Goal: Transaction & Acquisition: Purchase product/service

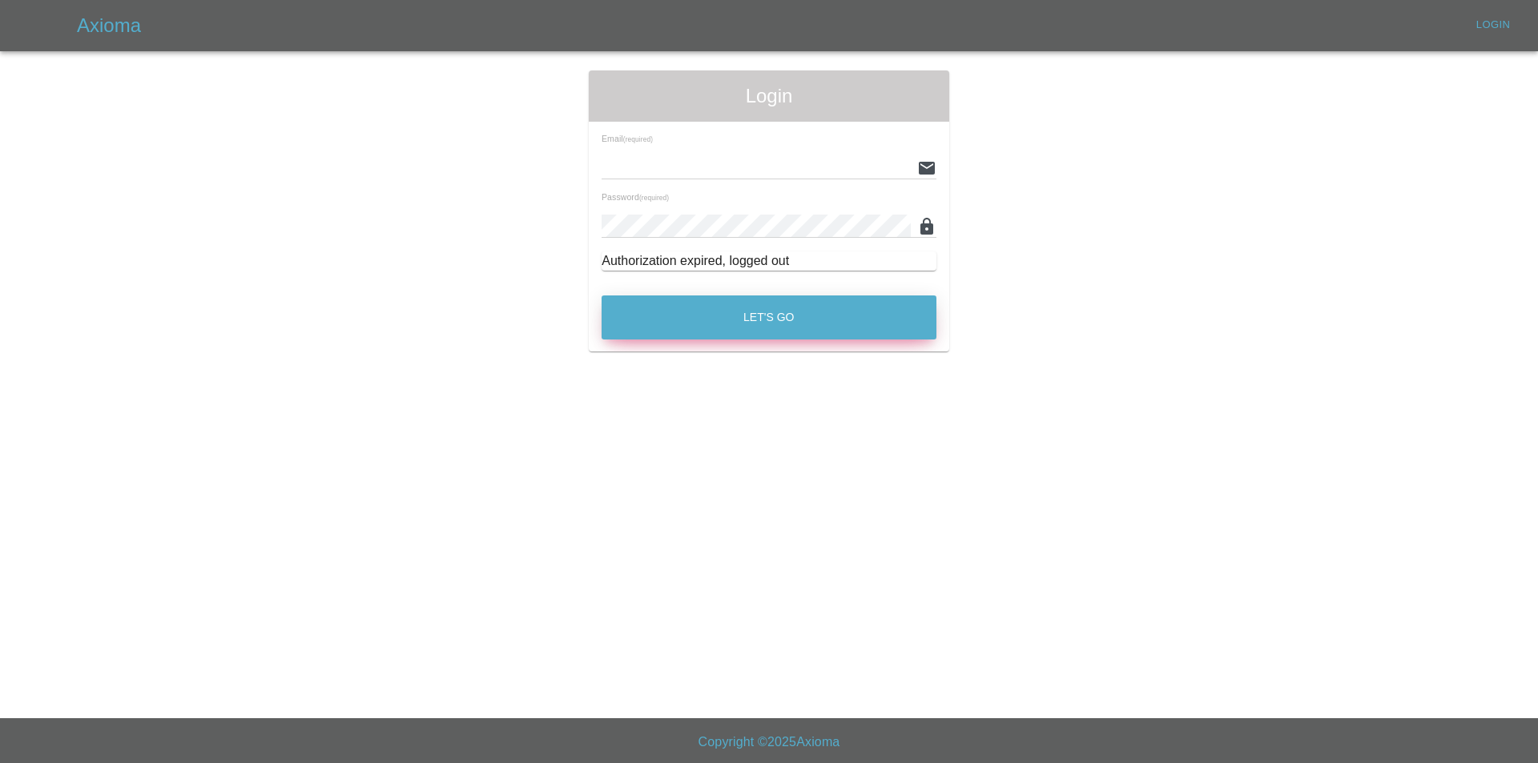
type input "tuncayhuseynov@gmail.com"
click at [649, 301] on button "Let's Go" at bounding box center [768, 318] width 335 height 44
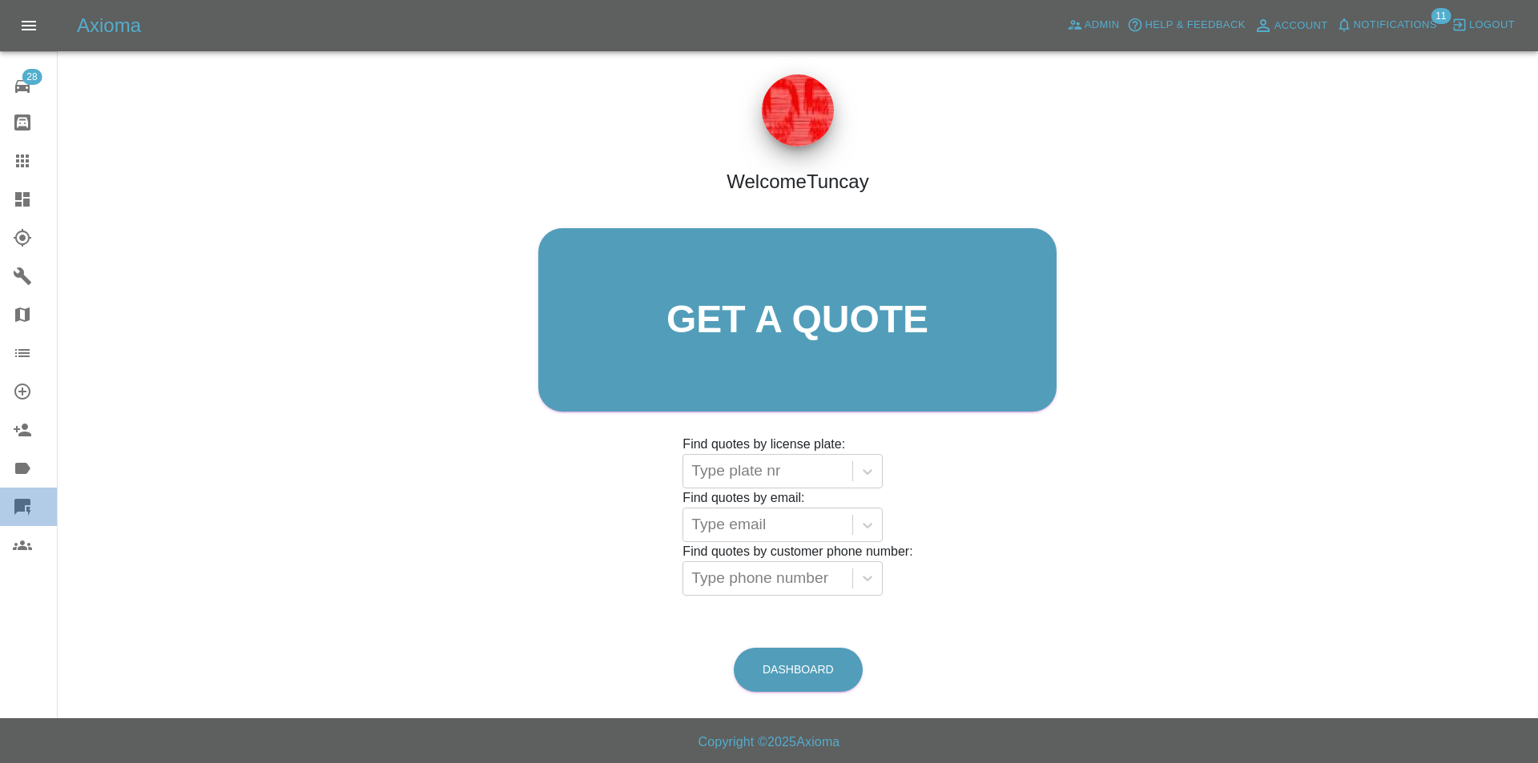
click at [14, 493] on link "Quick Quote" at bounding box center [28, 507] width 57 height 38
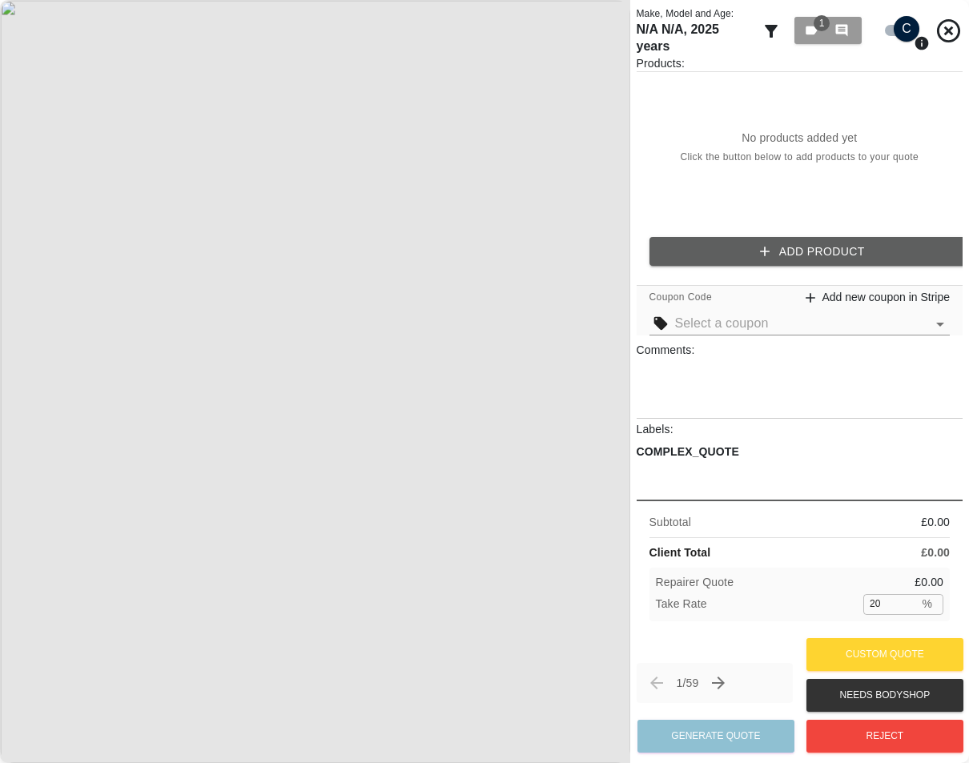
click at [395, 319] on img at bounding box center [315, 381] width 630 height 763
drag, startPoint x: 758, startPoint y: 489, endPoint x: 789, endPoint y: 412, distance: 83.4
click at [753, 441] on div "Labels: COMPLEX_QUOTE" at bounding box center [800, 457] width 327 height 73
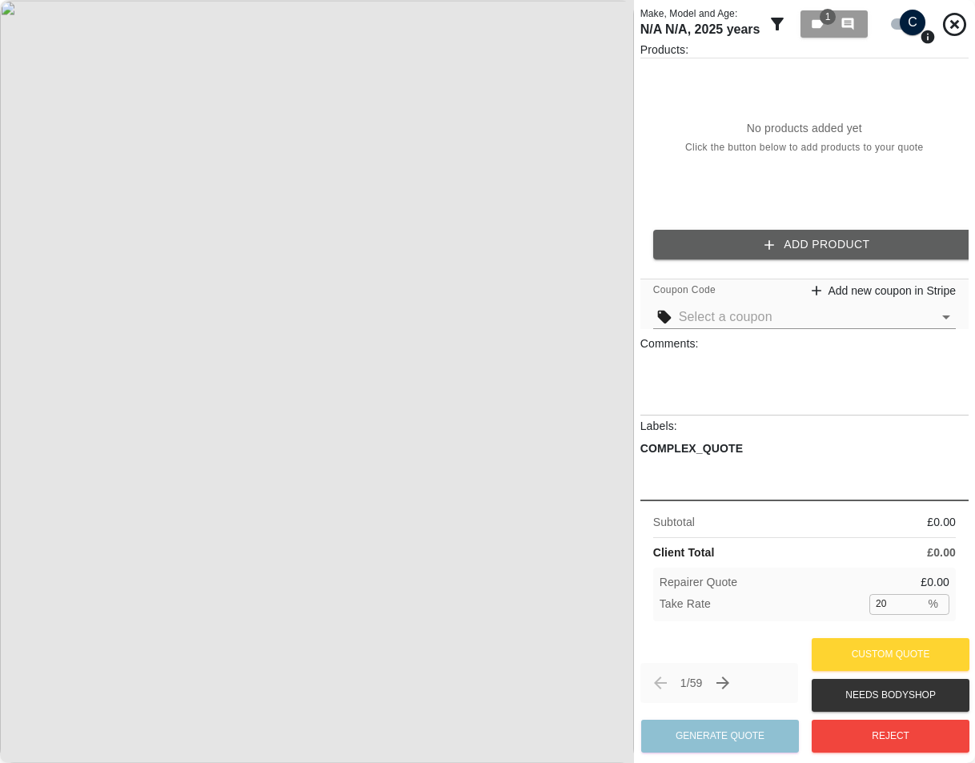
click at [907, 18] on input "checkbox" at bounding box center [913, 23] width 77 height 26
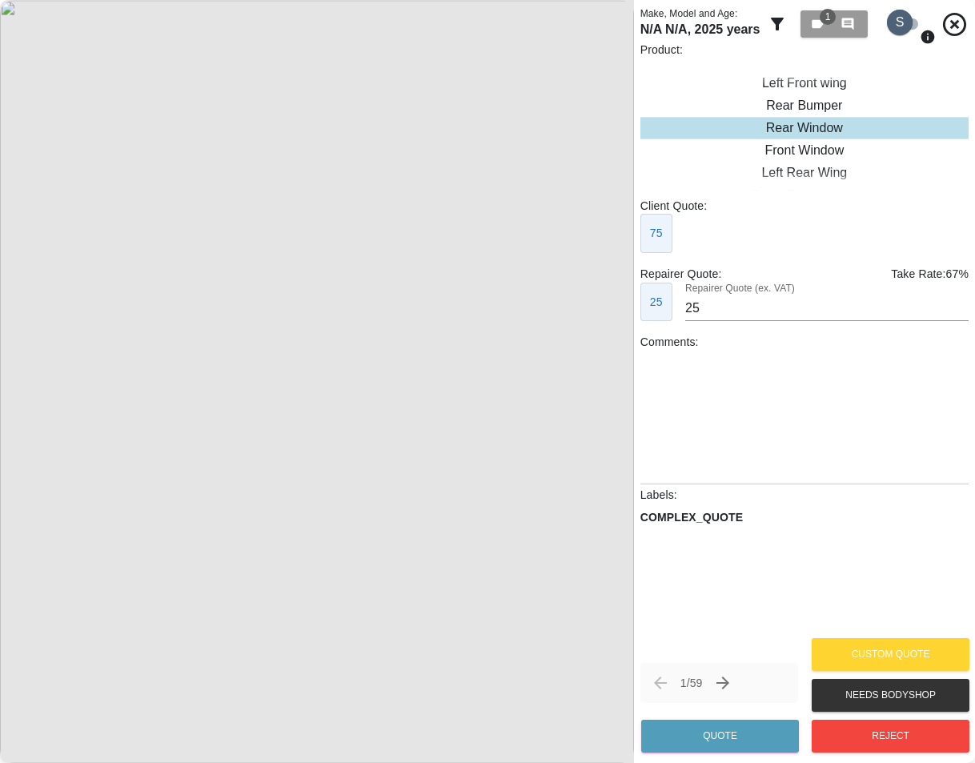
click at [907, 18] on input "checkbox" at bounding box center [900, 23] width 77 height 26
checkbox input "true"
click at [830, 22] on span "1" at bounding box center [828, 17] width 16 height 16
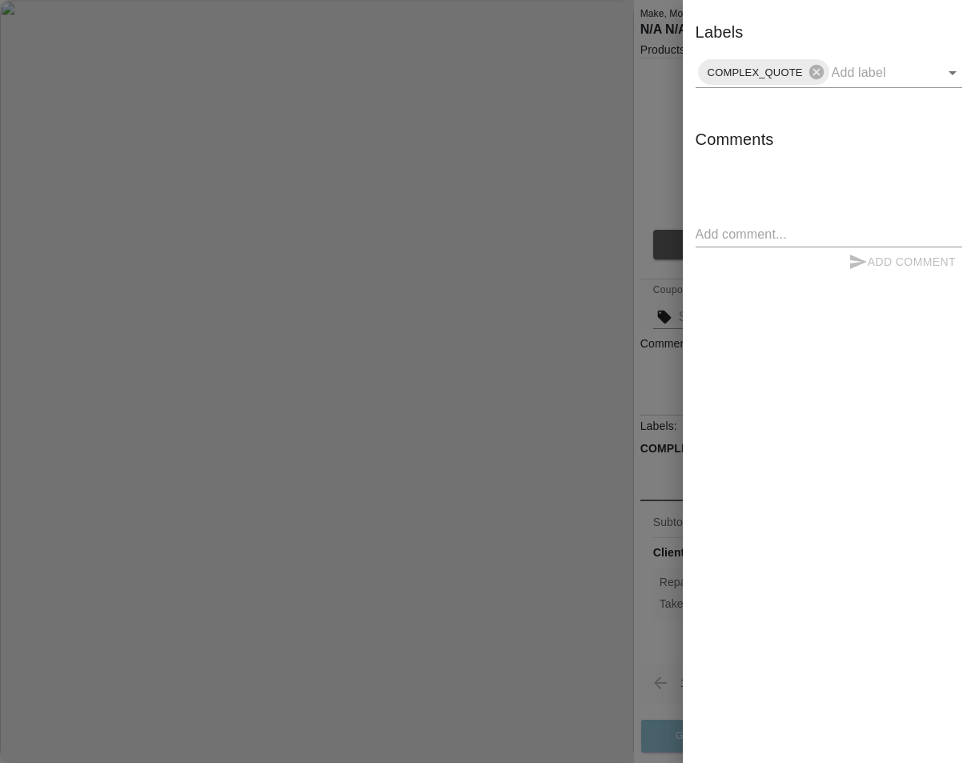
click at [618, 83] on div at bounding box center [487, 381] width 975 height 763
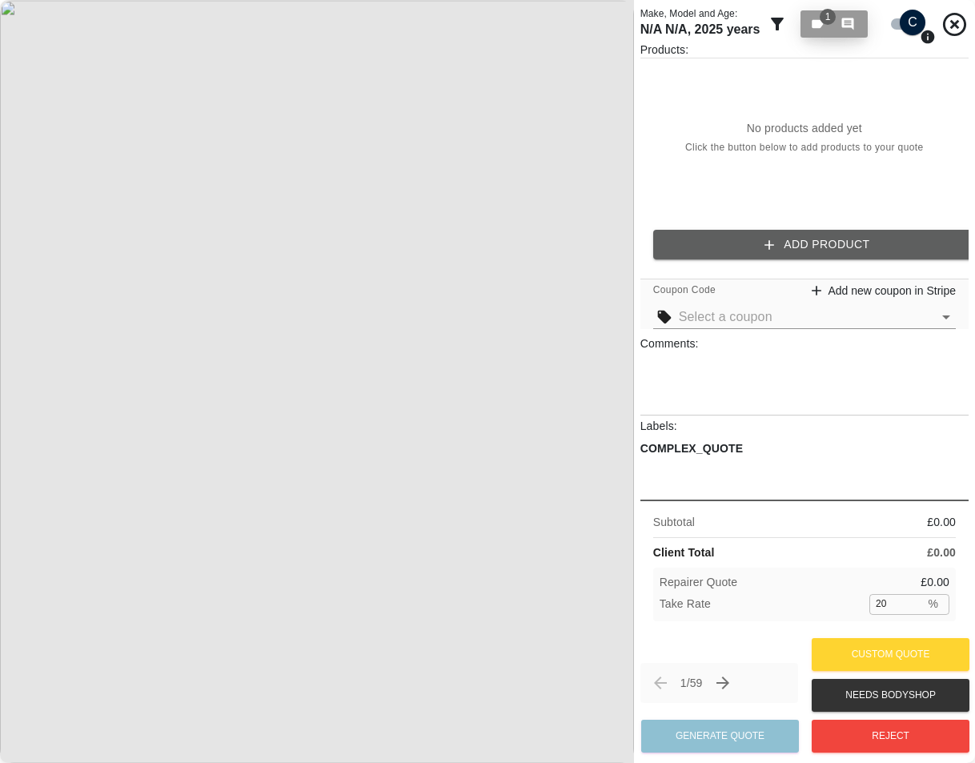
click at [836, 30] on div "1 0" at bounding box center [834, 24] width 48 height 14
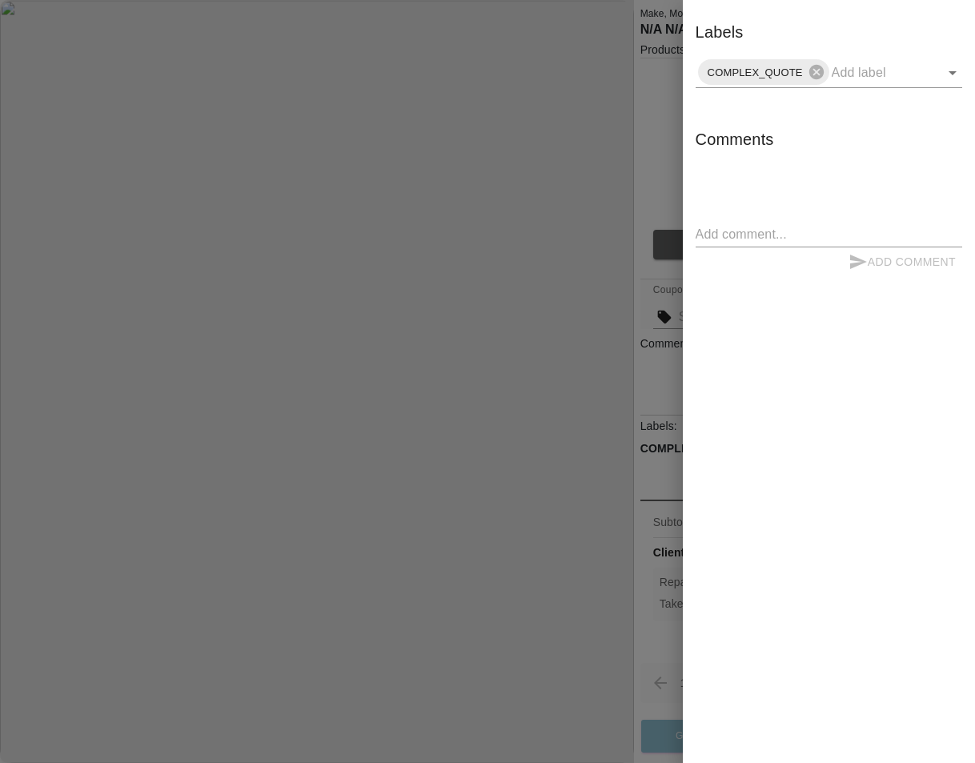
click at [622, 100] on div at bounding box center [487, 381] width 975 height 763
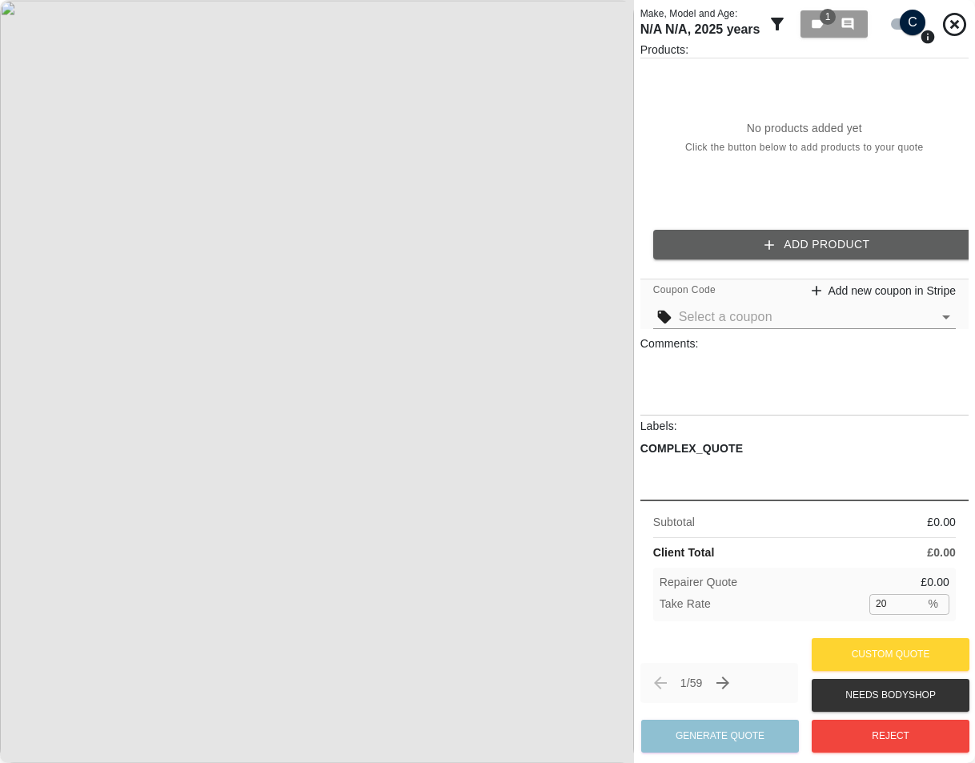
click at [818, 39] on div "1 0" at bounding box center [834, 23] width 69 height 35
click at [818, 34] on button "1 0" at bounding box center [834, 23] width 67 height 27
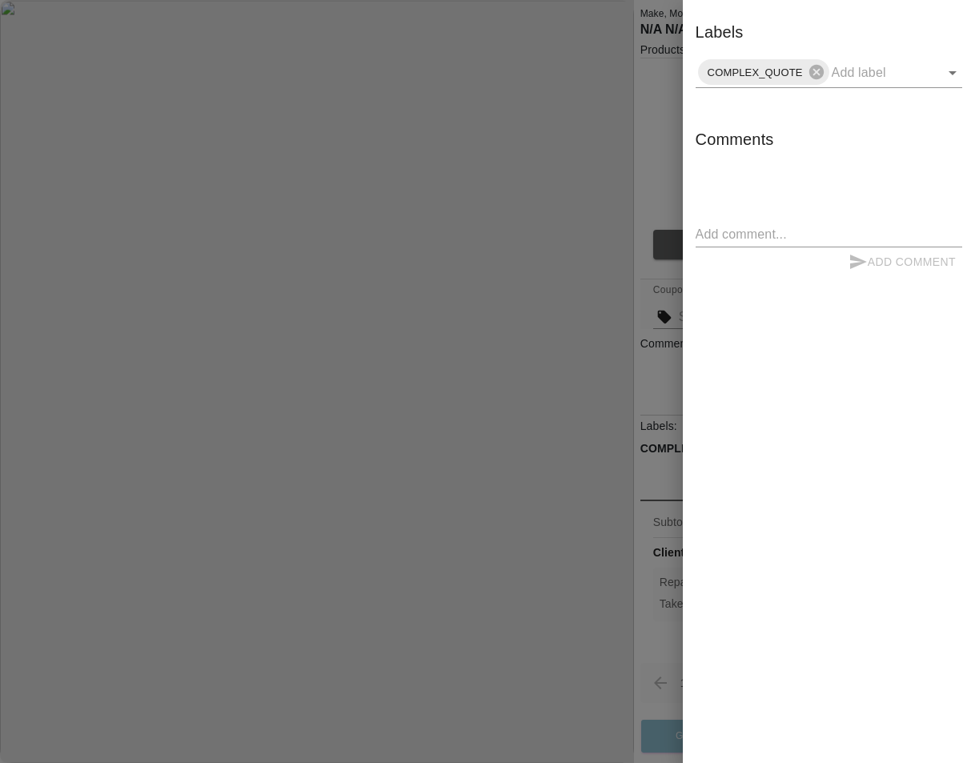
click at [559, 151] on div at bounding box center [487, 381] width 975 height 763
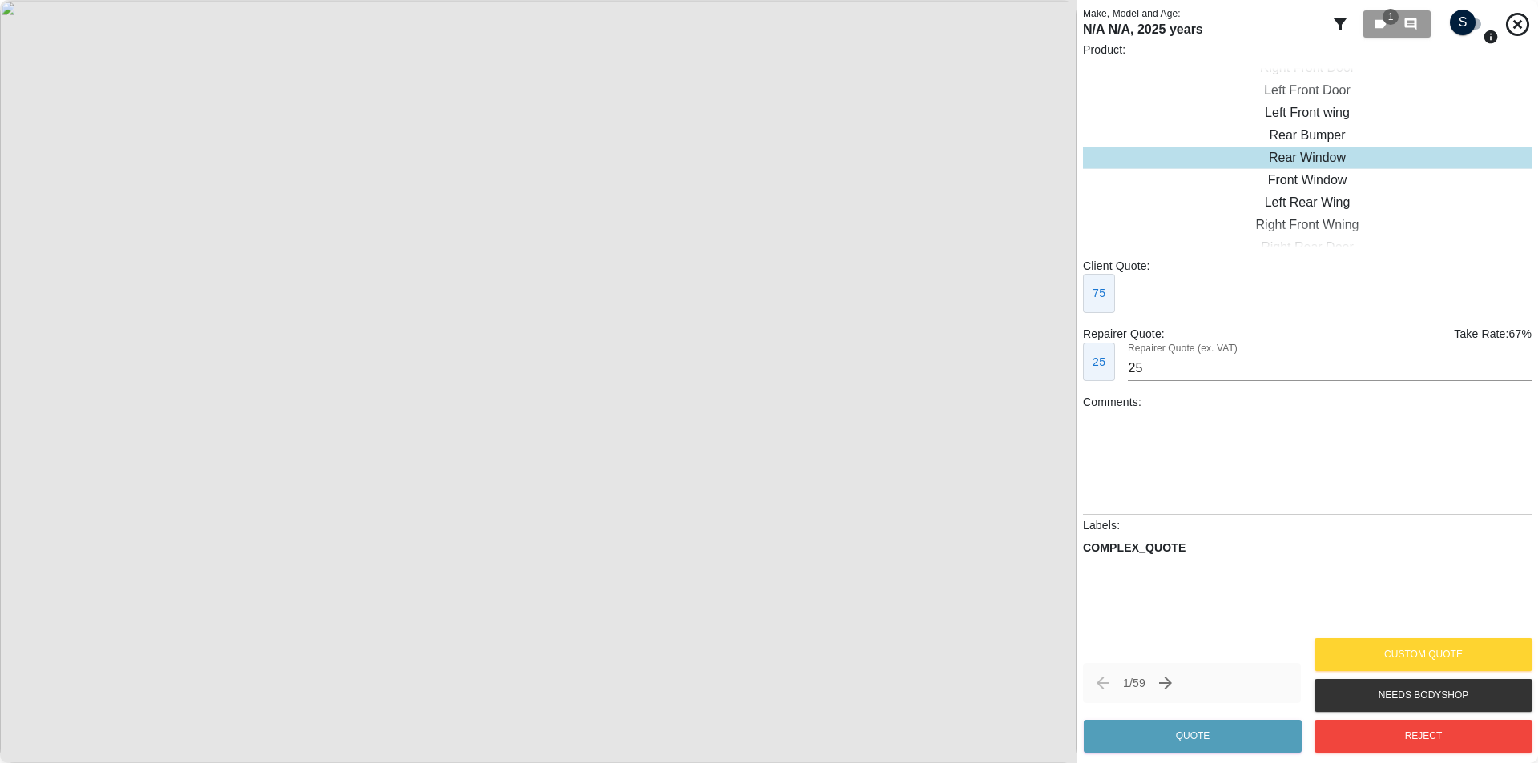
checkbox input "true"
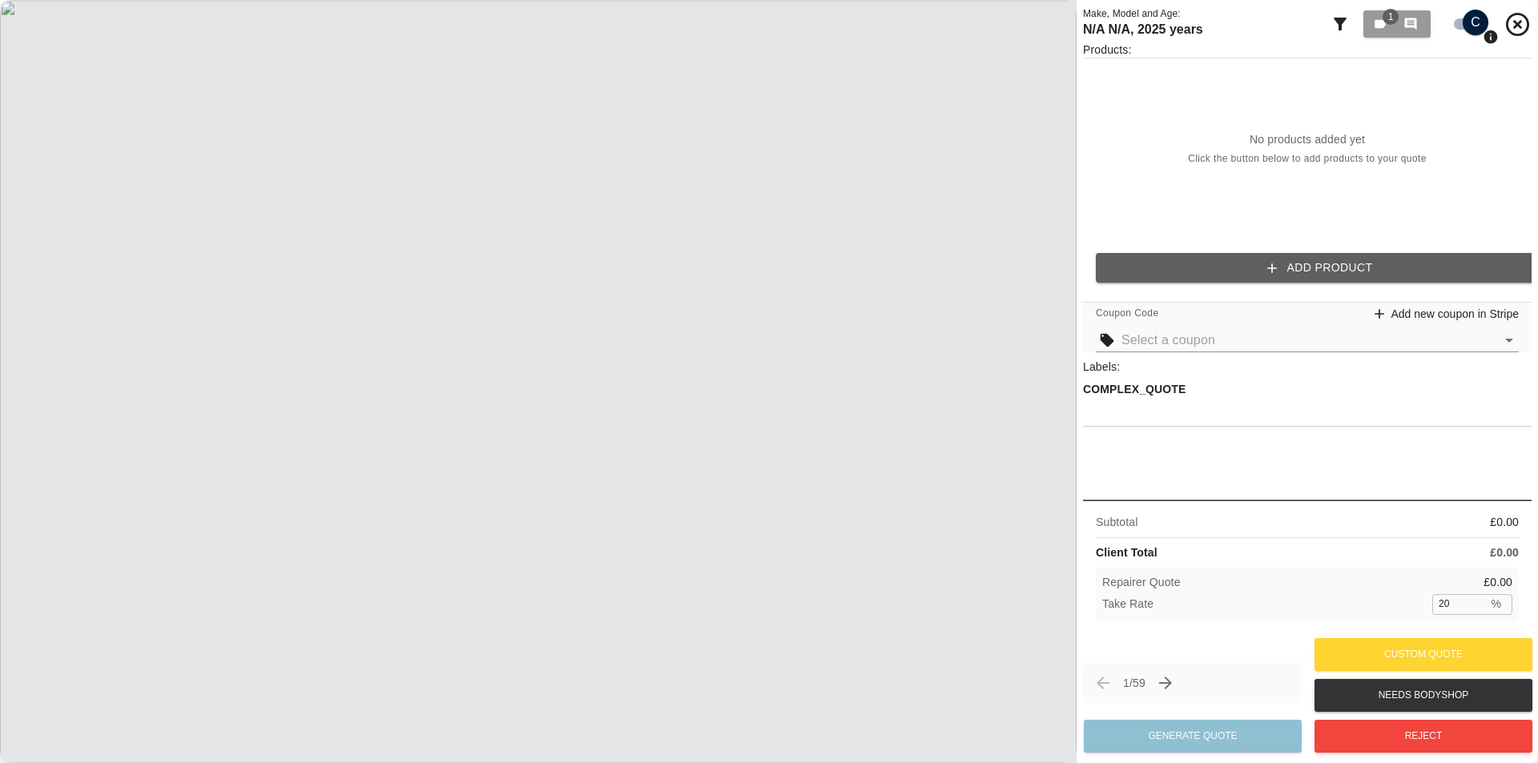
click at [1054, 155] on img at bounding box center [538, 381] width 1076 height 763
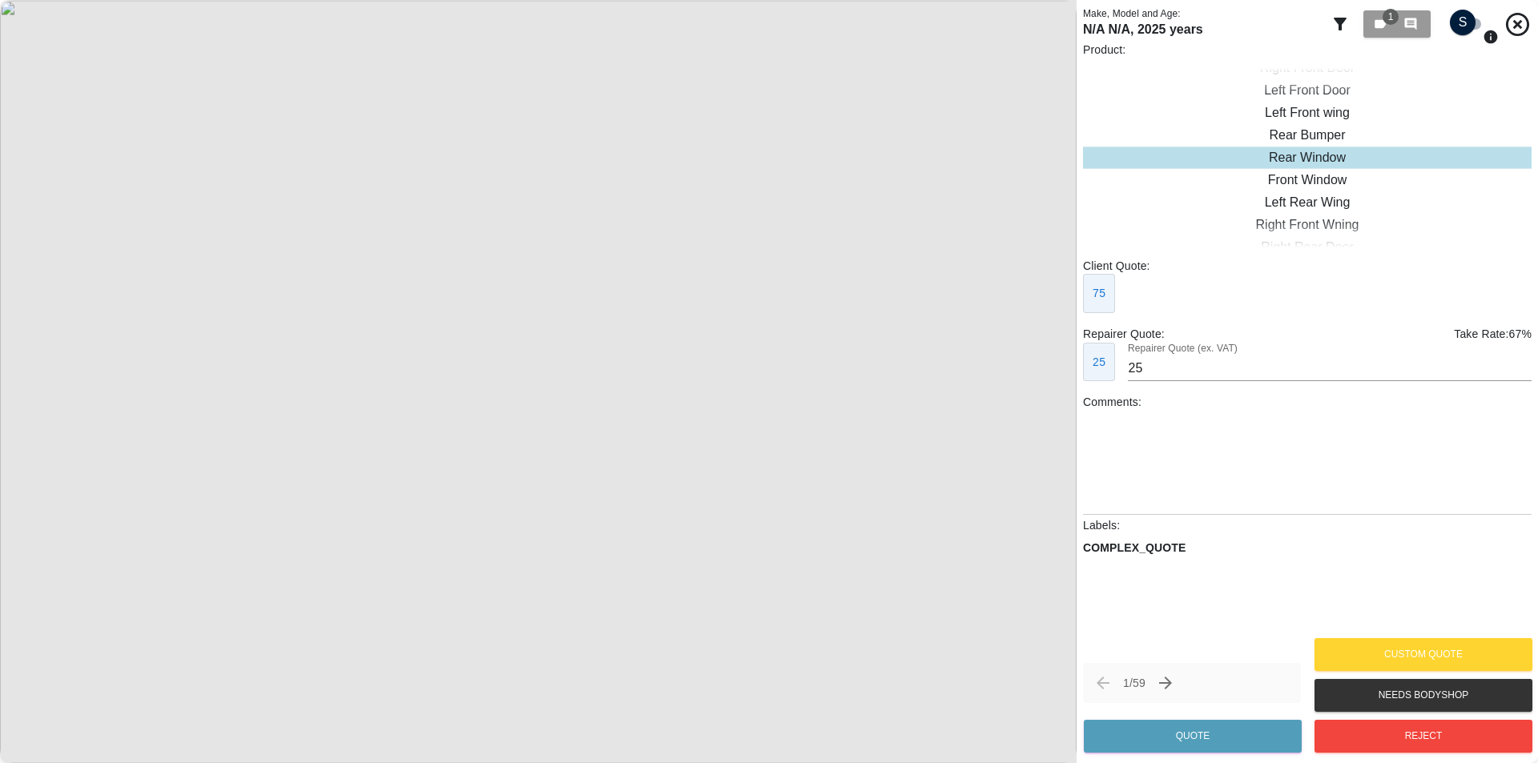
checkbox input "true"
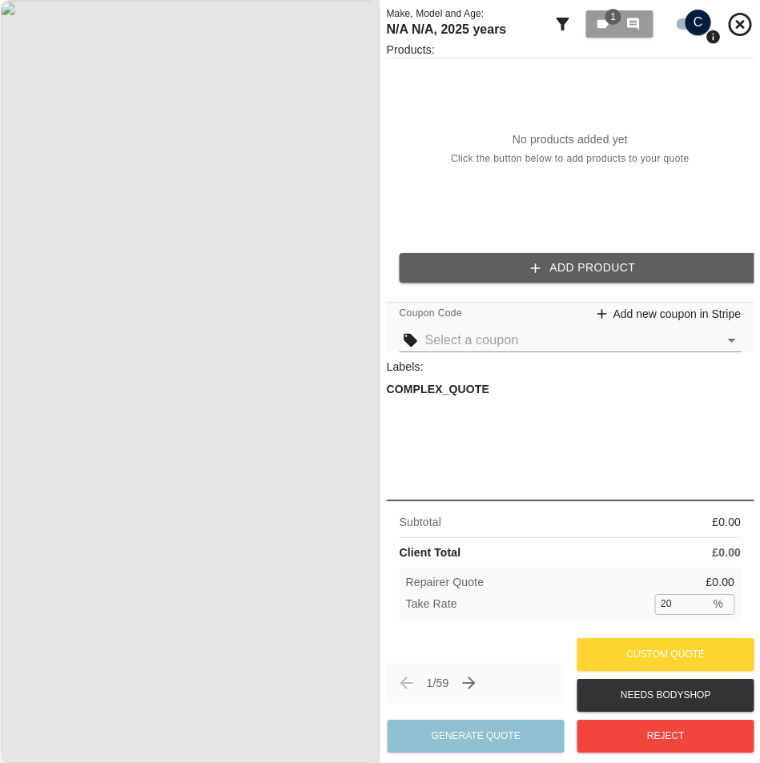
drag, startPoint x: 561, startPoint y: 450, endPoint x: 528, endPoint y: 405, distance: 55.6
click at [528, 405] on div "COMPLEX_QUOTE" at bounding box center [571, 437] width 368 height 112
drag, startPoint x: 622, startPoint y: 482, endPoint x: 613, endPoint y: 462, distance: 21.9
click at [613, 462] on div "Labels: COMPLEX_QUOTE" at bounding box center [571, 426] width 368 height 135
click at [616, 375] on p "Labels:" at bounding box center [571, 367] width 368 height 16
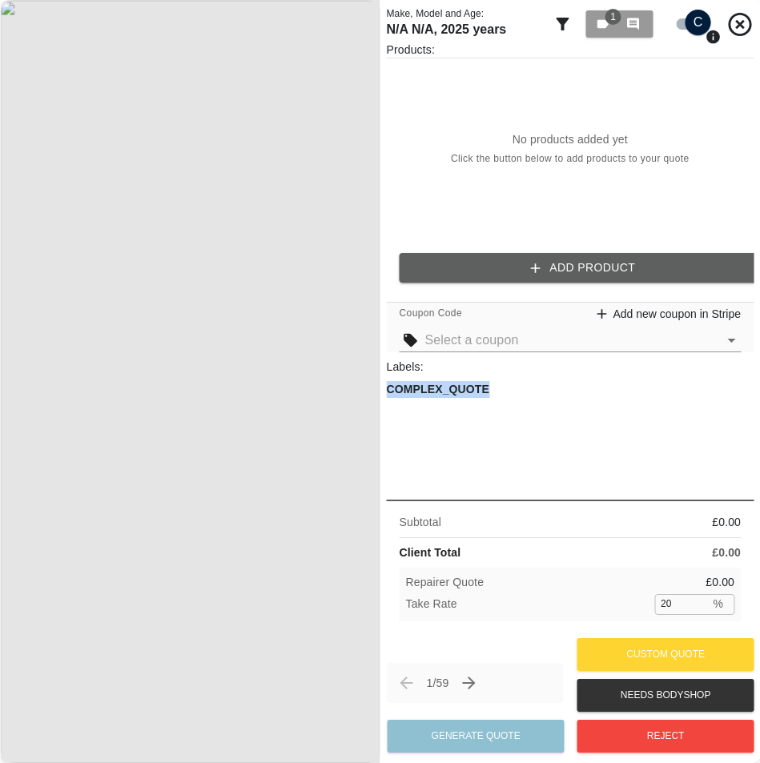
drag, startPoint x: 653, startPoint y: 481, endPoint x: 646, endPoint y: 474, distance: 9.6
click at [646, 474] on div "Labels: COMPLEX_QUOTE" at bounding box center [571, 426] width 368 height 135
click at [616, 28] on div "1 0" at bounding box center [619, 24] width 48 height 14
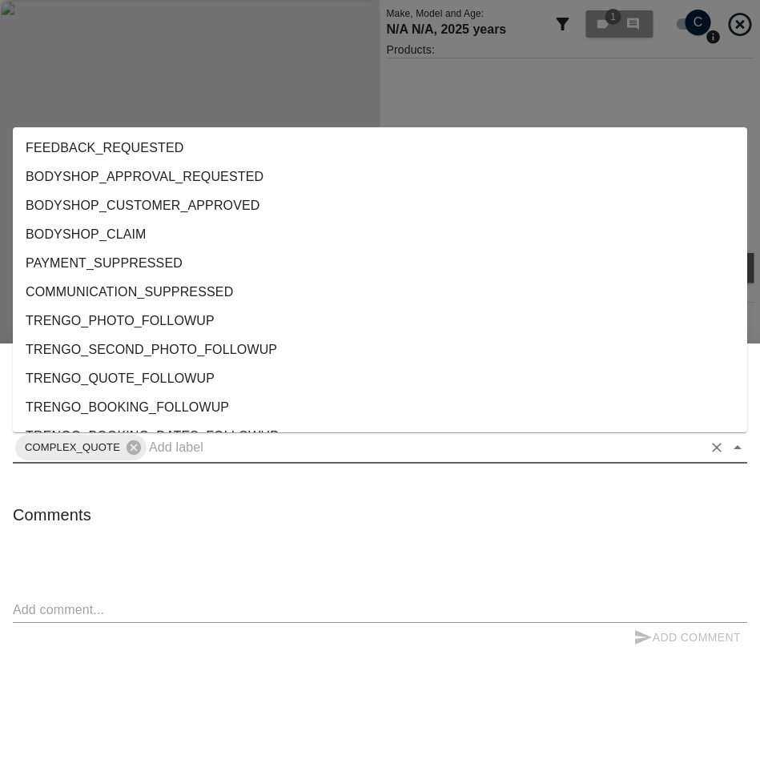
click at [308, 455] on input "text" at bounding box center [425, 447] width 553 height 25
click at [513, 260] on div at bounding box center [380, 381] width 760 height 763
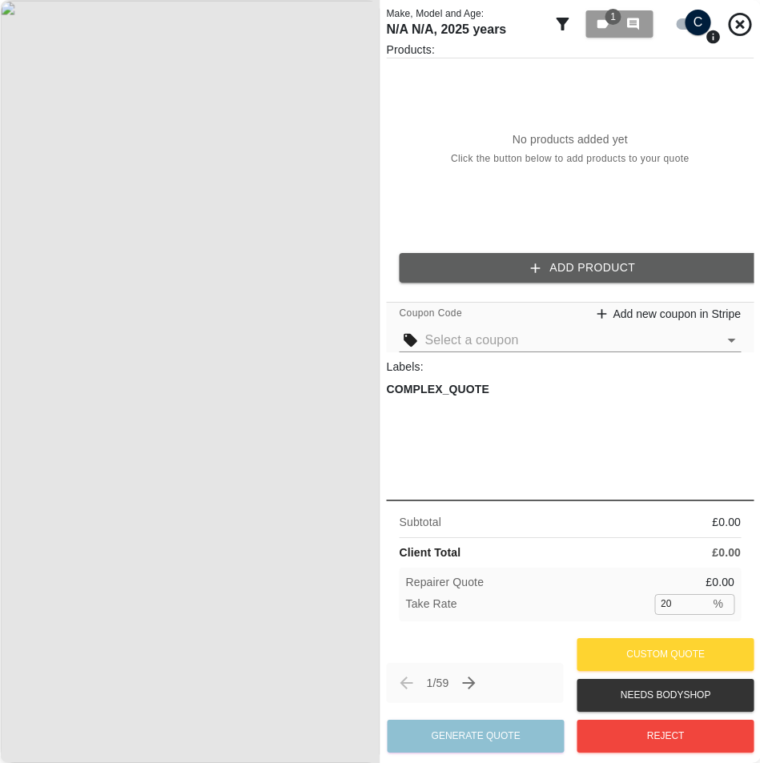
click at [695, 231] on div "No products added yet Click the button below to add products to your quote" at bounding box center [571, 149] width 368 height 182
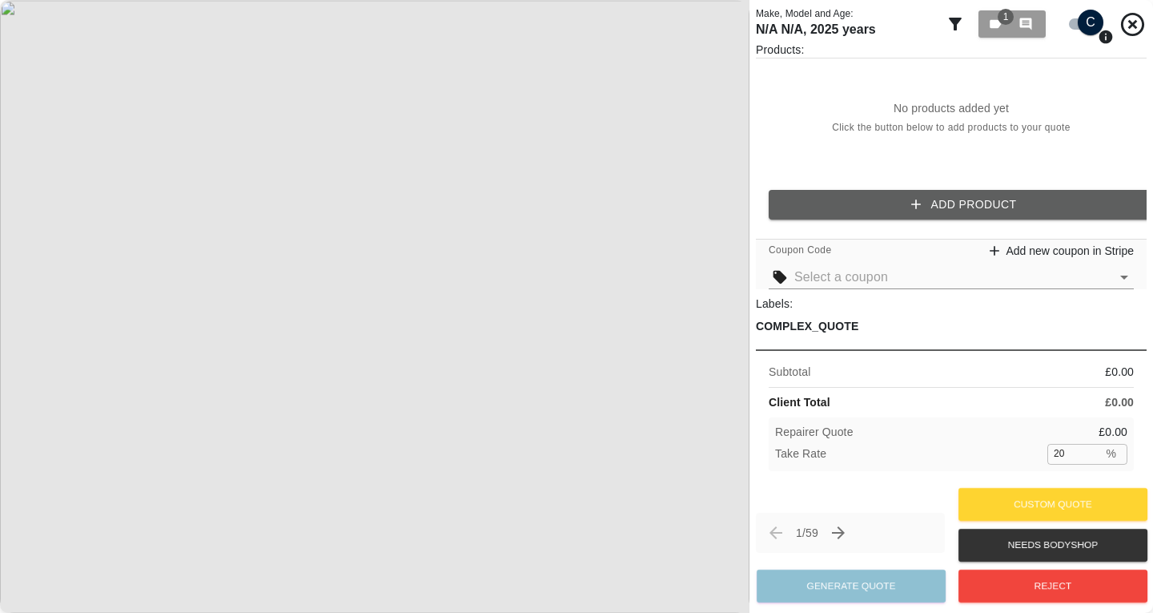
click at [891, 143] on div "No products added yet Click the button below to add products to your quote" at bounding box center [951, 117] width 391 height 119
click at [898, 192] on button "Add Product" at bounding box center [964, 205] width 391 height 30
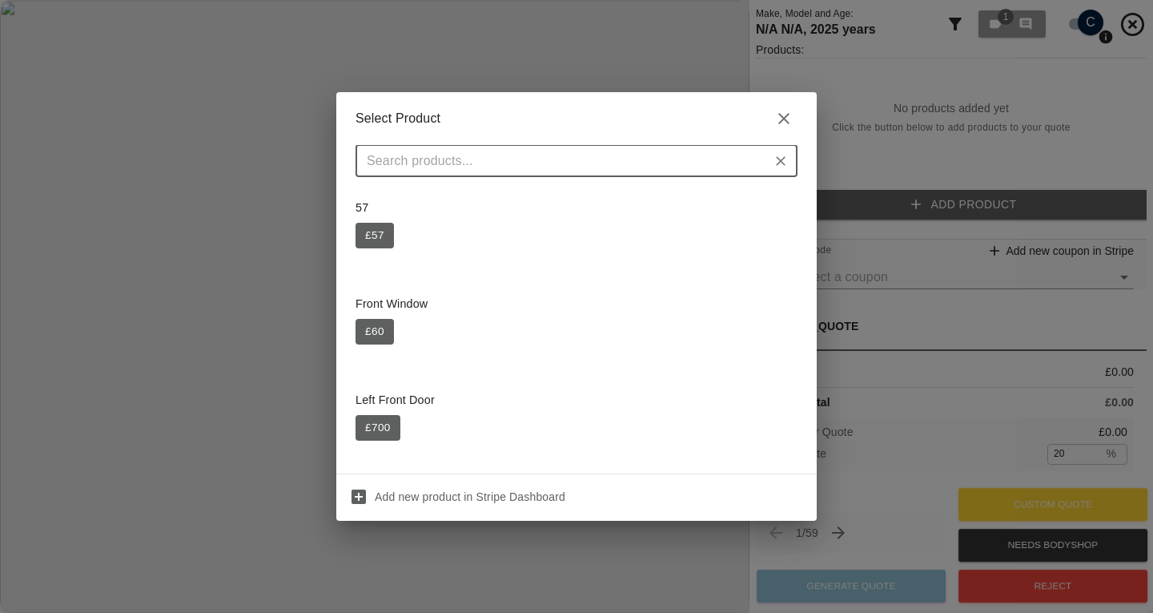
click at [376, 232] on button "£ 57" at bounding box center [375, 236] width 38 height 26
click at [840, 191] on div "Select Product ​ 57 £ 57 Front Window £ 60 Left Front Door £ 700 Left Rear Wing…" at bounding box center [576, 306] width 1153 height 613
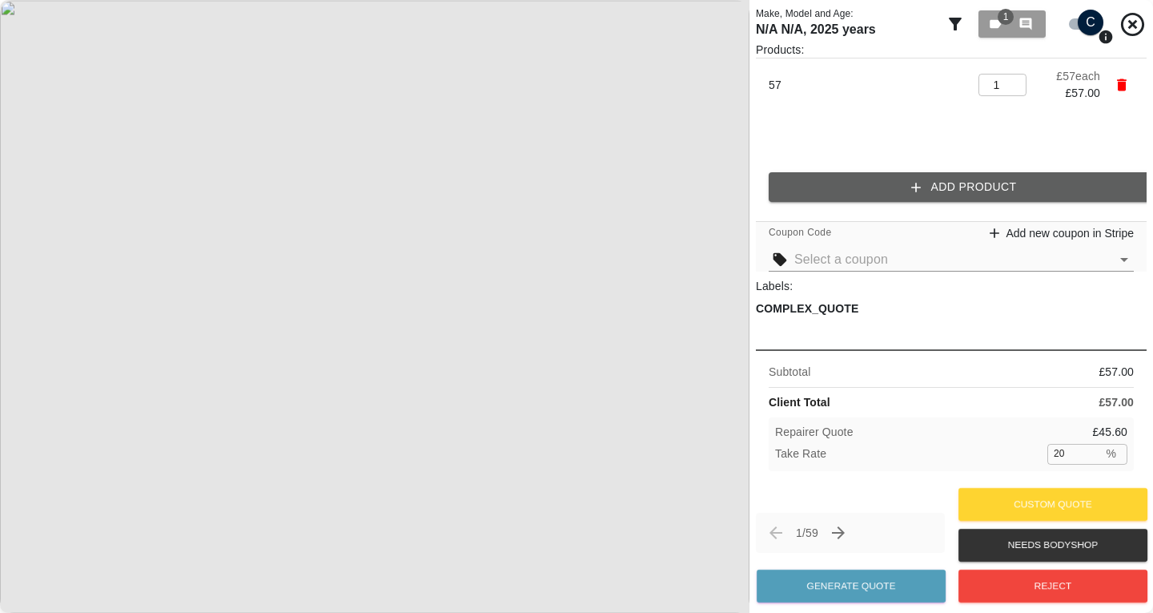
click at [859, 195] on button "Add Product" at bounding box center [964, 187] width 391 height 30
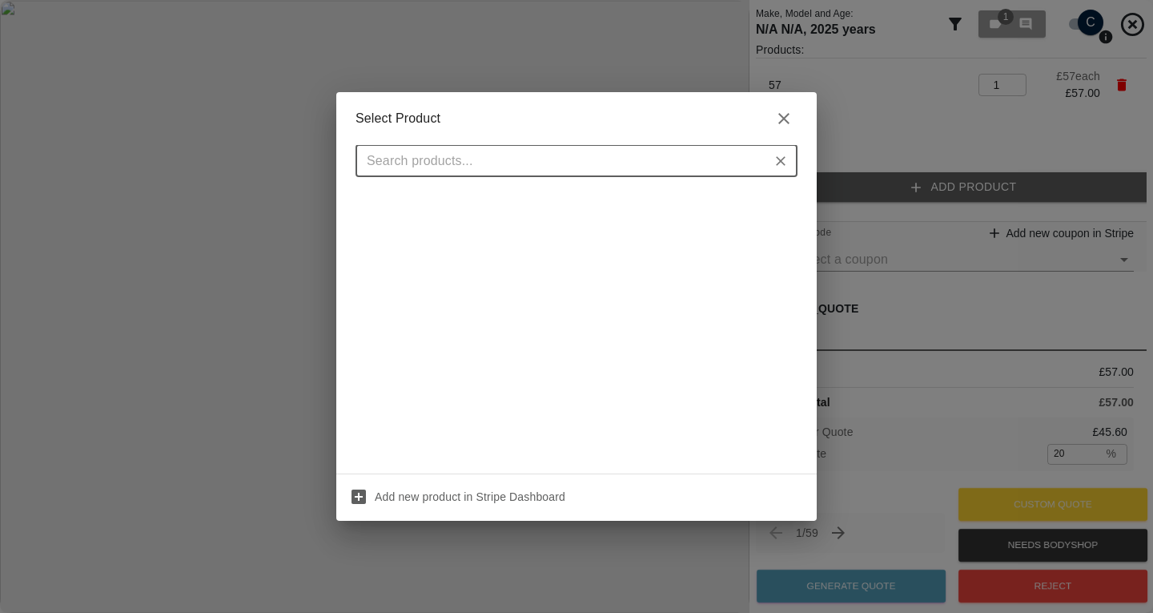
scroll to position [888, 0]
click at [877, 256] on div "Select Product ​ Add new product in Stripe Dashboard" at bounding box center [576, 306] width 1153 height 613
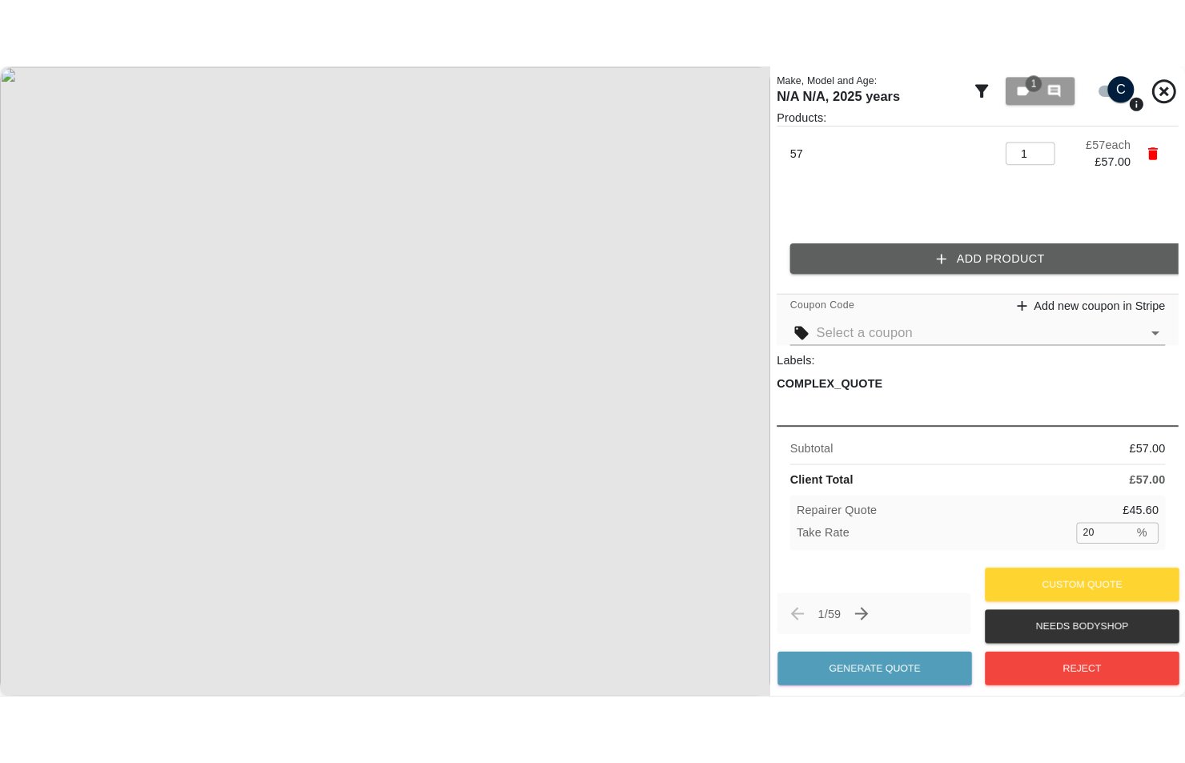
scroll to position [0, 0]
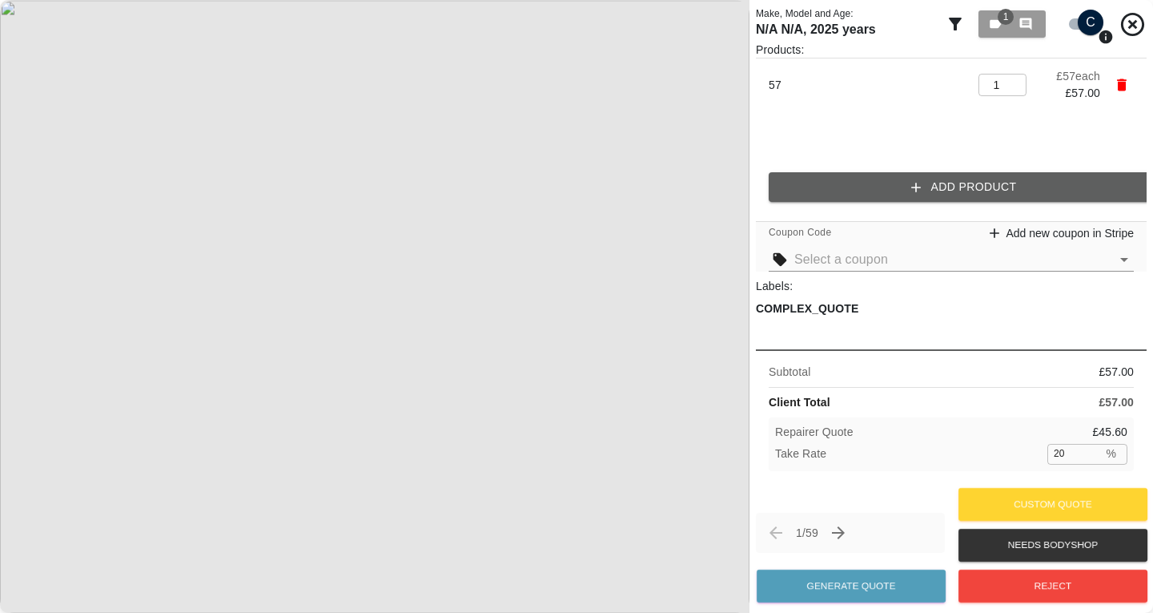
click at [857, 172] on button "Add Product" at bounding box center [964, 187] width 391 height 30
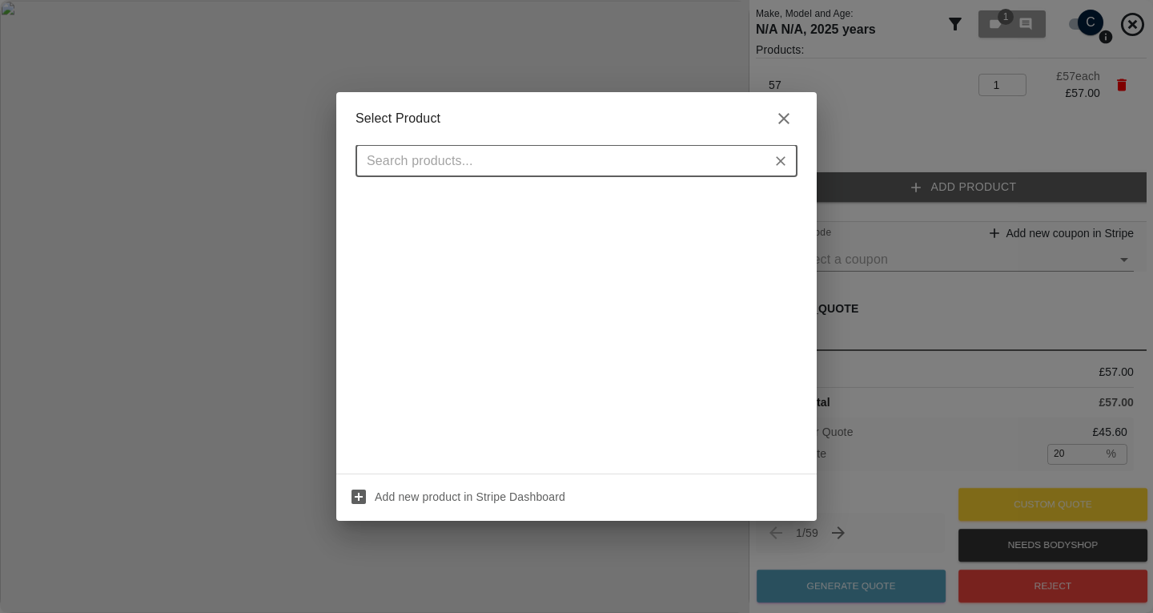
click at [779, 160] on icon "Clear" at bounding box center [781, 161] width 16 height 16
click at [784, 160] on icon "Clear" at bounding box center [781, 161] width 16 height 16
click at [778, 113] on icon "button" at bounding box center [783, 118] width 19 height 19
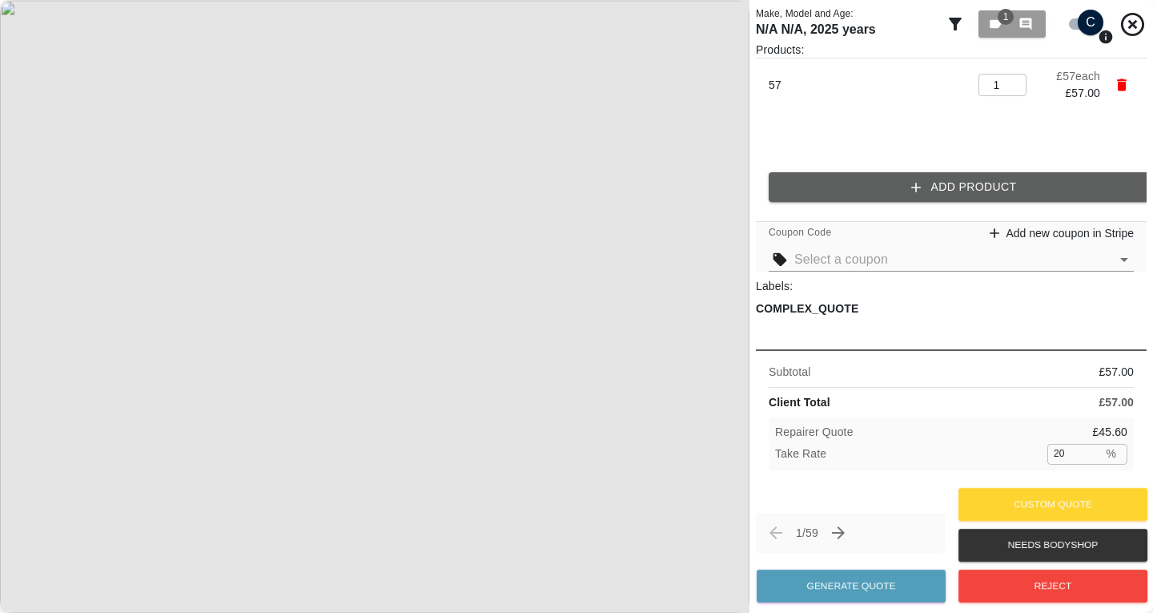
click at [854, 177] on button "Add Product" at bounding box center [964, 187] width 391 height 30
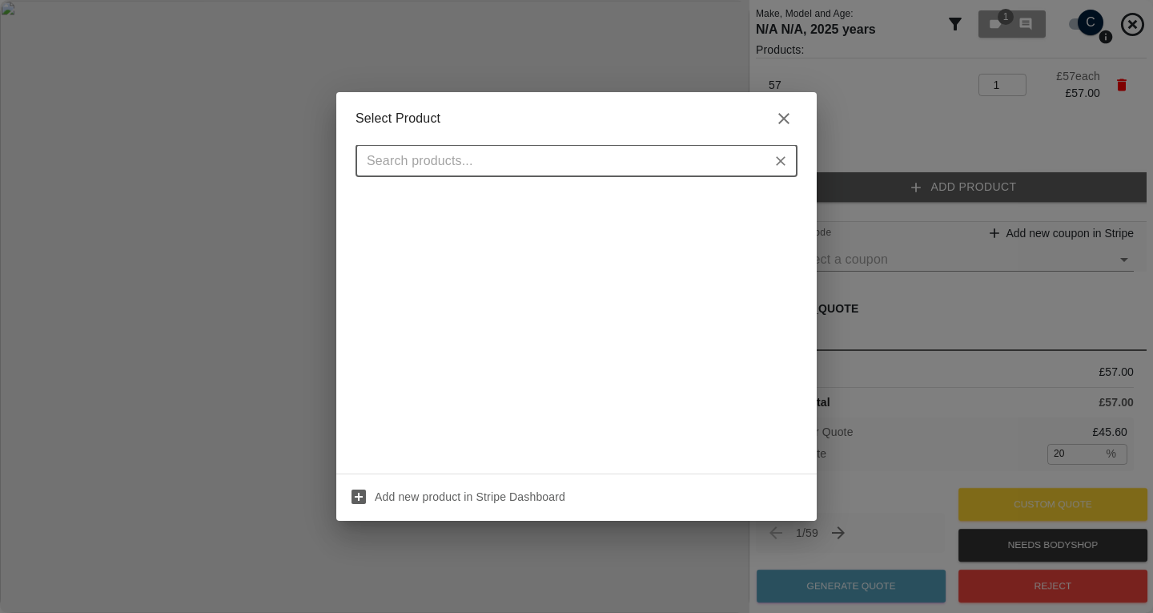
click at [835, 123] on div "Select Product ​ Add new product in Stripe Dashboard" at bounding box center [576, 306] width 1153 height 613
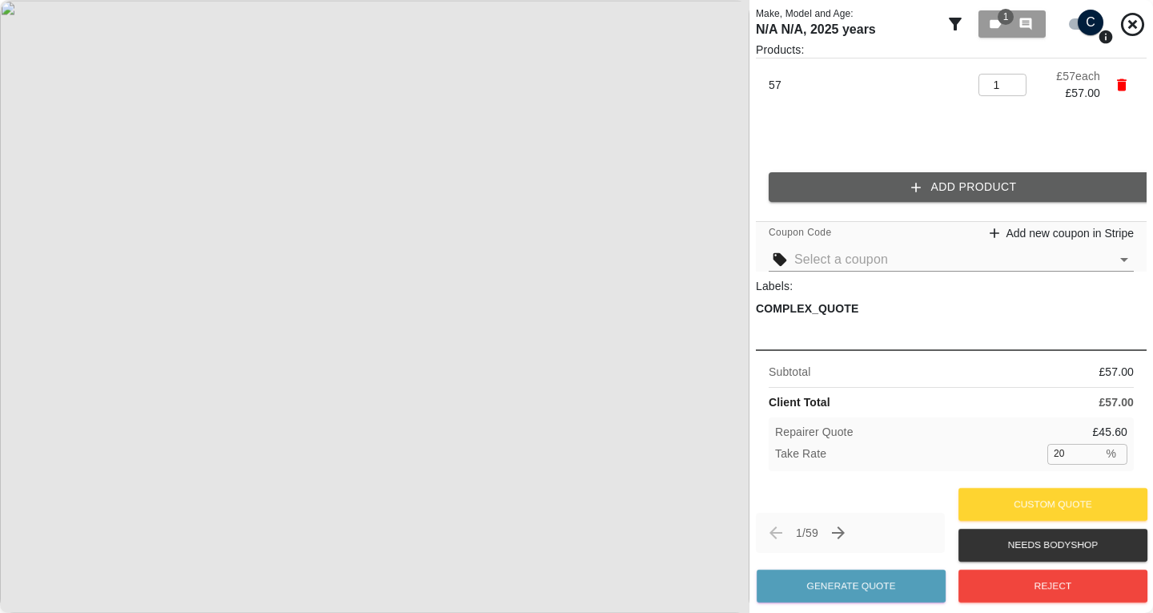
click at [1117, 87] on icon "button" at bounding box center [1122, 85] width 16 height 16
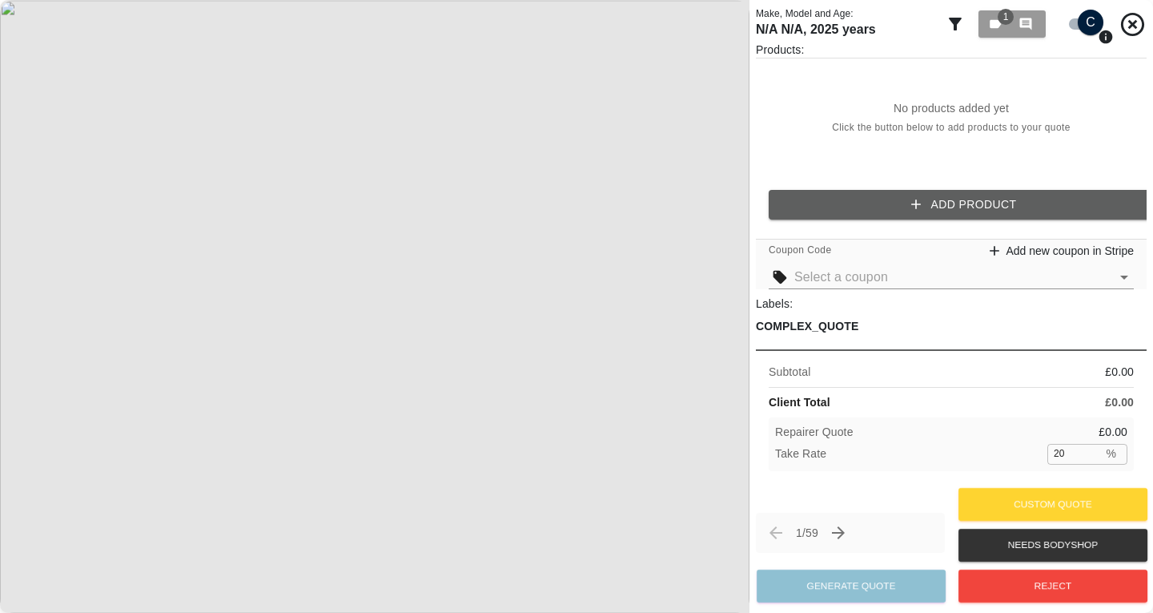
click at [969, 199] on button "Add Product" at bounding box center [964, 205] width 391 height 30
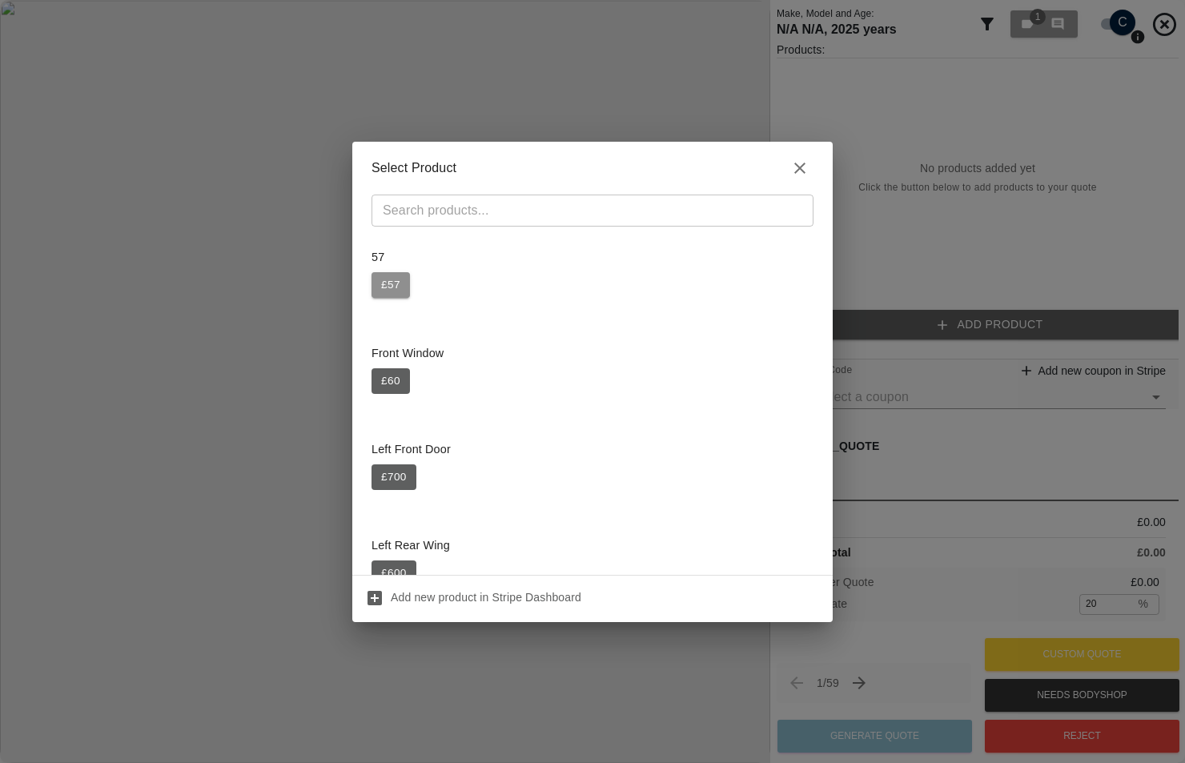
click at [389, 292] on button "£ 57" at bounding box center [391, 285] width 38 height 26
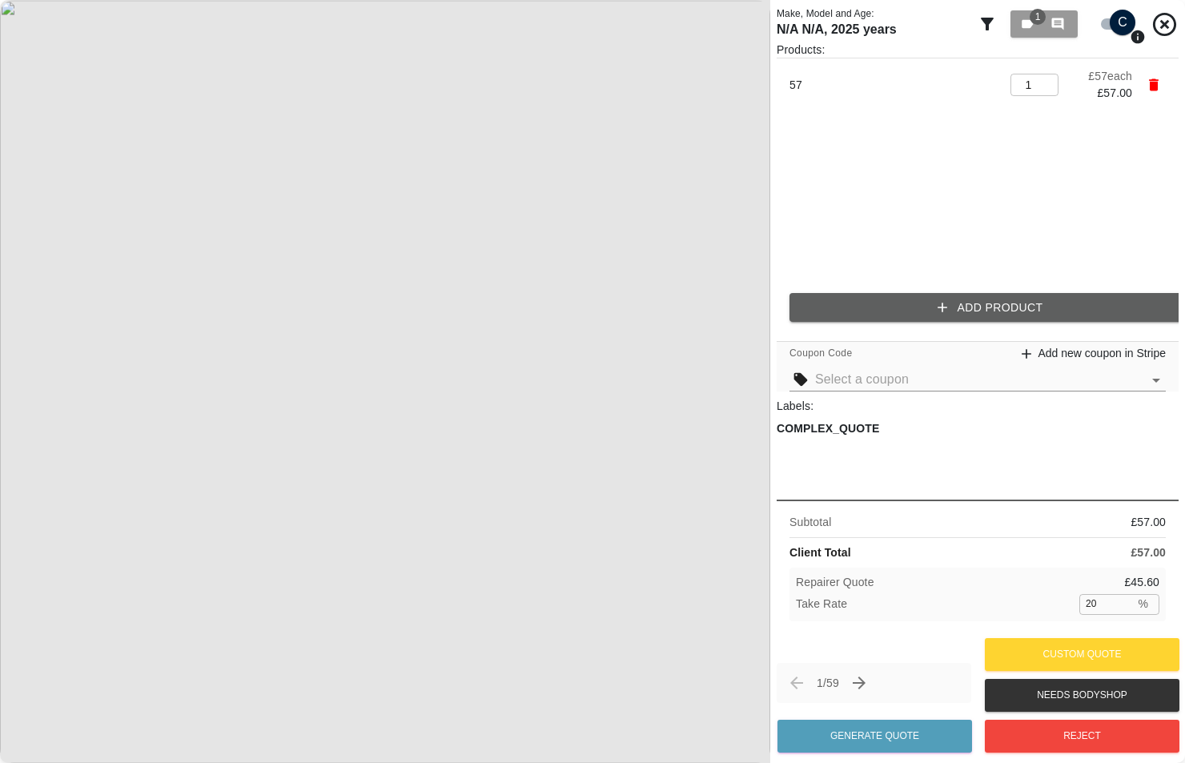
click at [934, 297] on button "Add Product" at bounding box center [991, 308] width 402 height 30
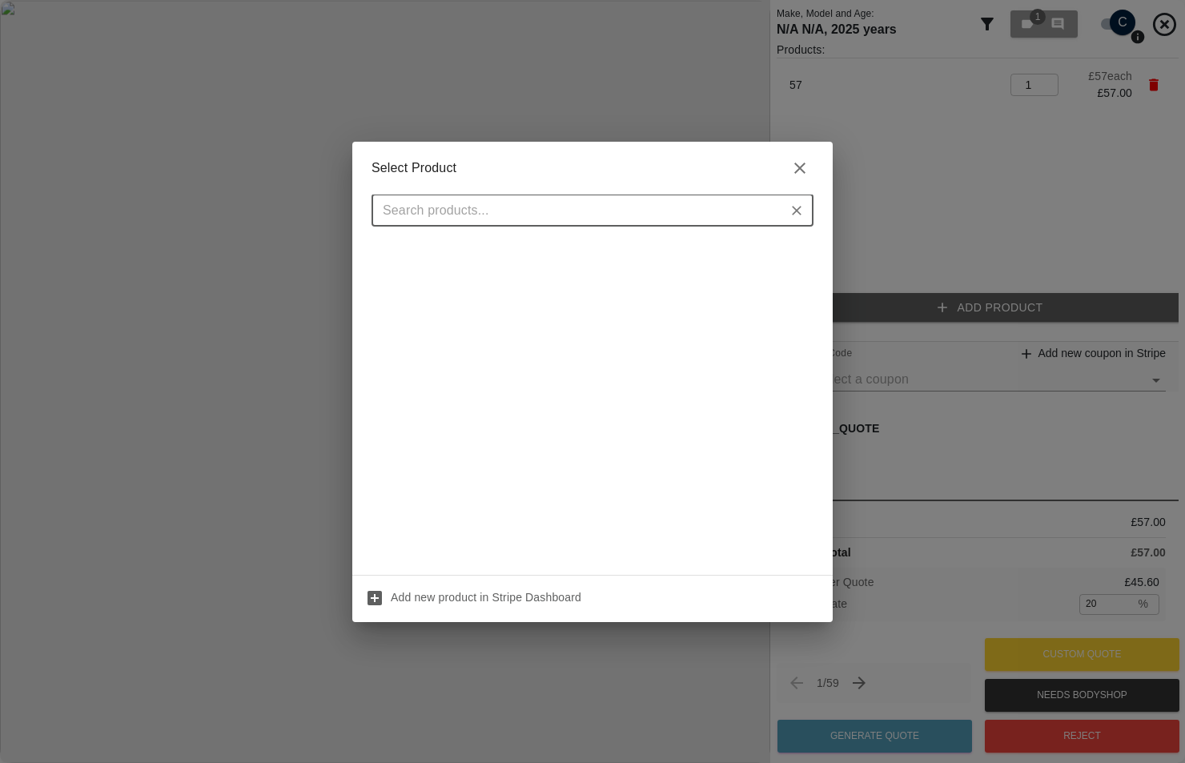
scroll to position [561, 0]
drag, startPoint x: 561, startPoint y: 367, endPoint x: 545, endPoint y: 365, distance: 15.3
click at [560, 367] on div at bounding box center [593, 255] width 442 height 1153
click at [448, 367] on div at bounding box center [593, 255] width 442 height 1153
click at [383, 380] on div at bounding box center [593, 255] width 442 height 1153
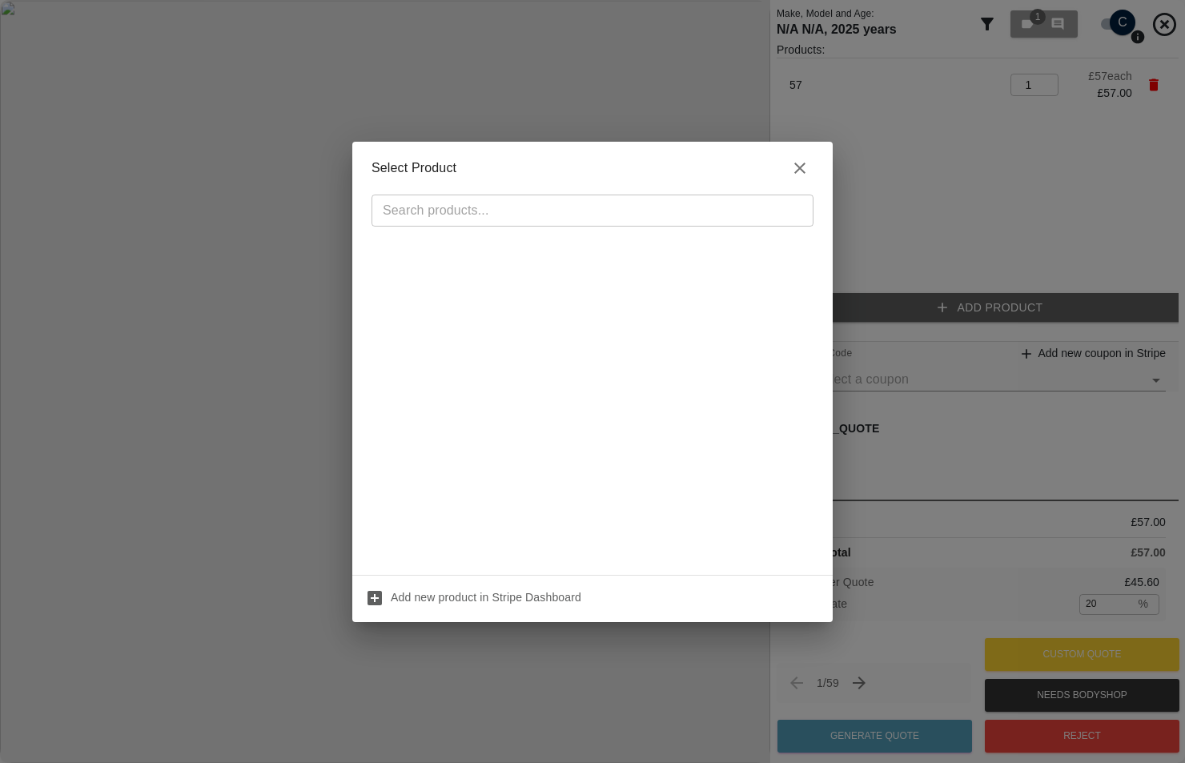
click at [424, 410] on div at bounding box center [593, 255] width 442 height 1153
click at [564, 184] on h2 "Select Product" at bounding box center [592, 168] width 481 height 53
click at [553, 212] on input "text" at bounding box center [579, 210] width 406 height 22
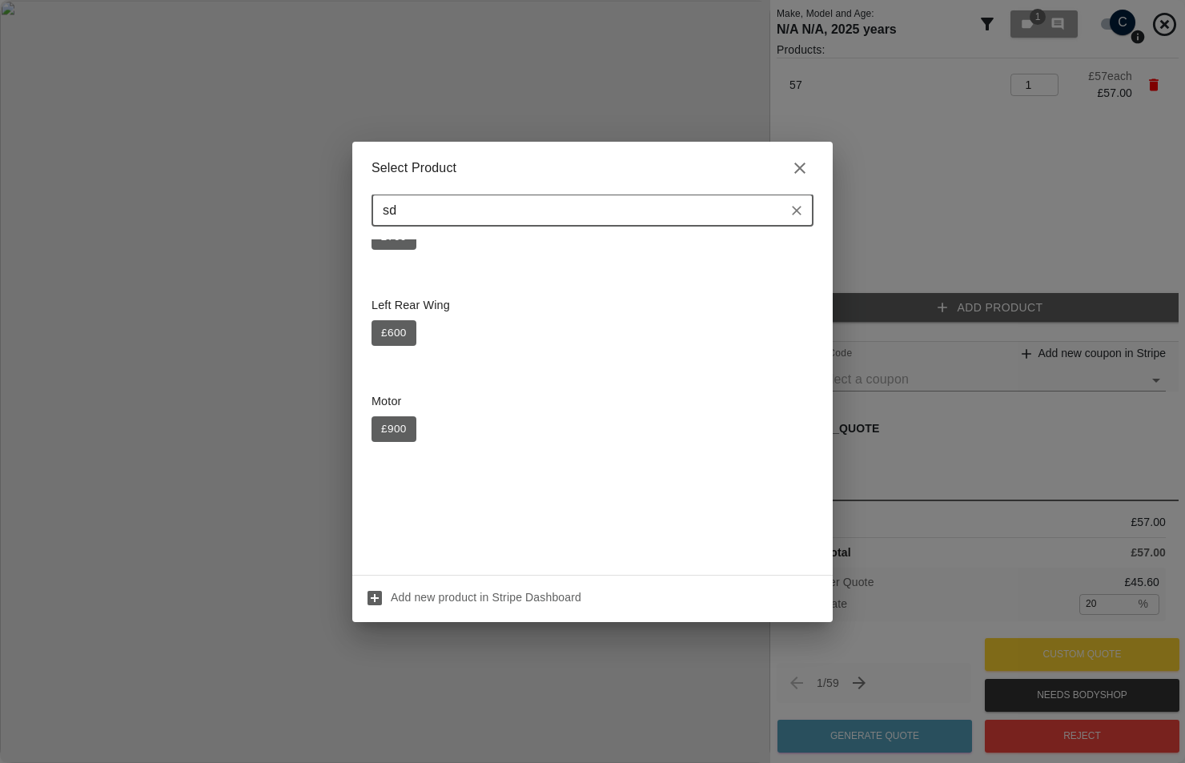
scroll to position [0, 0]
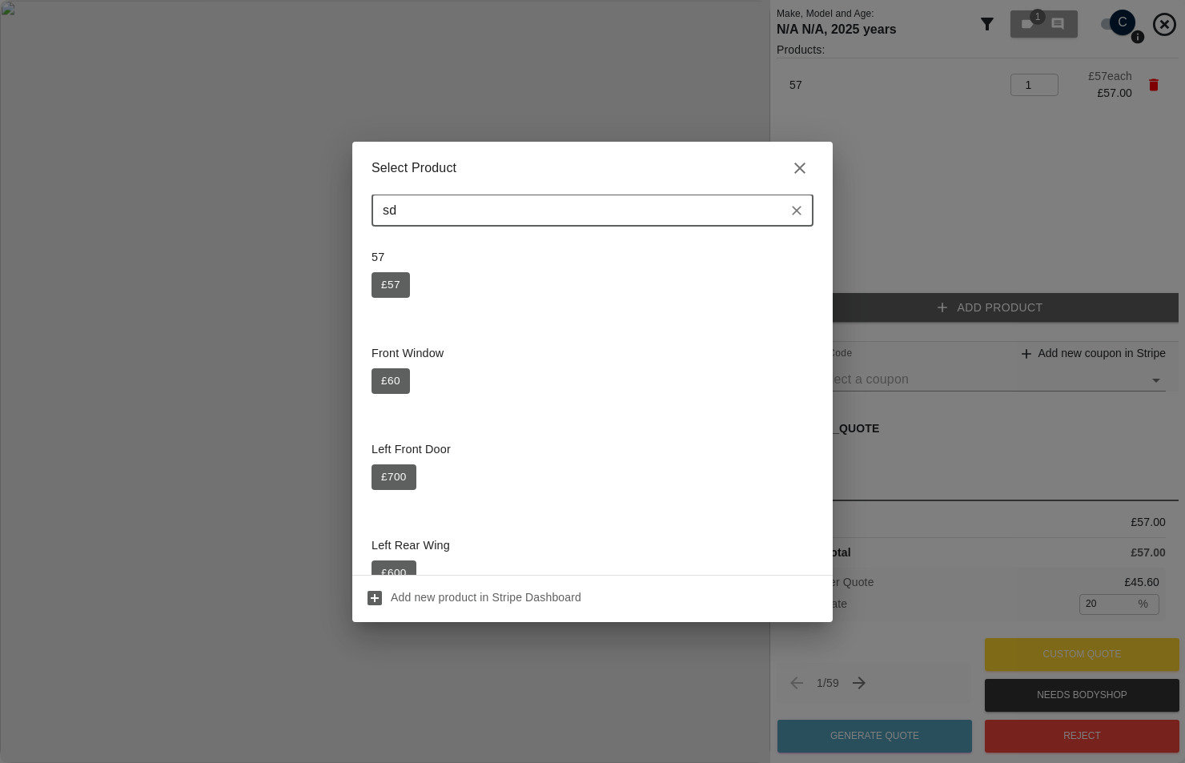
type input "sda"
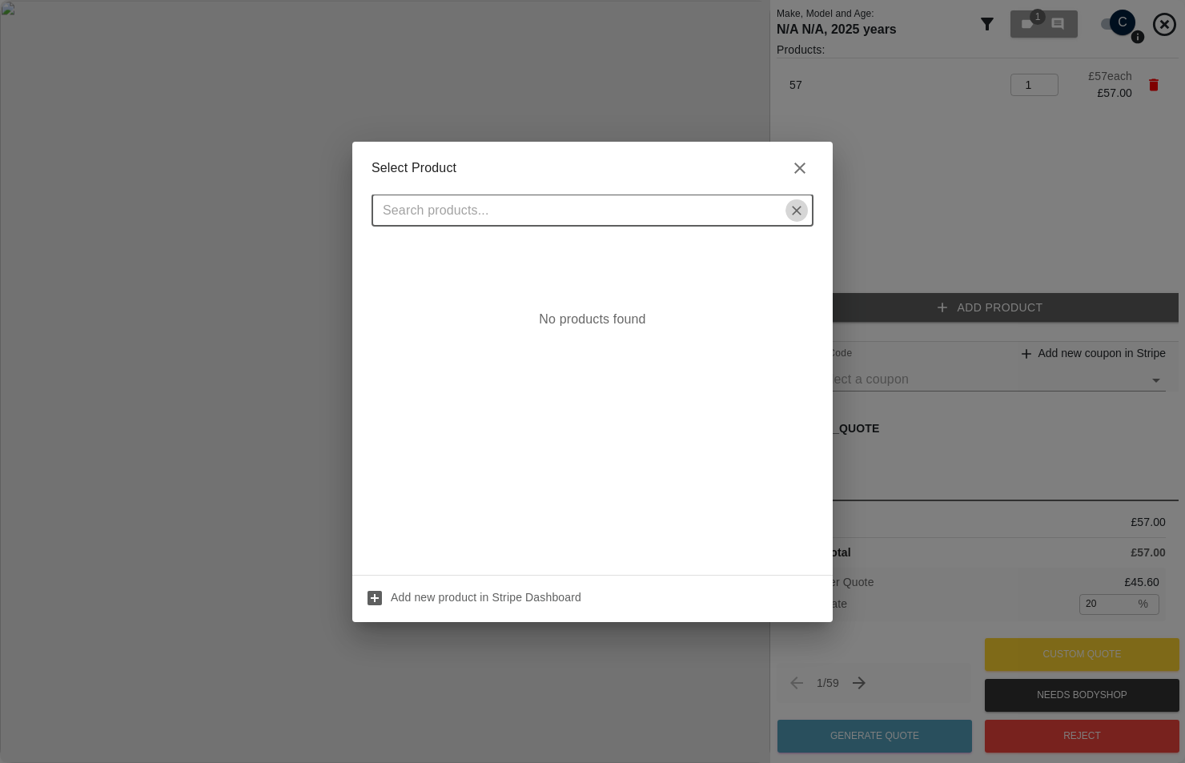
click at [802, 208] on icon "Clear" at bounding box center [797, 211] width 16 height 16
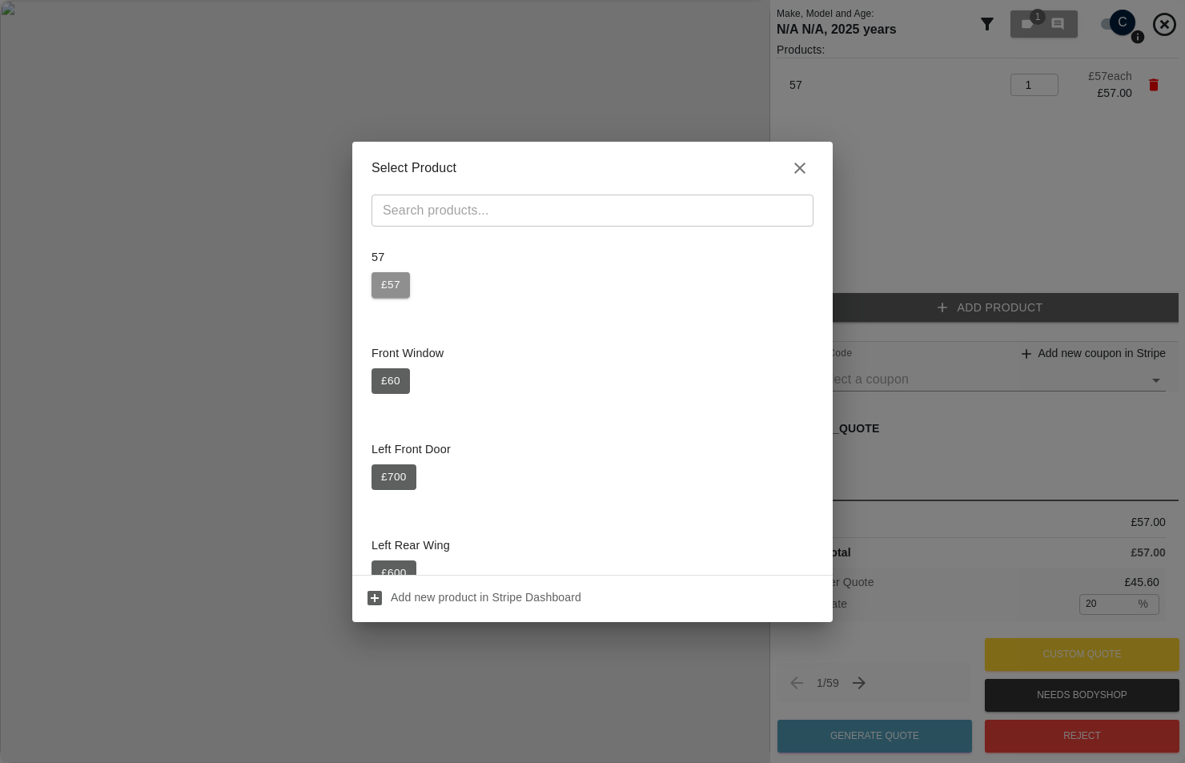
click at [399, 292] on button "£ 57" at bounding box center [391, 285] width 38 height 26
type input "2"
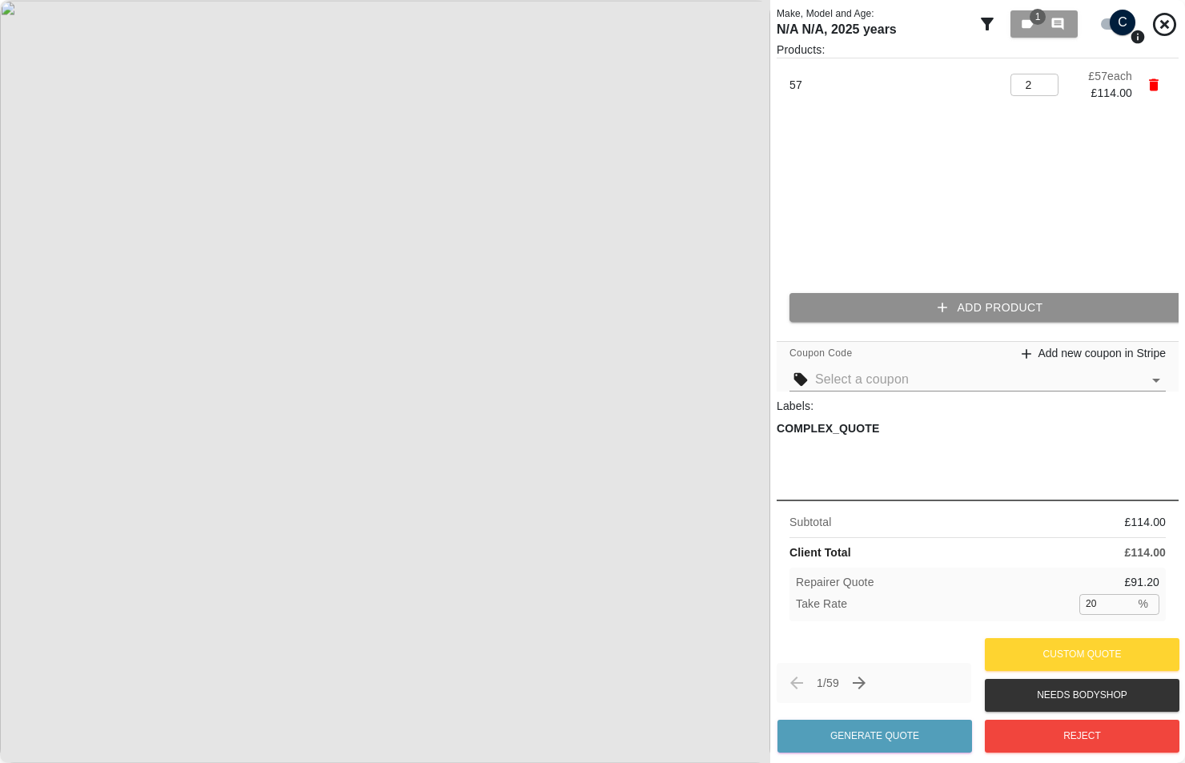
click at [888, 295] on button "Add Product" at bounding box center [991, 308] width 402 height 30
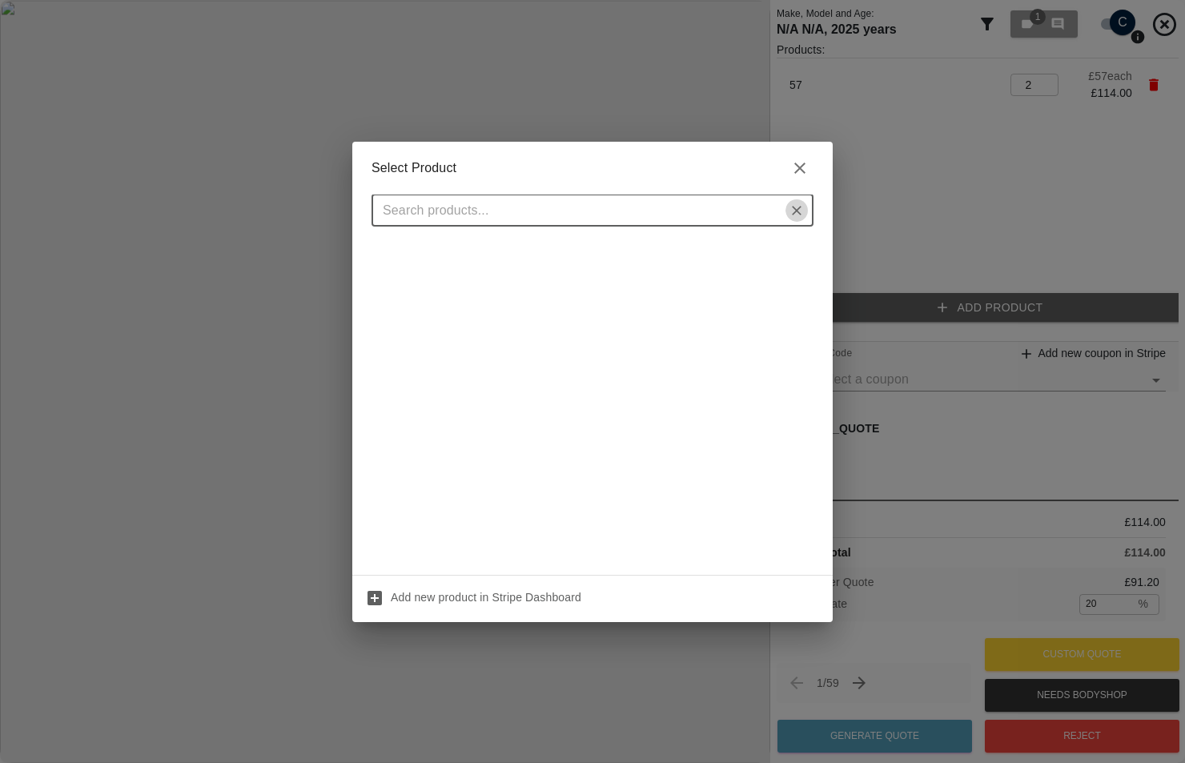
click at [794, 209] on icon "Clear" at bounding box center [797, 211] width 16 height 16
type input "s"
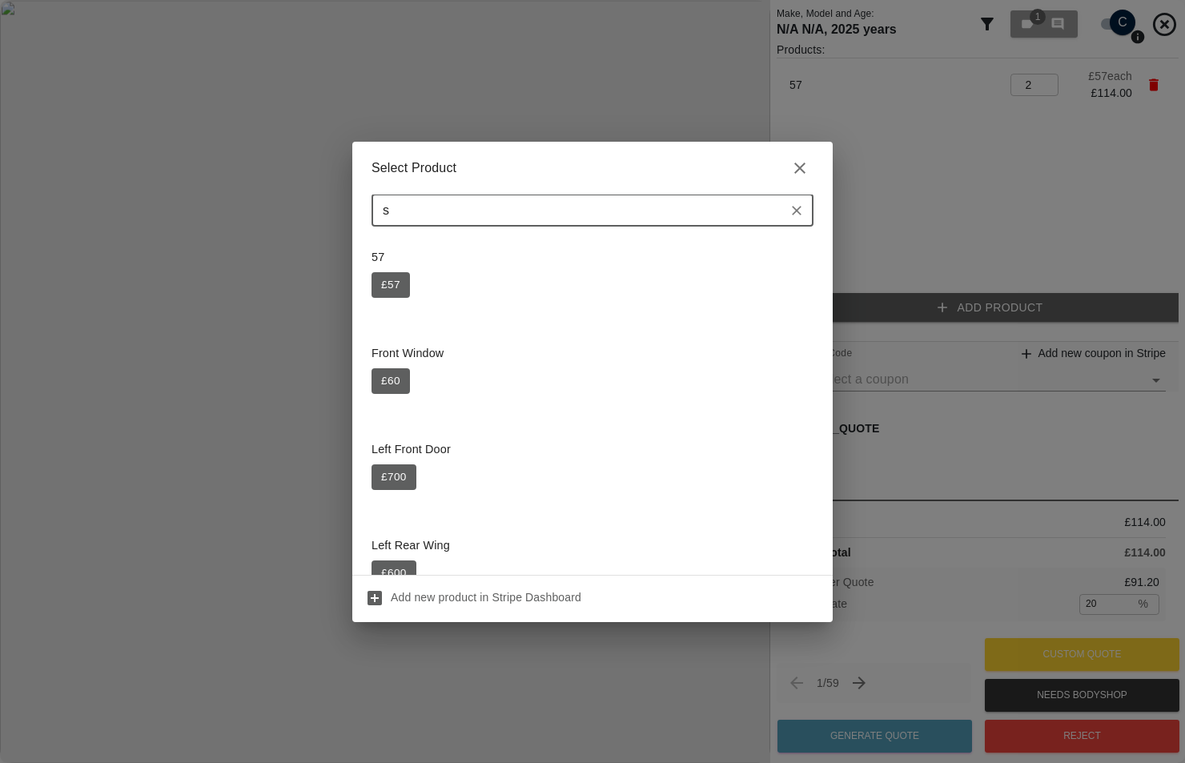
click at [791, 209] on icon "Clear" at bounding box center [797, 211] width 16 height 16
click at [411, 471] on button "£ 700" at bounding box center [394, 477] width 45 height 26
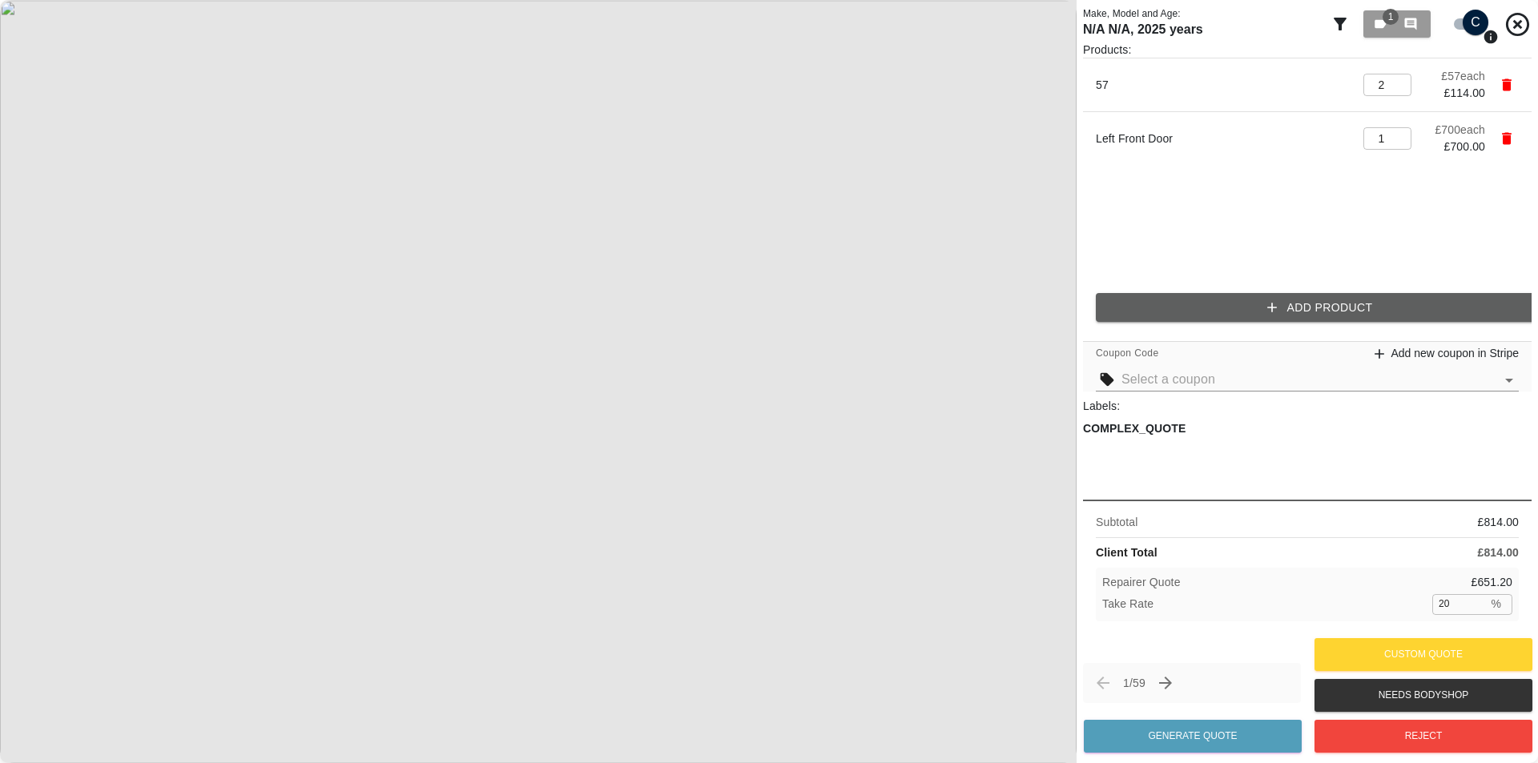
click at [1248, 310] on button "Add Product" at bounding box center [1320, 308] width 448 height 30
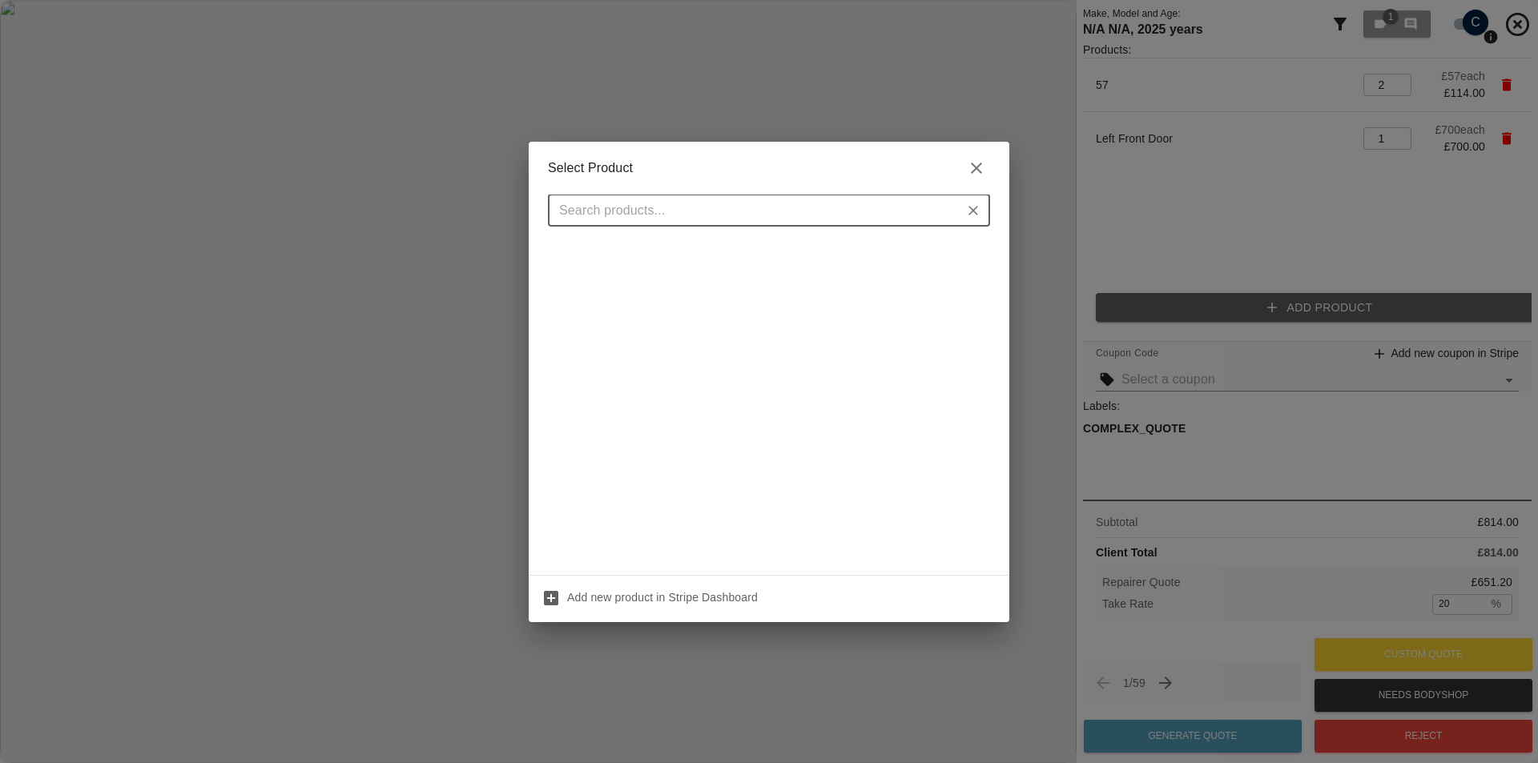
click at [976, 169] on icon "button" at bounding box center [976, 168] width 19 height 19
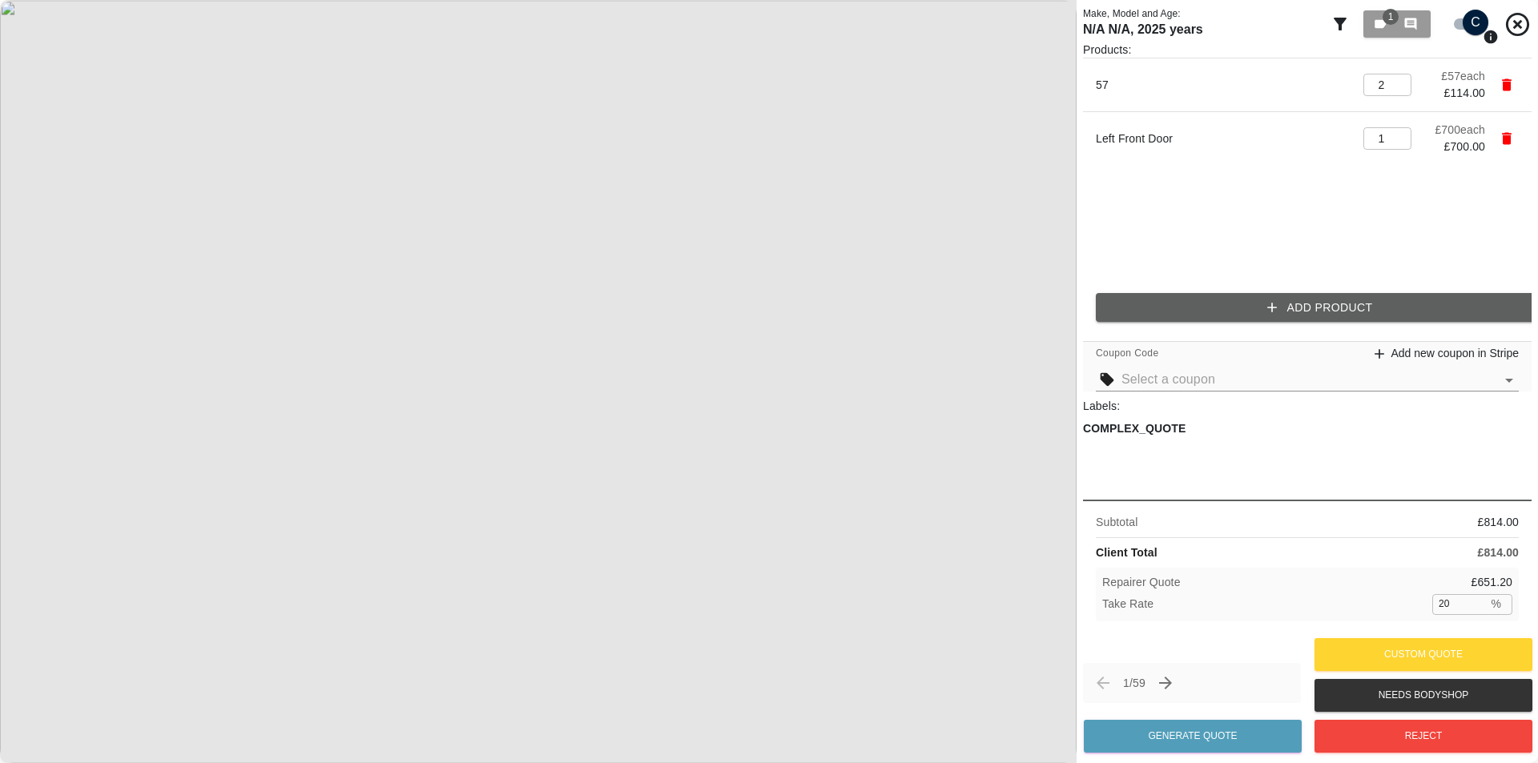
drag, startPoint x: 1220, startPoint y: 266, endPoint x: 1216, endPoint y: 293, distance: 27.6
click at [1219, 275] on ul "57 2 ​ £ 57 each £ 114.00 Left Front Door 1 ​ £ 700 each £ 700.00" at bounding box center [1307, 169] width 448 height 222
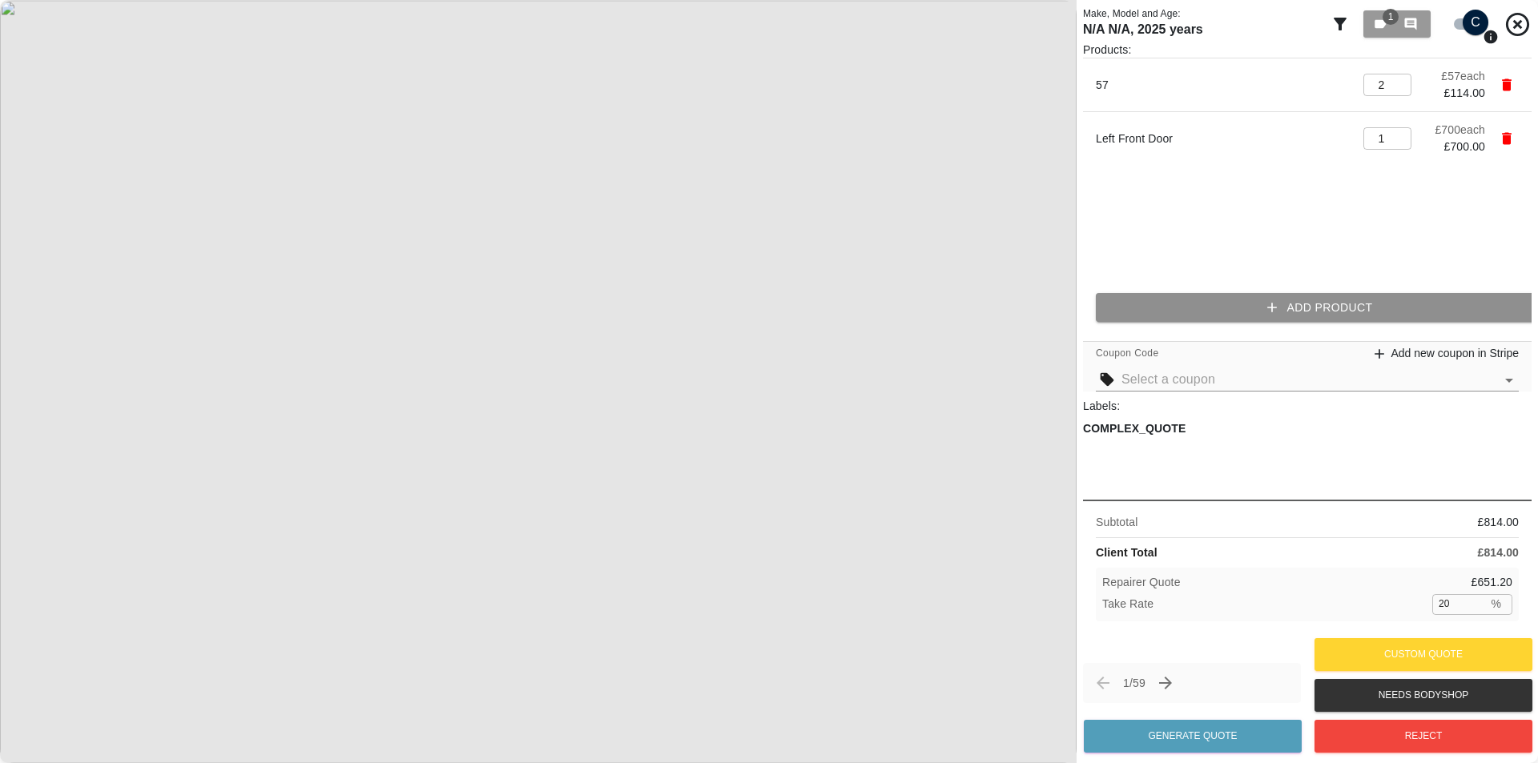
click at [1216, 293] on button "Add Product" at bounding box center [1320, 308] width 448 height 30
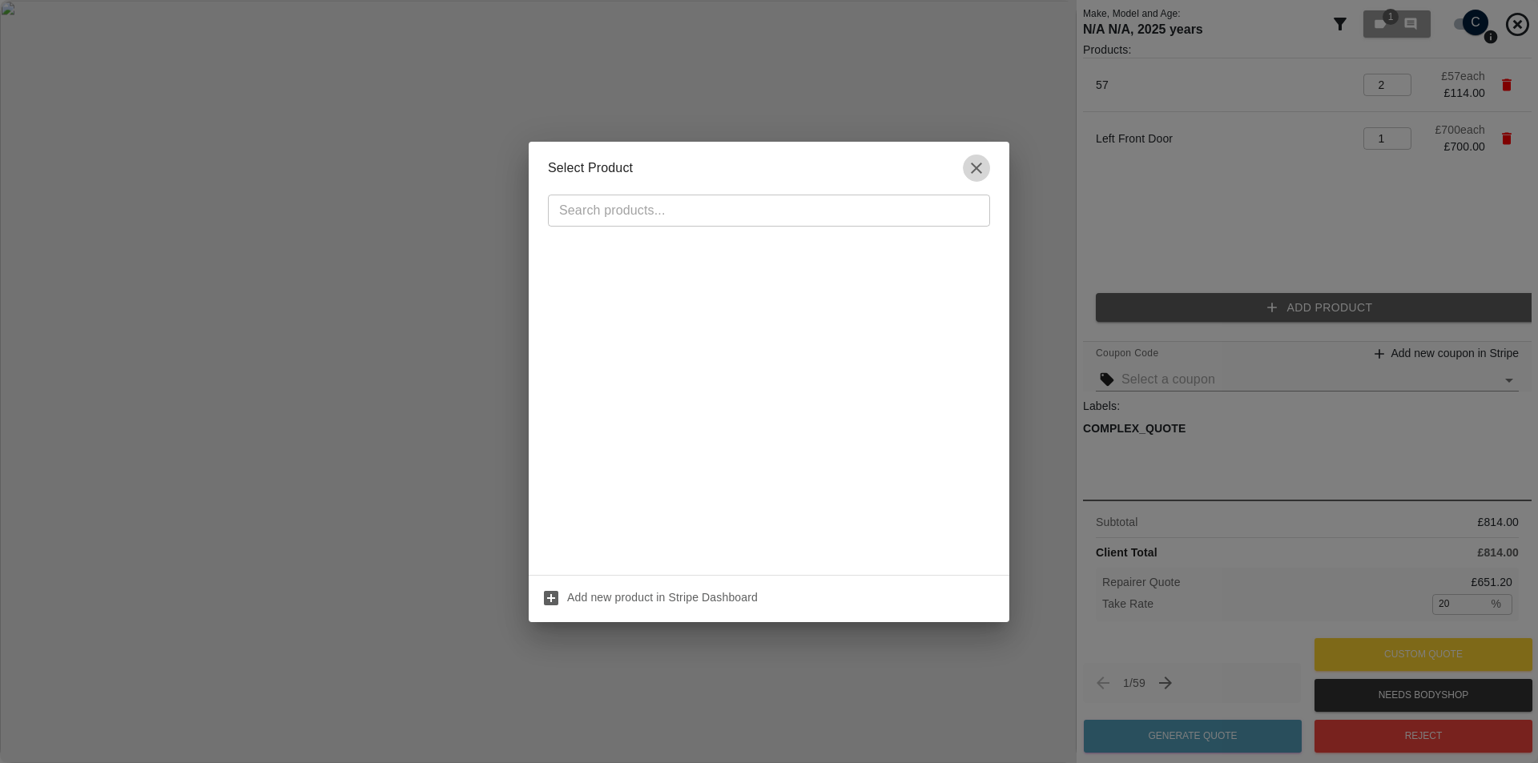
click at [975, 175] on icon "button" at bounding box center [976, 168] width 19 height 19
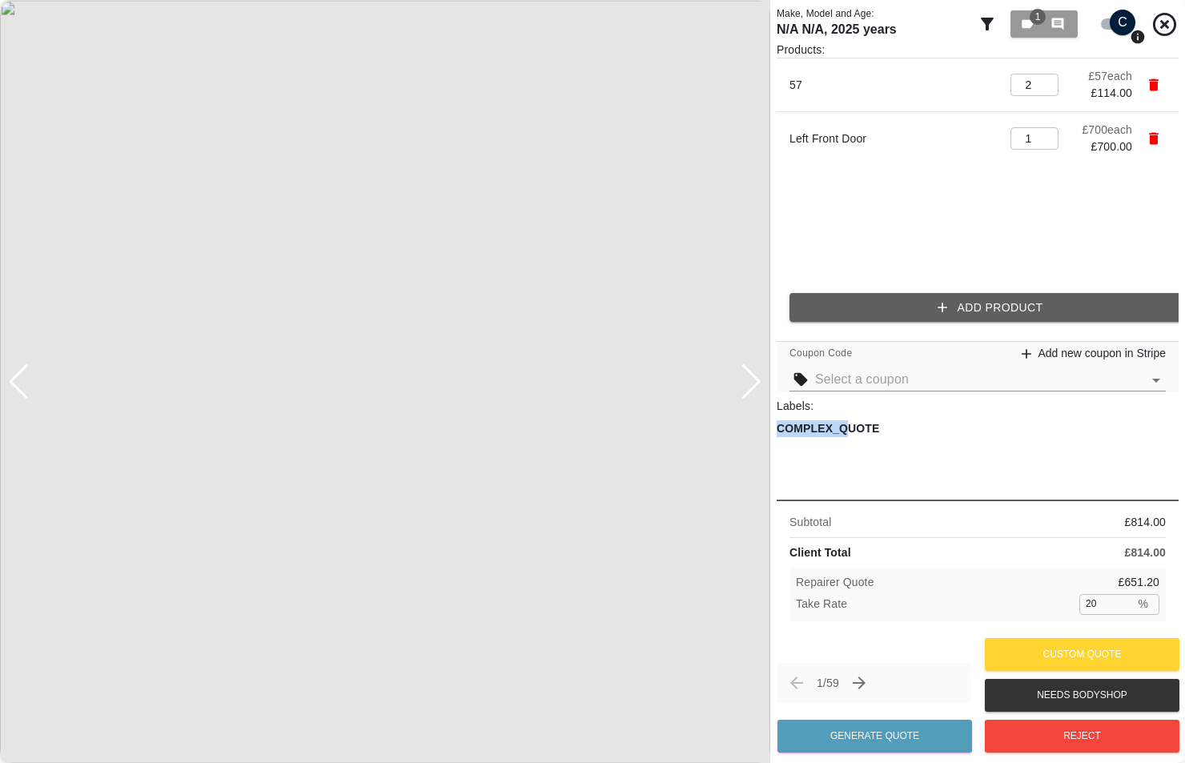
drag, startPoint x: 844, startPoint y: 464, endPoint x: 847, endPoint y: 424, distance: 40.1
click at [847, 424] on div "Labels: COMPLEX_QUOTE" at bounding box center [978, 445] width 402 height 95
click at [851, 463] on div "COMPLEX_QUOTE" at bounding box center [978, 456] width 402 height 73
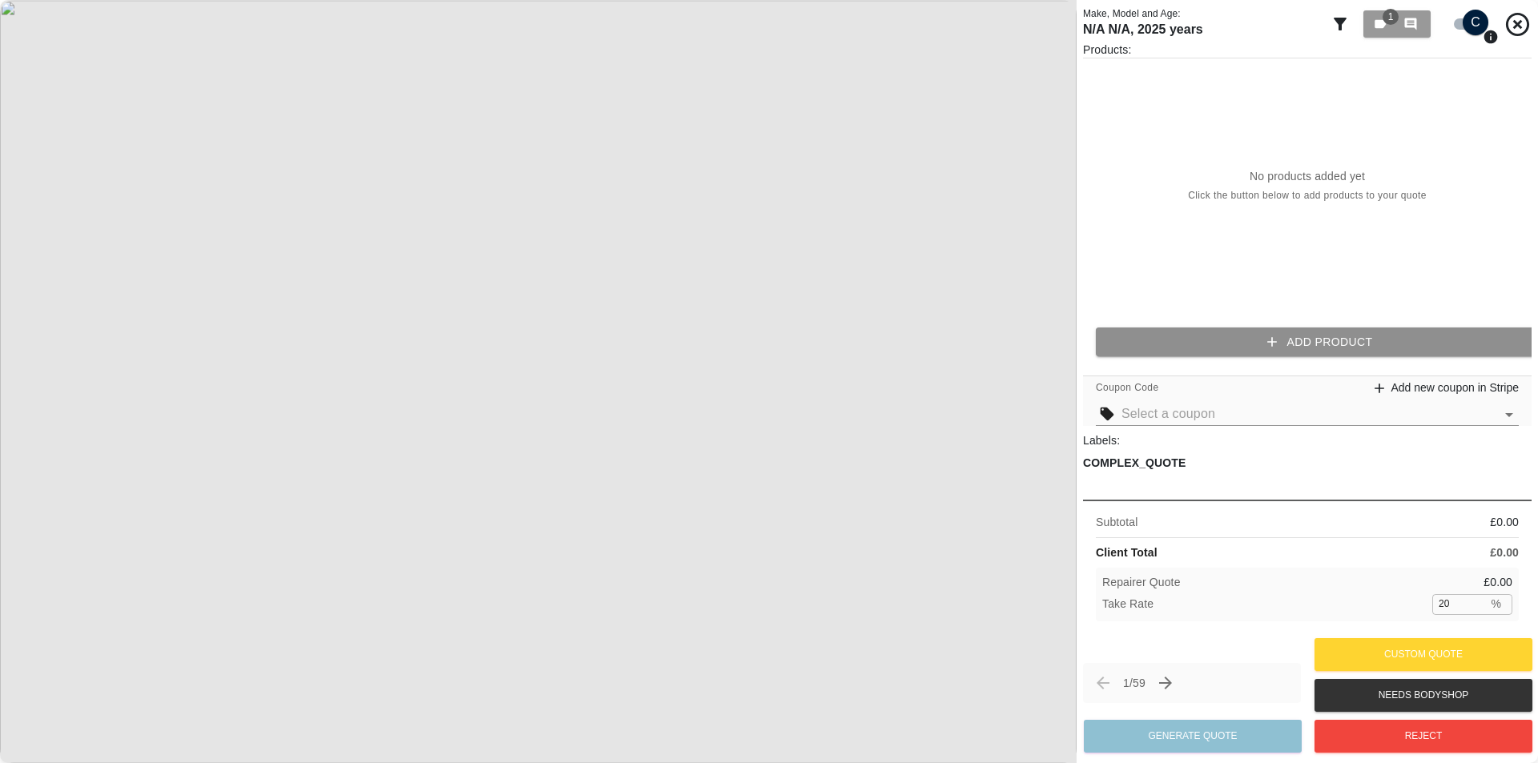
click at [1305, 344] on button "Add Product" at bounding box center [1320, 343] width 448 height 30
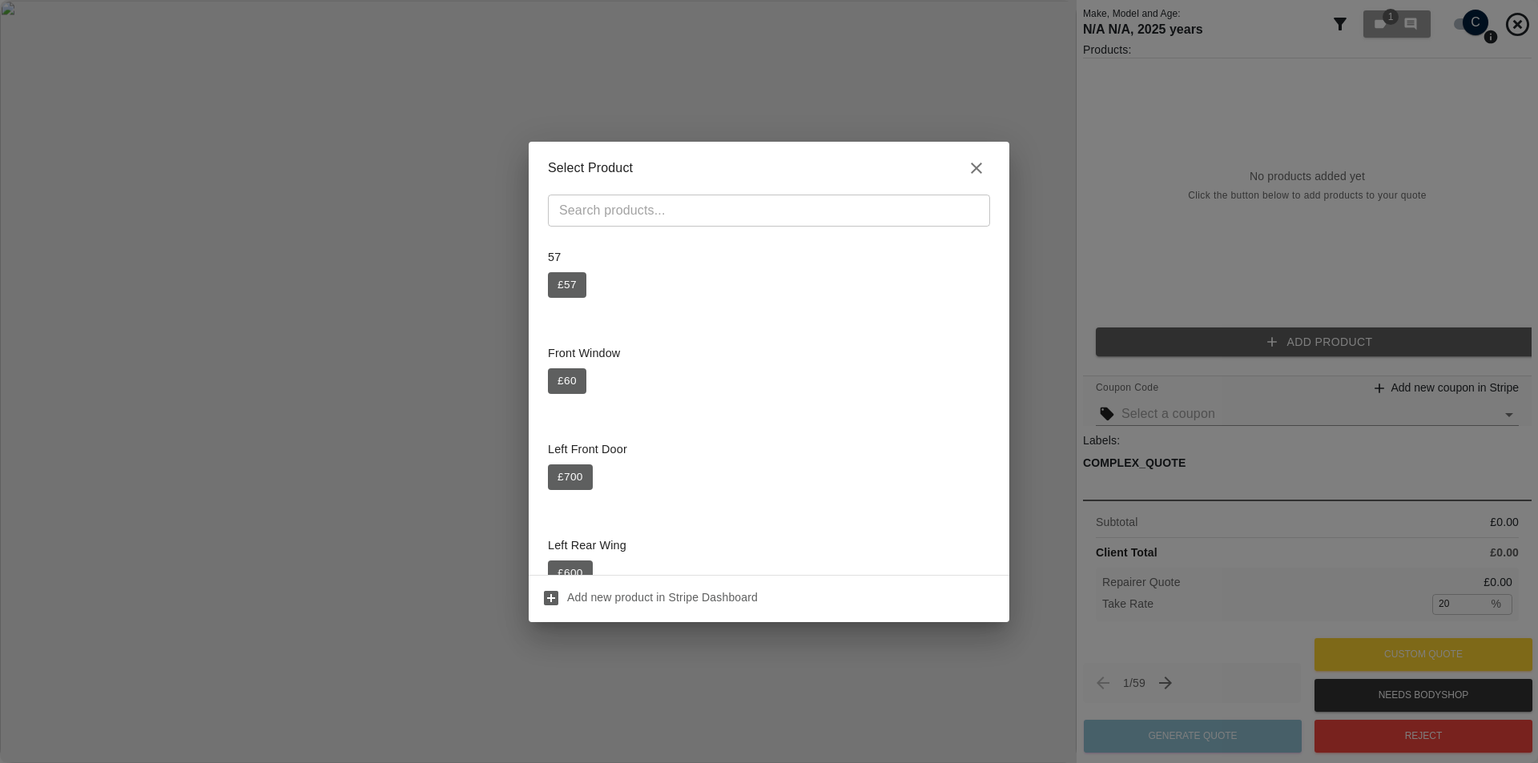
click at [1277, 283] on div "Select Product ​ 57 £ 57 Front Window £ 60 Left Front Door £ 700 Left Rear Wing…" at bounding box center [769, 381] width 1538 height 763
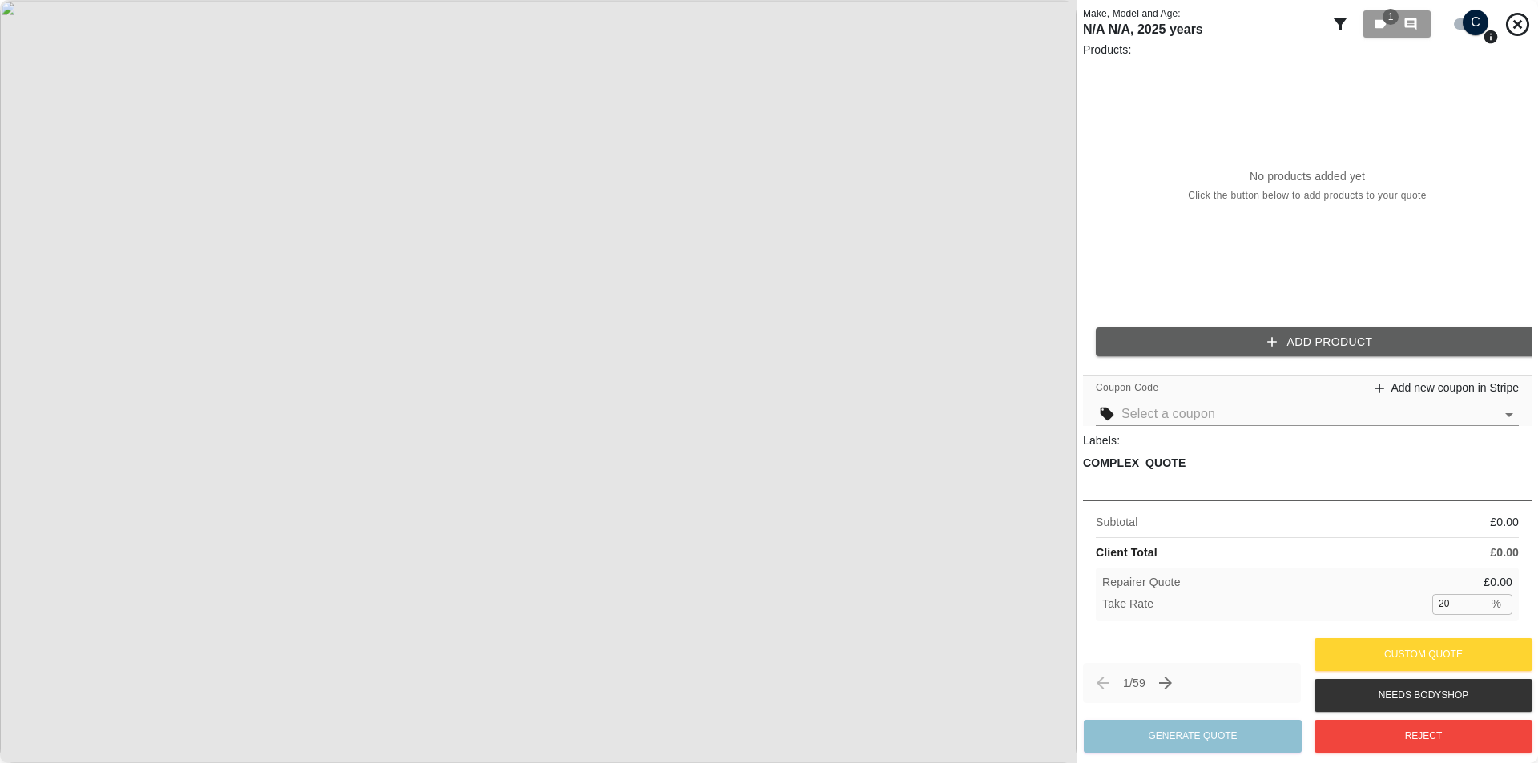
click at [1301, 341] on button "Add Product" at bounding box center [1320, 343] width 448 height 30
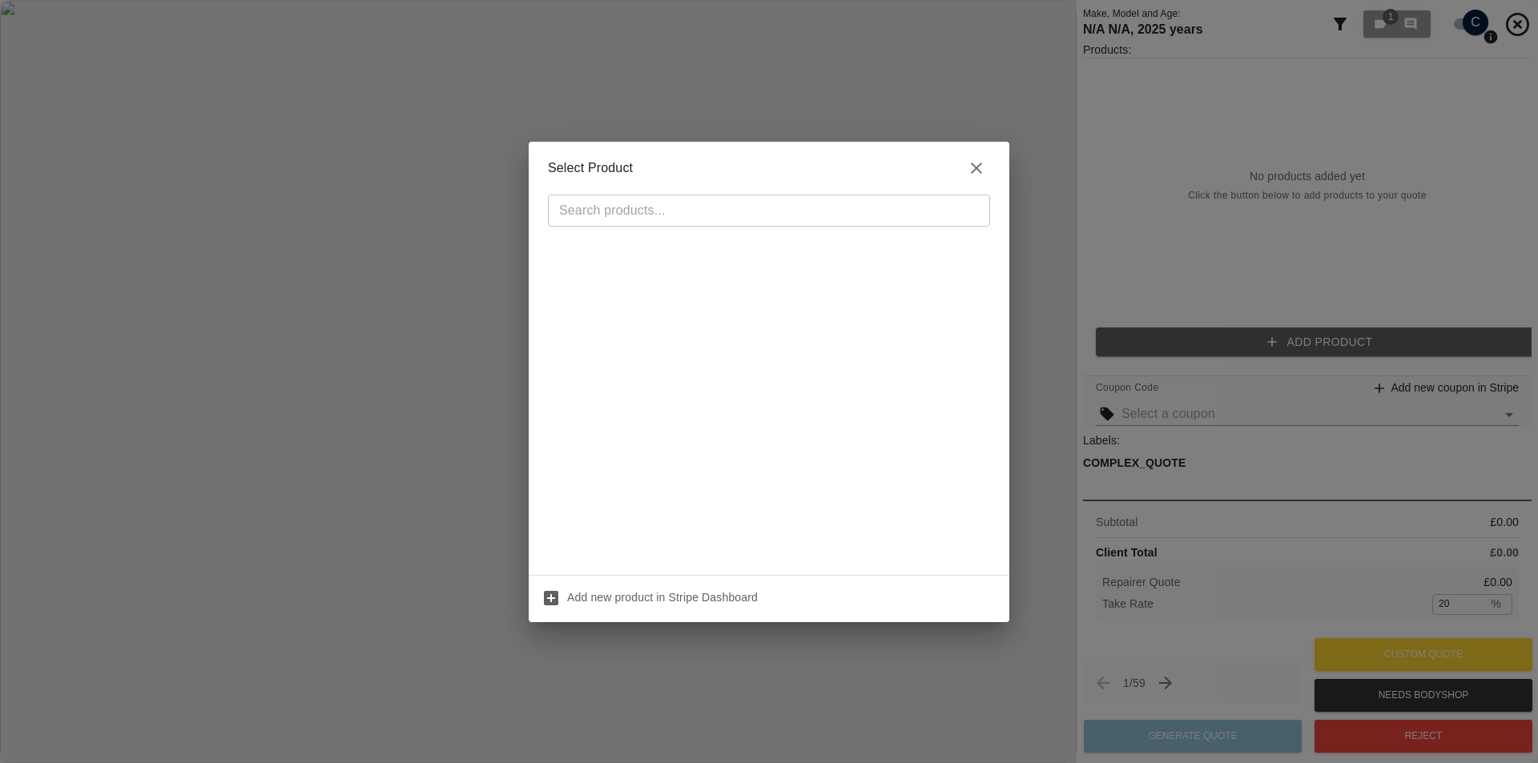
click at [1172, 288] on div "Select Product ​ Add new product in Stripe Dashboard" at bounding box center [769, 381] width 1538 height 763
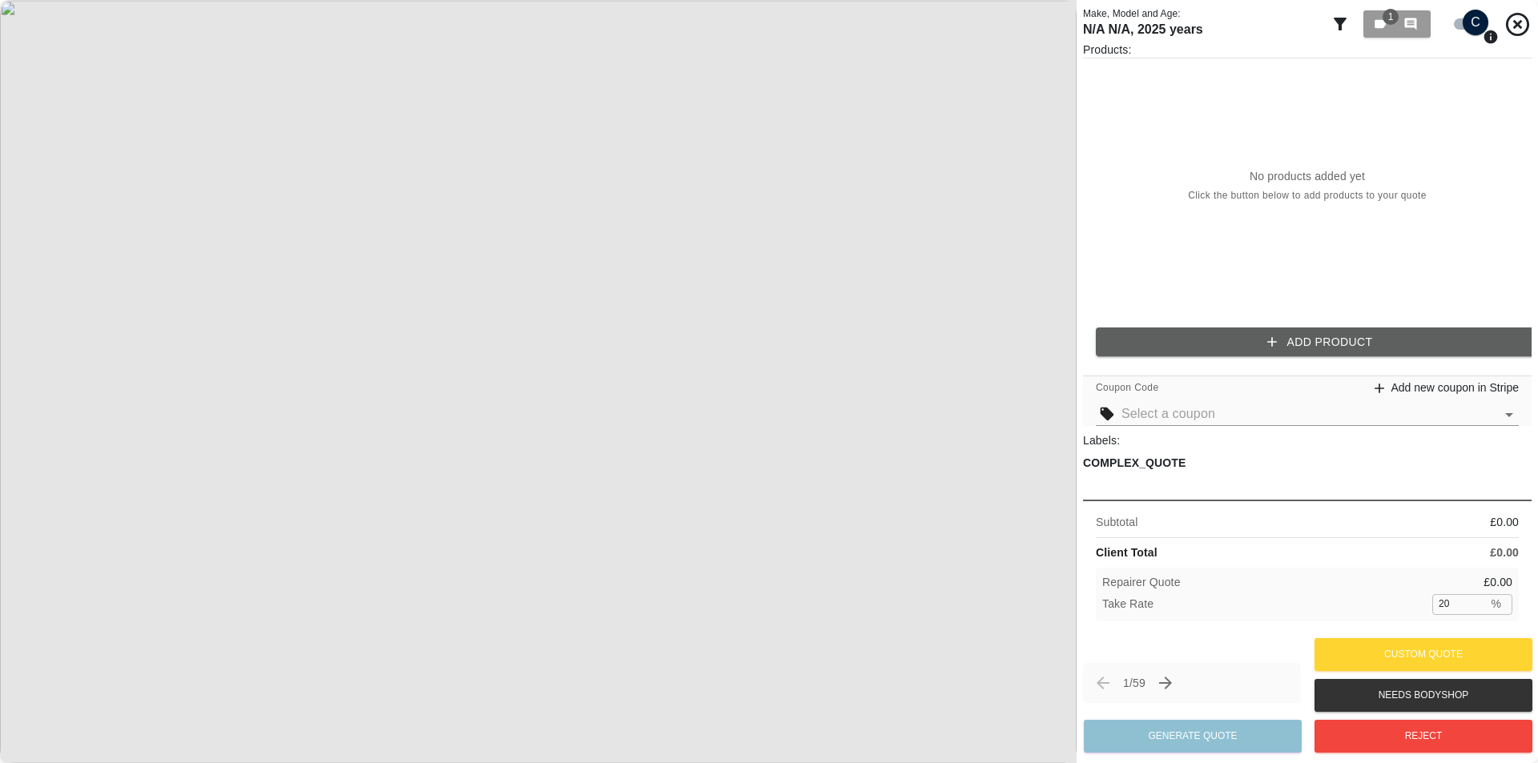
drag, startPoint x: 1192, startPoint y: 488, endPoint x: 1176, endPoint y: 485, distance: 15.4
click at [1191, 488] on div "COMPLEX_QUOTE" at bounding box center [1307, 474] width 448 height 38
drag, startPoint x: 1152, startPoint y: 473, endPoint x: 1133, endPoint y: 468, distance: 19.8
click at [1139, 468] on div "COMPLEX_QUOTE" at bounding box center [1307, 474] width 448 height 38
click at [1124, 465] on p "COMPLEX_QUOTE" at bounding box center [1134, 463] width 103 height 17
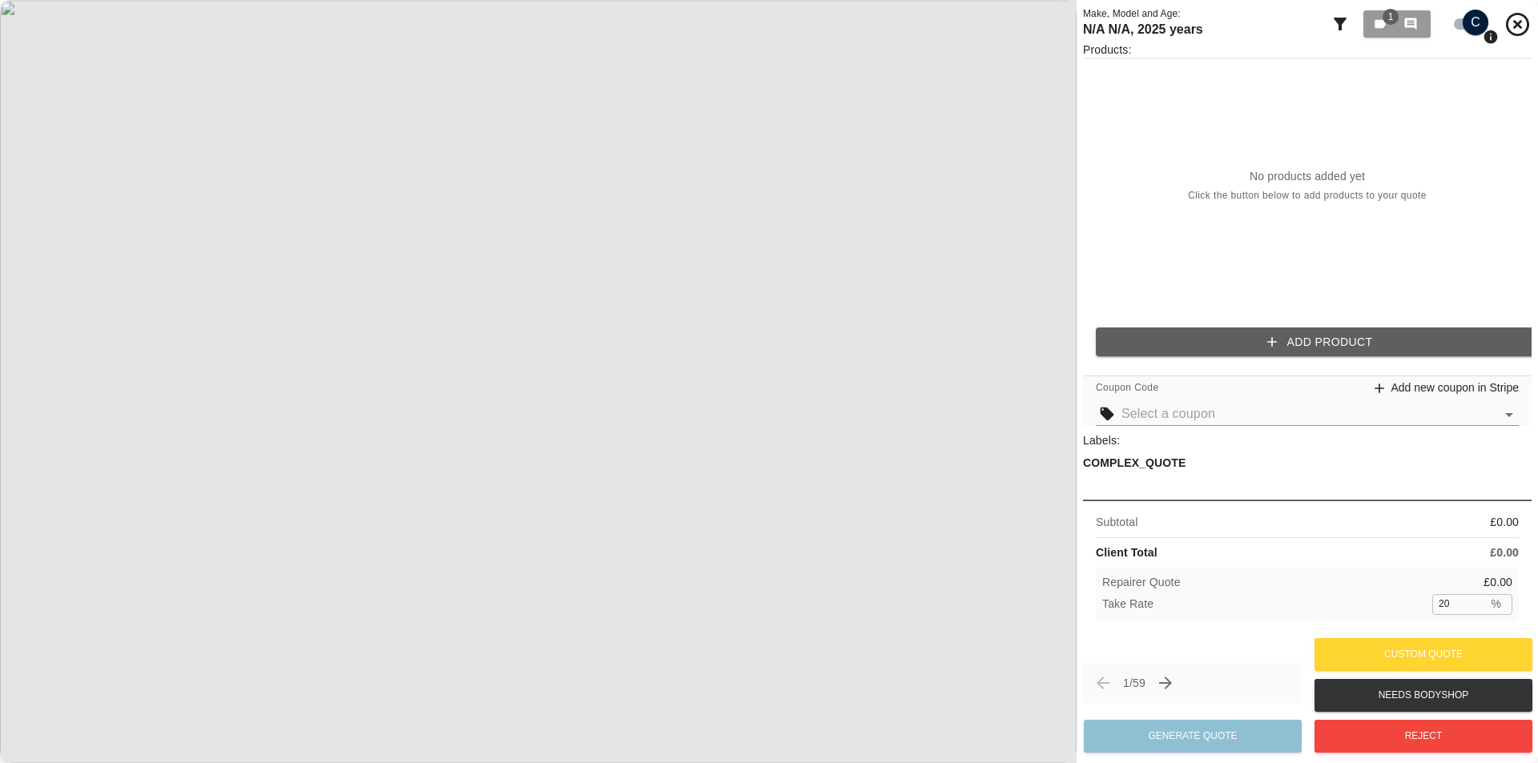
click at [1146, 465] on p "COMPLEX_QUOTE" at bounding box center [1134, 463] width 103 height 17
click at [1146, 464] on p "COMPLEX_QUOTE" at bounding box center [1134, 463] width 103 height 17
click at [1194, 423] on input "text" at bounding box center [1307, 414] width 373 height 22
click at [1186, 411] on input "text" at bounding box center [1307, 414] width 373 height 22
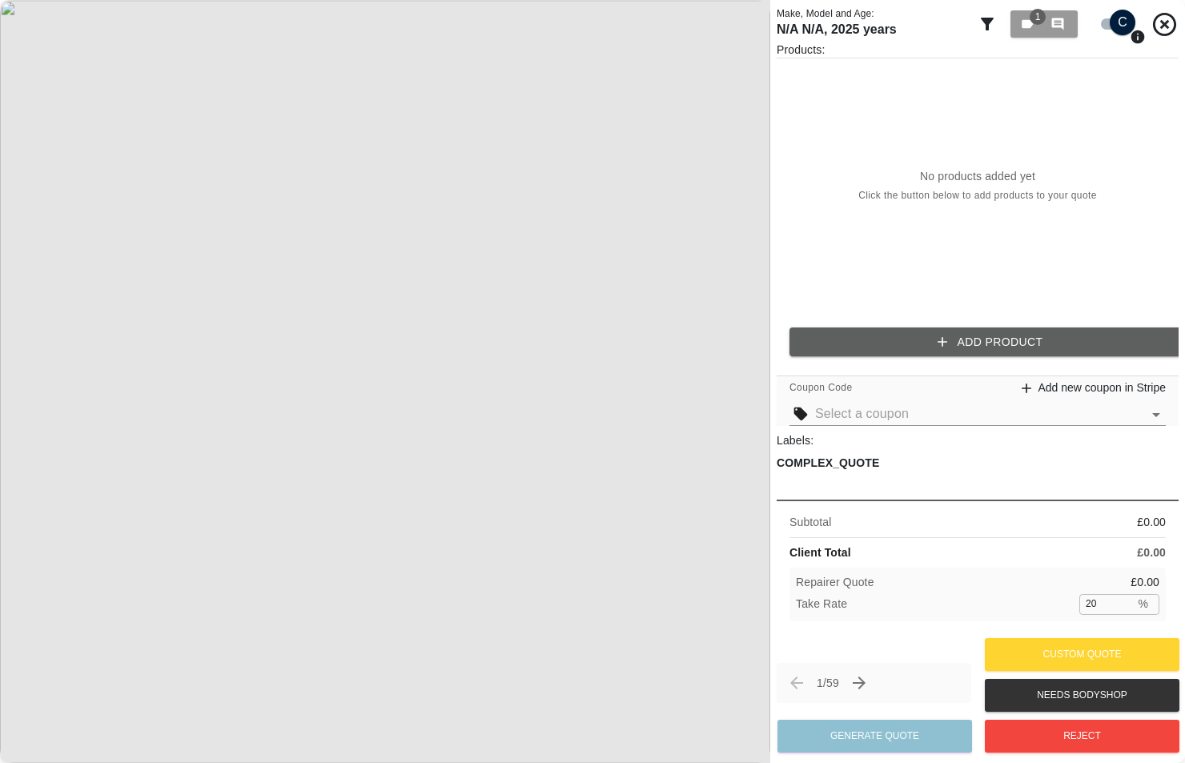
drag, startPoint x: 868, startPoint y: 477, endPoint x: 862, endPoint y: 449, distance: 28.0
click at [863, 455] on div "COMPLEX_QUOTE" at bounding box center [978, 474] width 402 height 38
click at [1036, 28] on span "1" at bounding box center [1029, 24] width 18 height 14
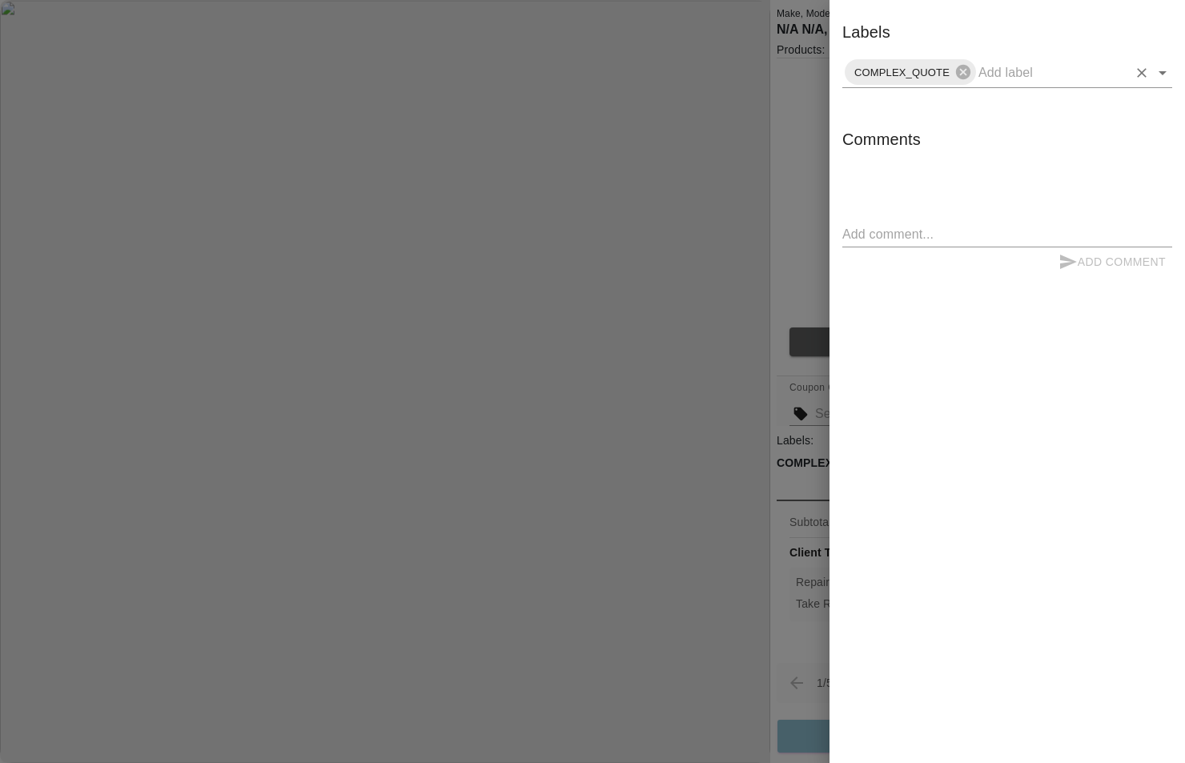
click at [1013, 82] on input "text" at bounding box center [1053, 72] width 149 height 25
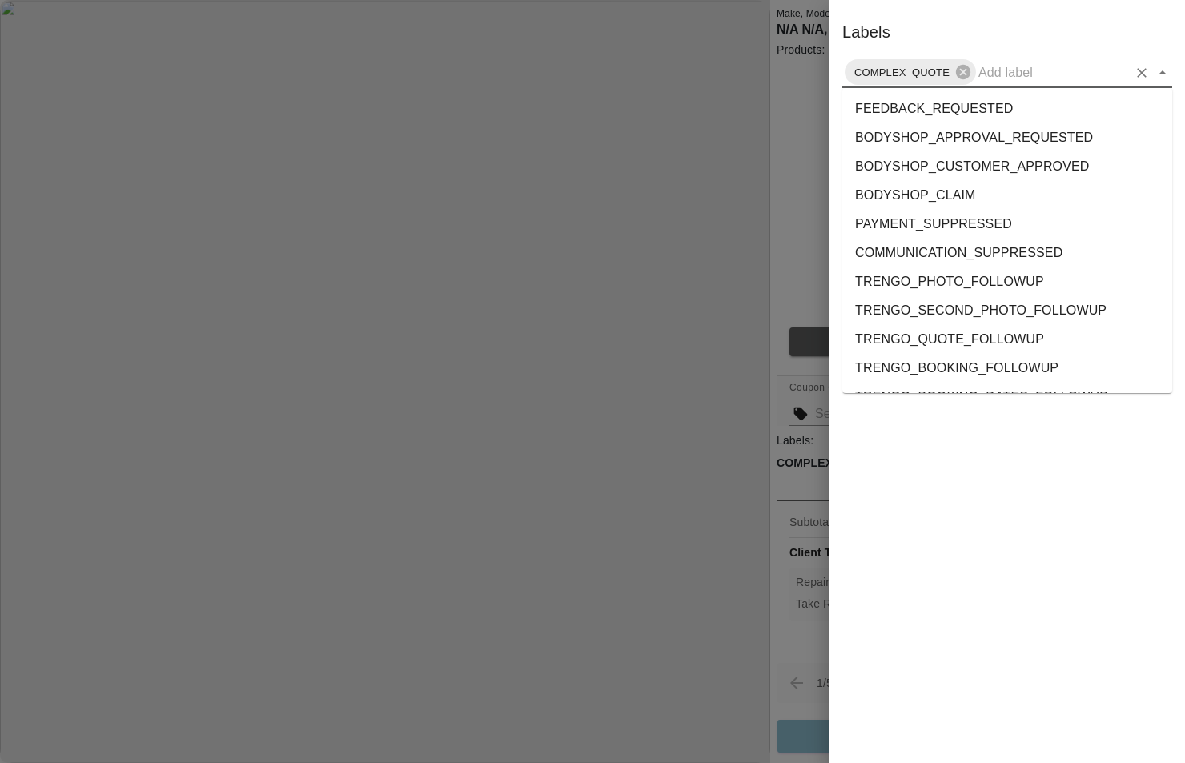
click at [996, 131] on li "BODYSHOP_APPROVAL_REQUESTED" at bounding box center [1007, 137] width 330 height 29
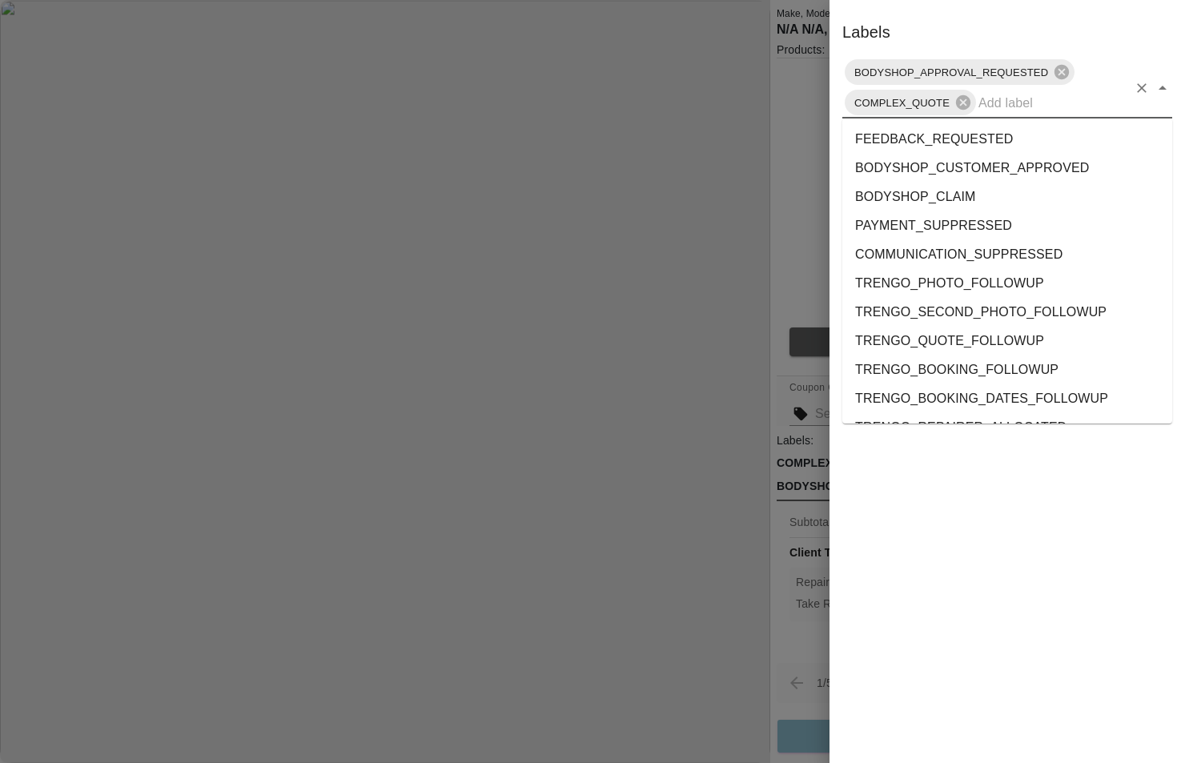
click at [1040, 111] on input "text" at bounding box center [1053, 102] width 149 height 25
click at [1027, 147] on li "FEEDBACK_REQUESTED" at bounding box center [1007, 139] width 330 height 29
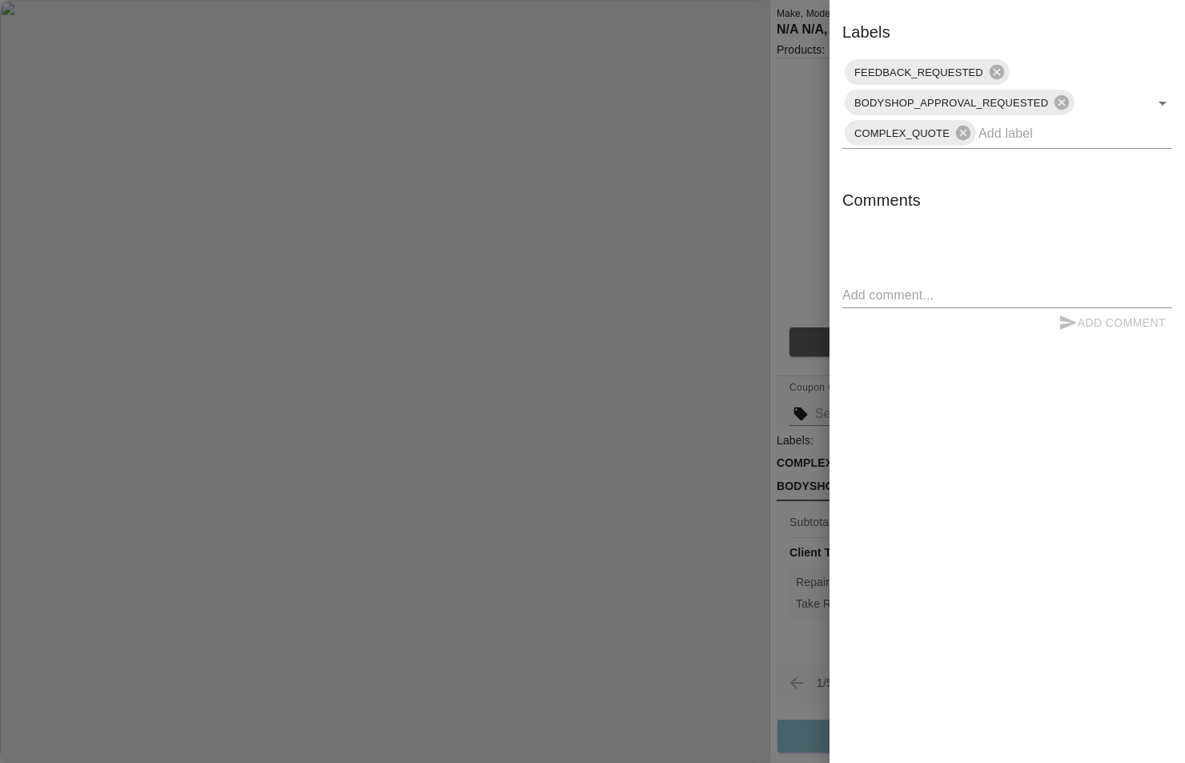
click at [792, 74] on div at bounding box center [592, 381] width 1185 height 763
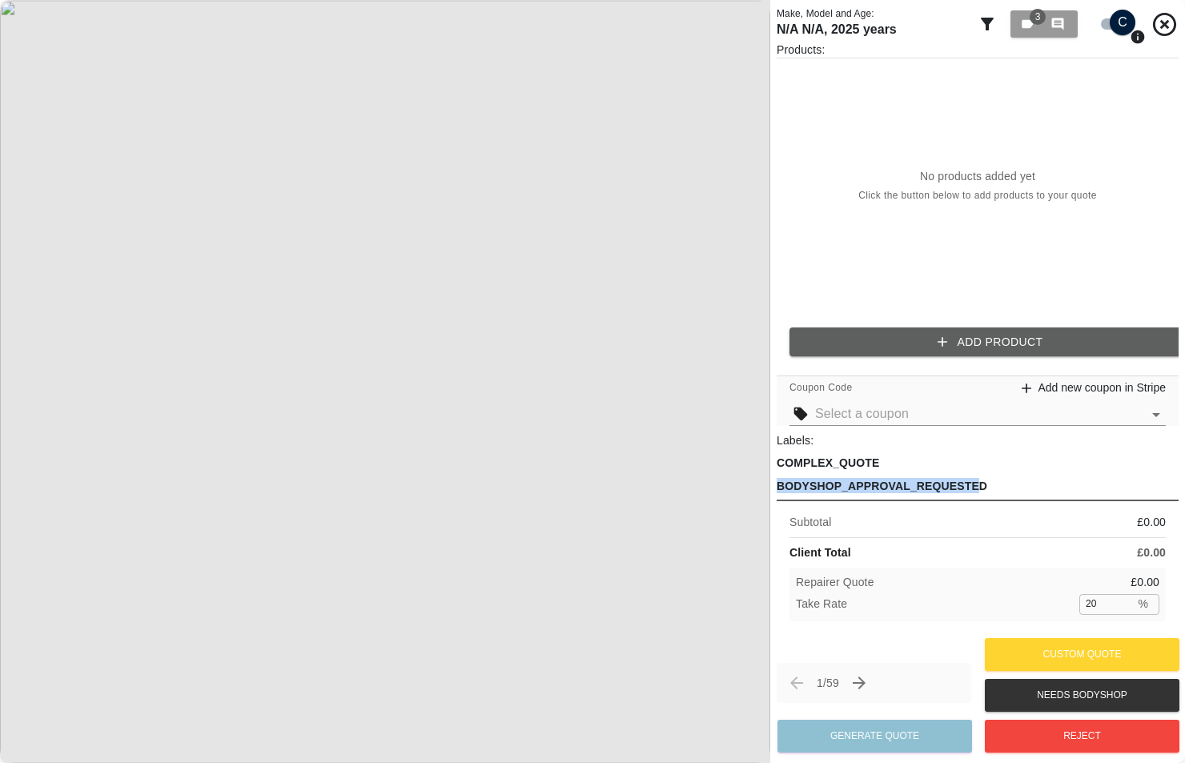
drag, startPoint x: 980, startPoint y: 483, endPoint x: 982, endPoint y: 428, distance: 54.5
click at [982, 437] on div "Labels: COMPLEX_QUOTE BODYSHOP_APPROVAL_REQUESTED FEEDBACK_REQUESTED" at bounding box center [978, 462] width 402 height 61
click at [977, 479] on p "BODYSHOP_APPROVAL_REQUESTED" at bounding box center [882, 486] width 211 height 17
click at [931, 497] on div "Products: No products added yet Click the button below to add products to your …" at bounding box center [978, 338] width 402 height 593
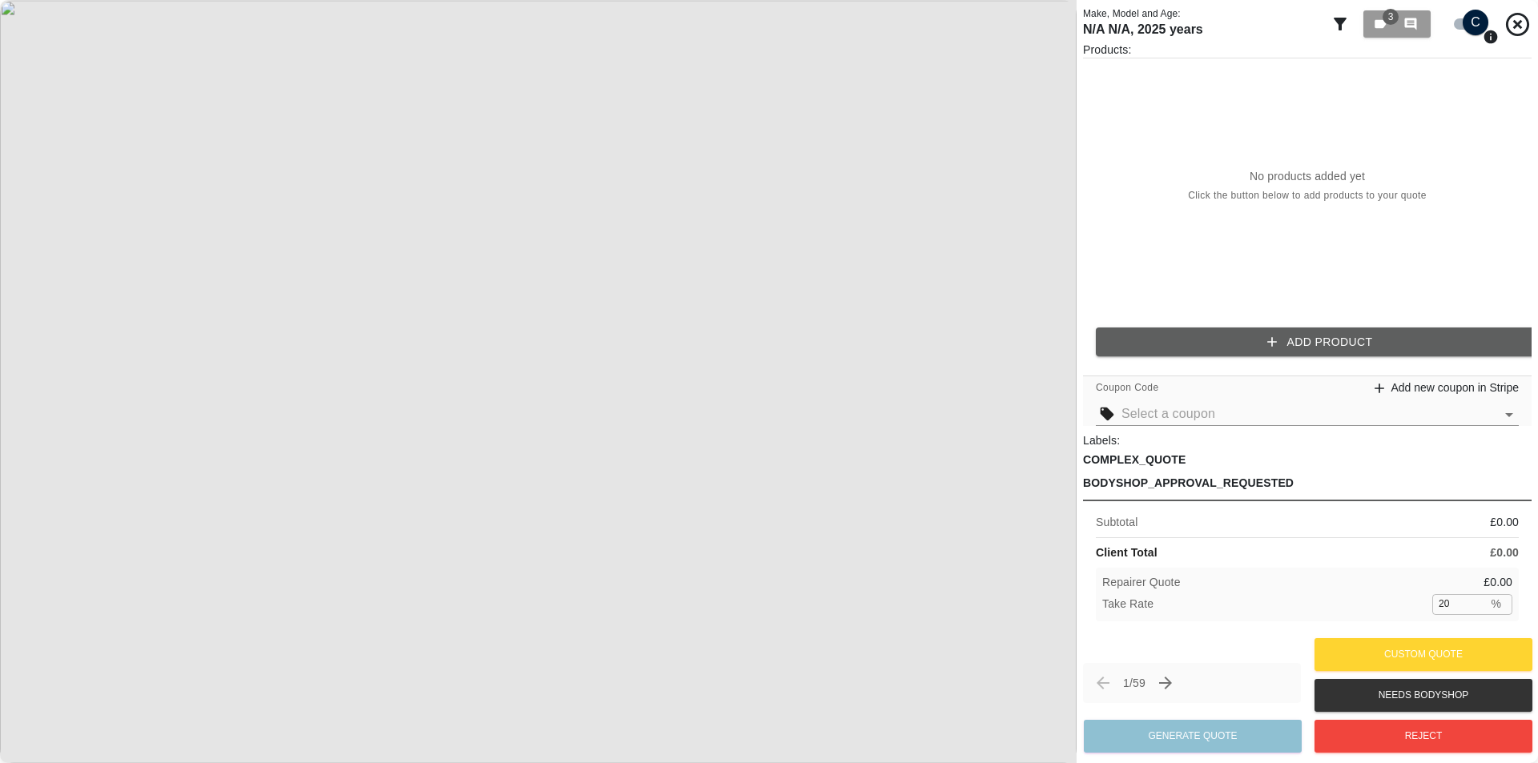
scroll to position [0, 0]
click at [1524, 488] on div at bounding box center [1530, 381] width 16 height 763
click at [1270, 107] on div "No products added yet Click the button below to add products to your quote" at bounding box center [1307, 185] width 448 height 255
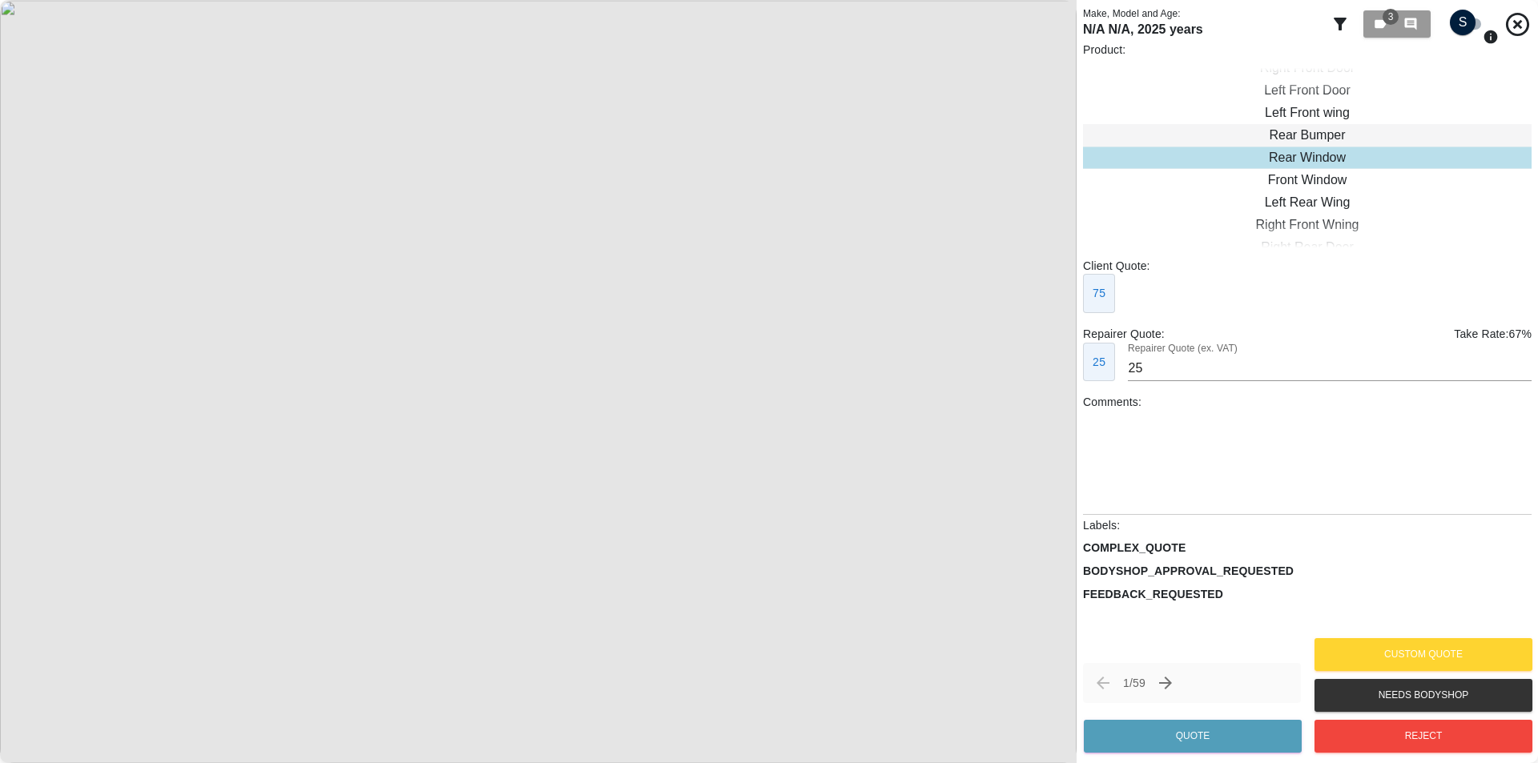
checkbox input "true"
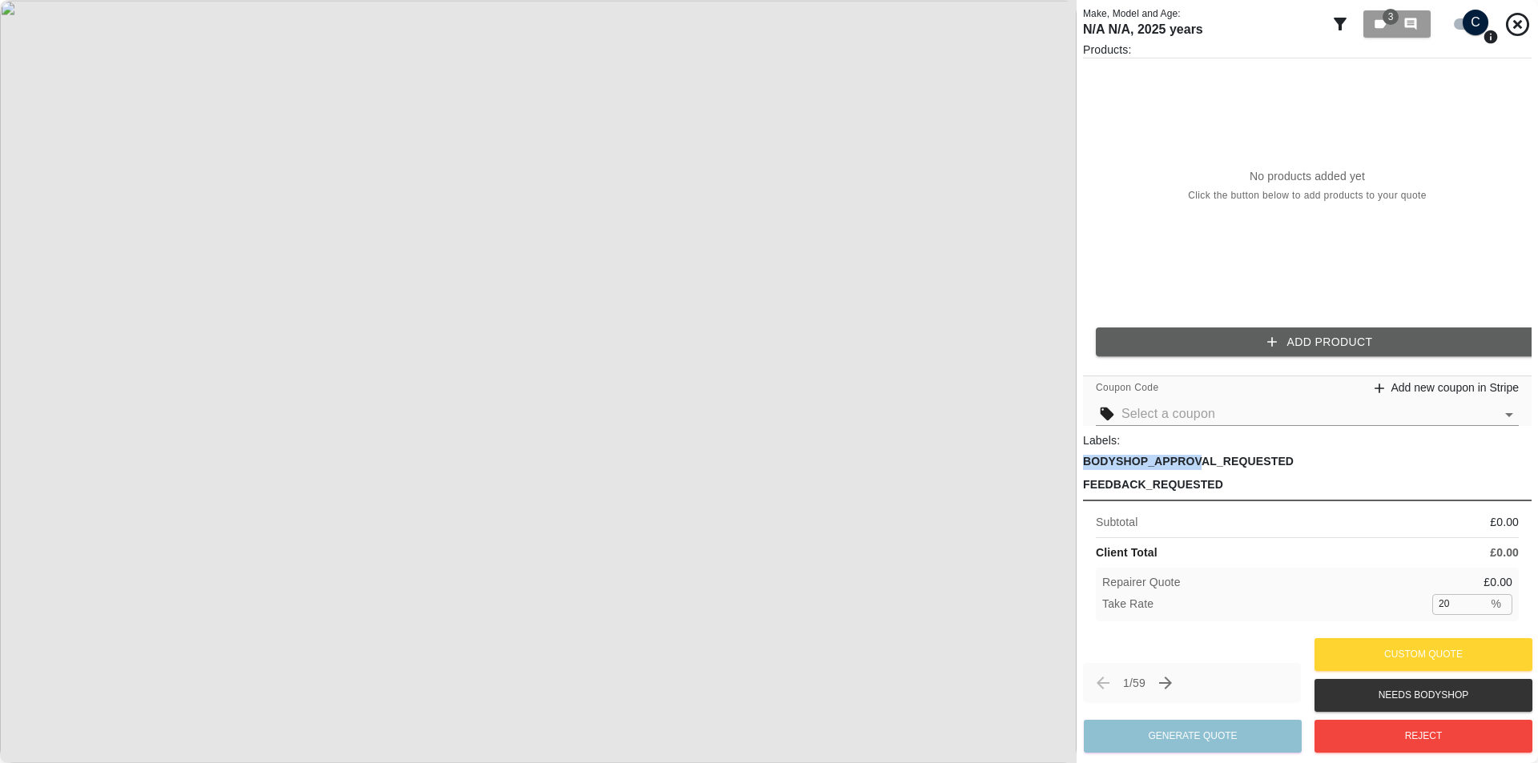
drag, startPoint x: 1203, startPoint y: 471, endPoint x: 1200, endPoint y: 447, distance: 24.1
click at [1200, 448] on div "Labels: COMPLEX_QUOTE BODYSHOP_APPROVAL_REQUESTED FEEDBACK_REQUESTED" at bounding box center [1307, 462] width 448 height 61
click at [1245, 475] on div "COMPLEX_QUOTE BODYSHOP_APPROVAL_REQUESTED FEEDBACK_REQUESTED" at bounding box center [1307, 474] width 448 height 38
click at [1528, 482] on div at bounding box center [1530, 381] width 16 height 763
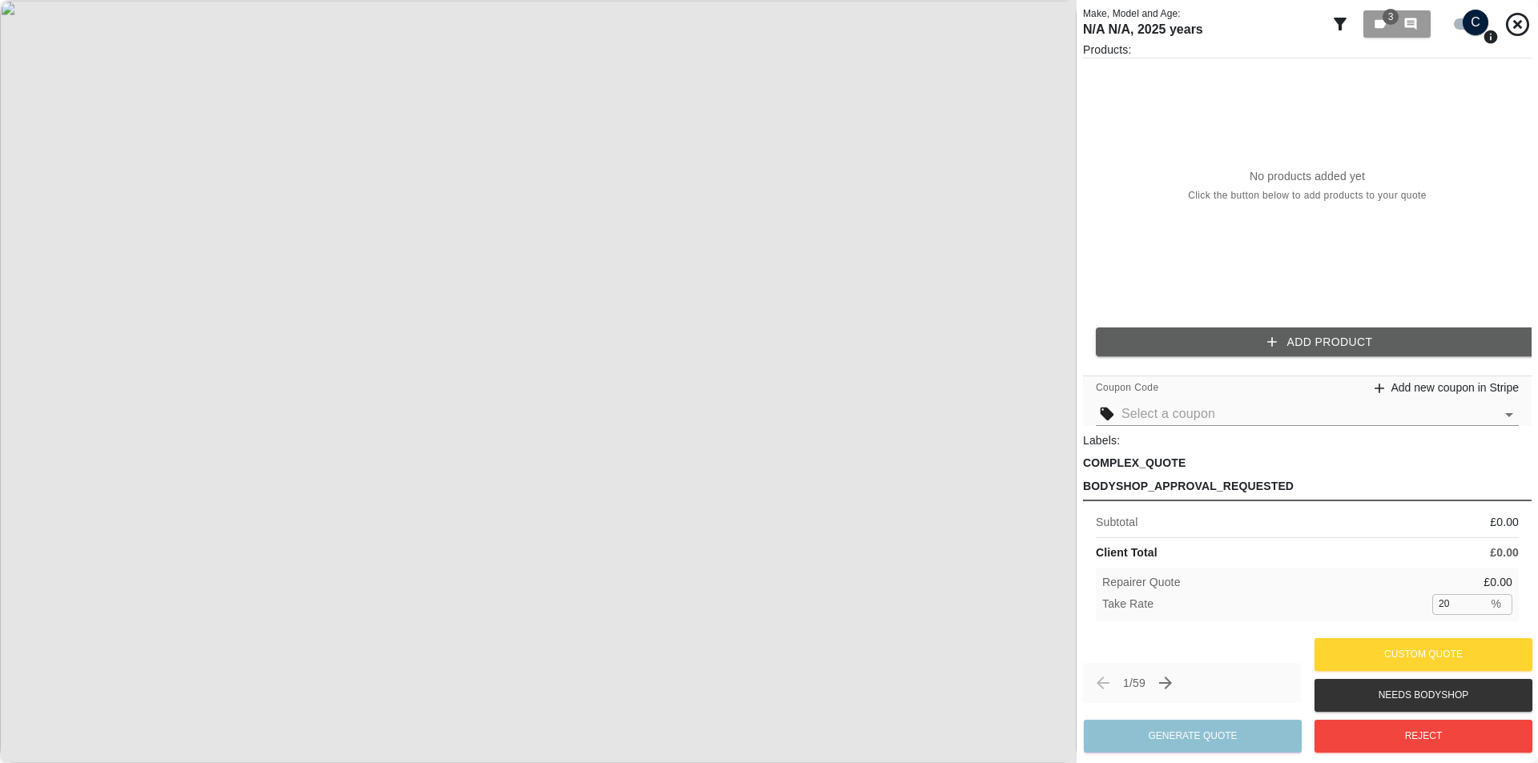
click at [1268, 334] on icon "button" at bounding box center [1272, 342] width 16 height 16
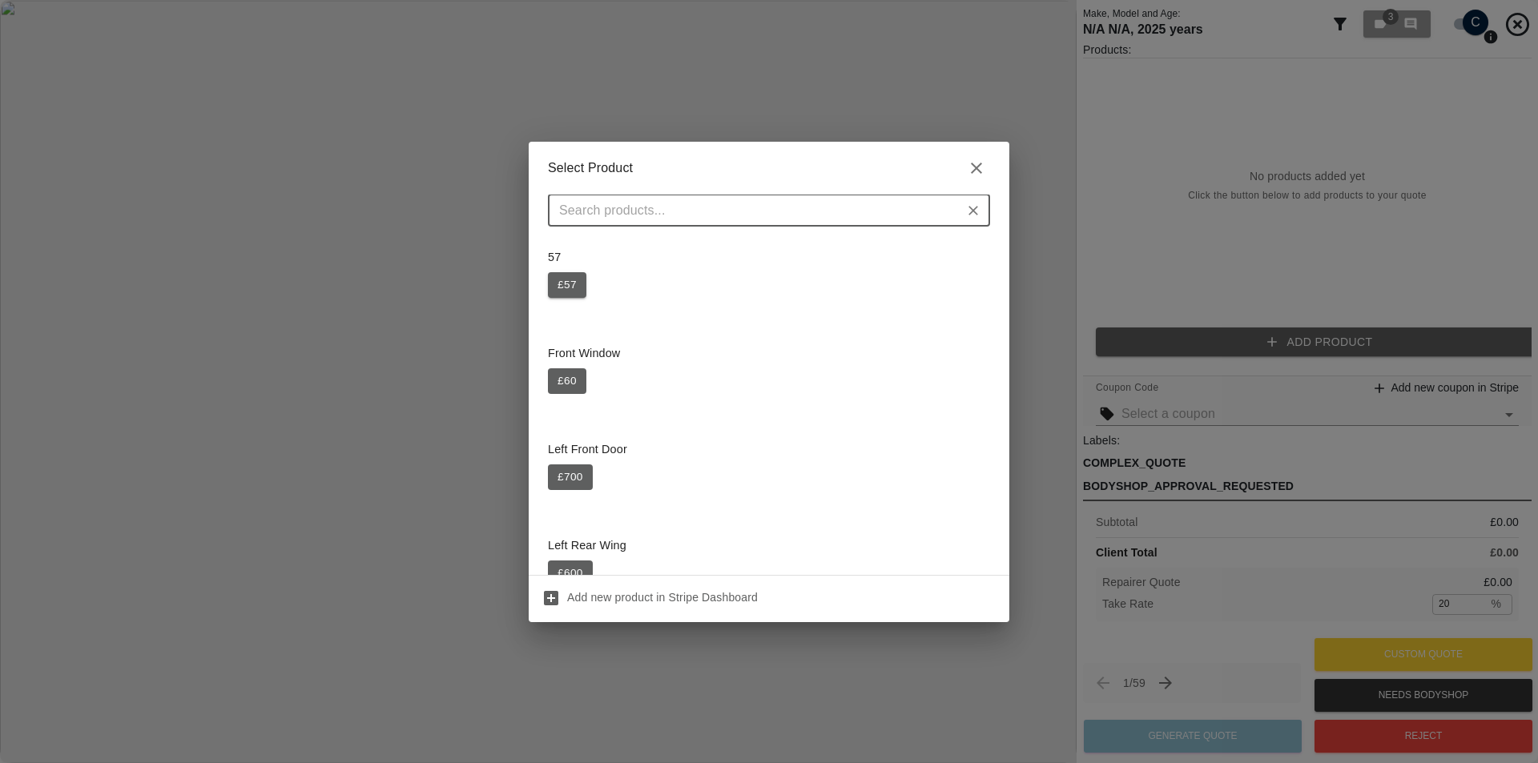
click at [580, 284] on button "£ 57" at bounding box center [567, 285] width 38 height 26
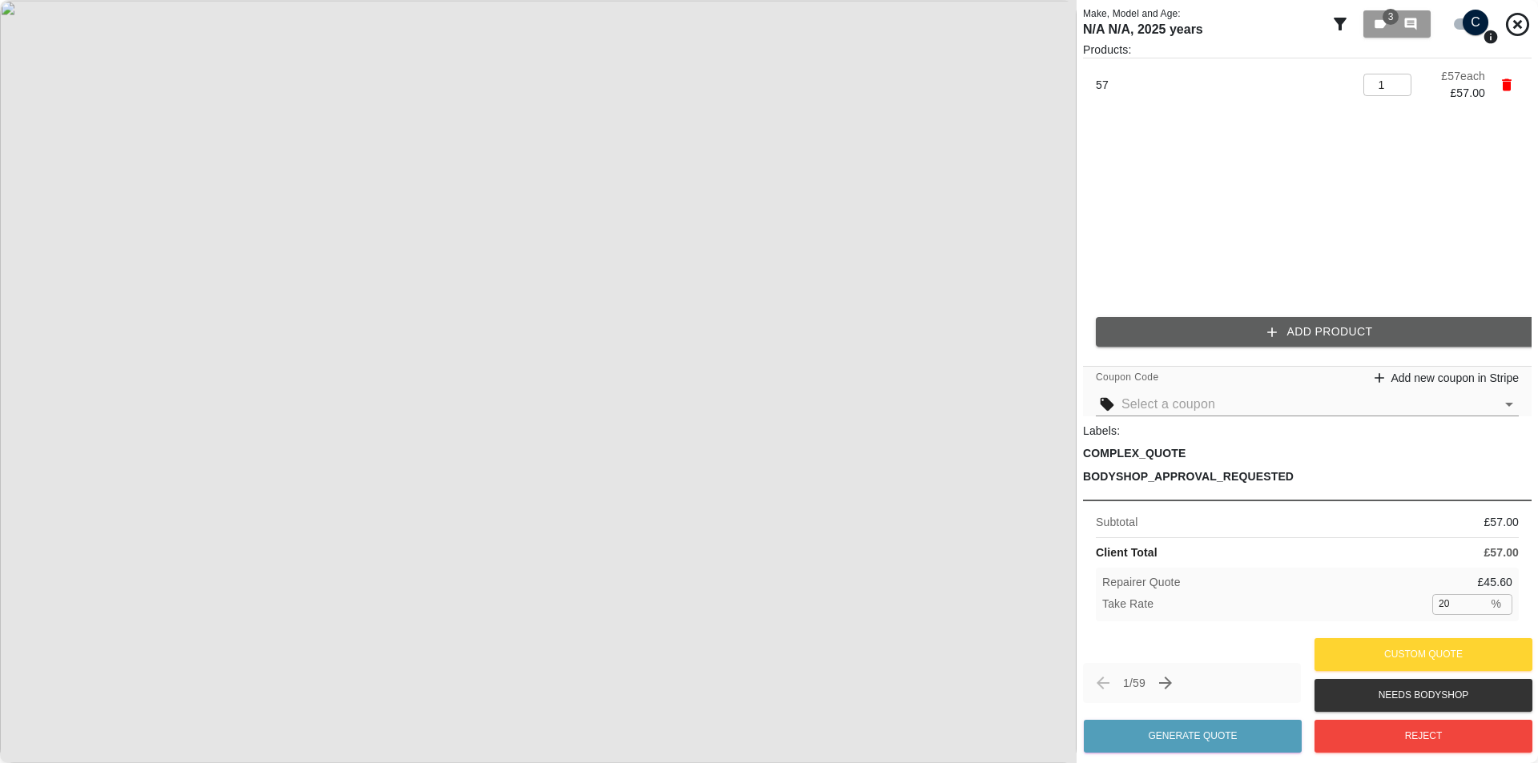
click at [1194, 249] on ul "57 1 ​ £ 57 each £ 57.00" at bounding box center [1307, 181] width 448 height 246
click at [1196, 314] on div "Products: 57 1 ​ £ 57 each £ 57.00 Add Product" at bounding box center [1307, 201] width 448 height 318
click at [1194, 324] on button "Add Product" at bounding box center [1320, 332] width 448 height 30
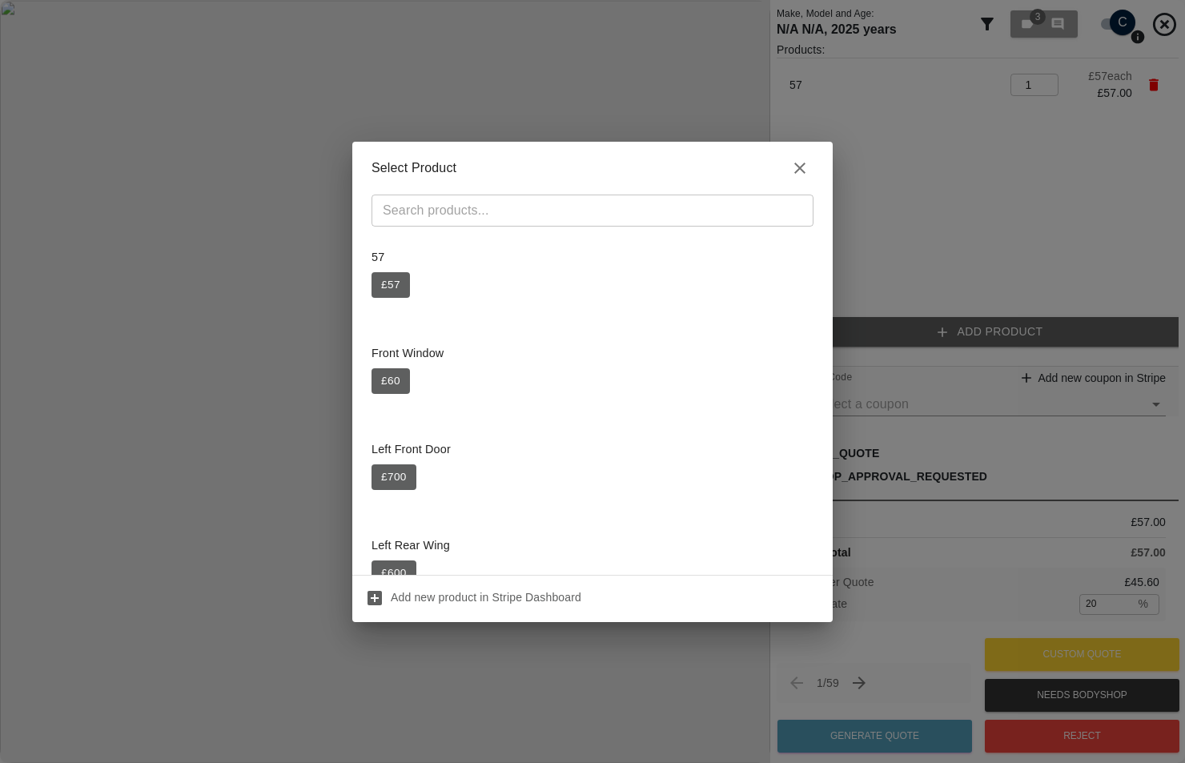
click at [883, 204] on div "Select Product ​ 57 £ 57 Front Window £ 60 Left Front Door £ 700 Left Rear Wing…" at bounding box center [592, 381] width 1185 height 763
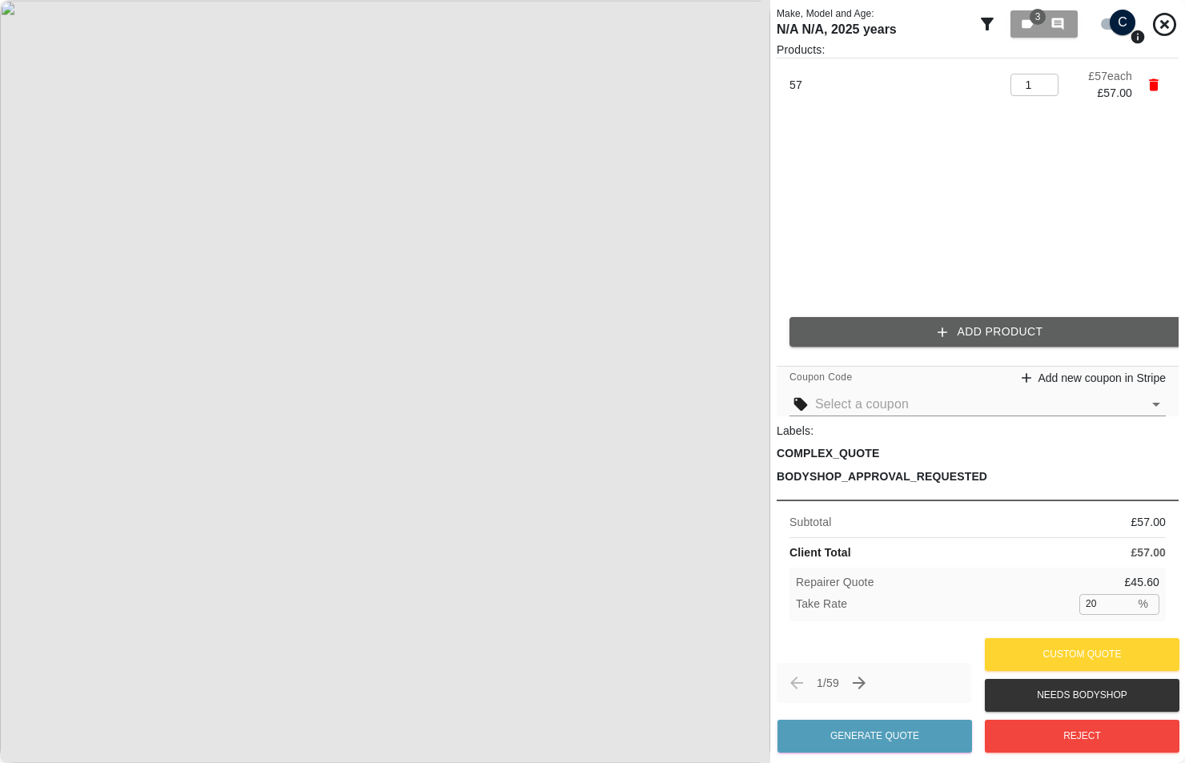
click at [895, 328] on button "Add Product" at bounding box center [991, 332] width 402 height 30
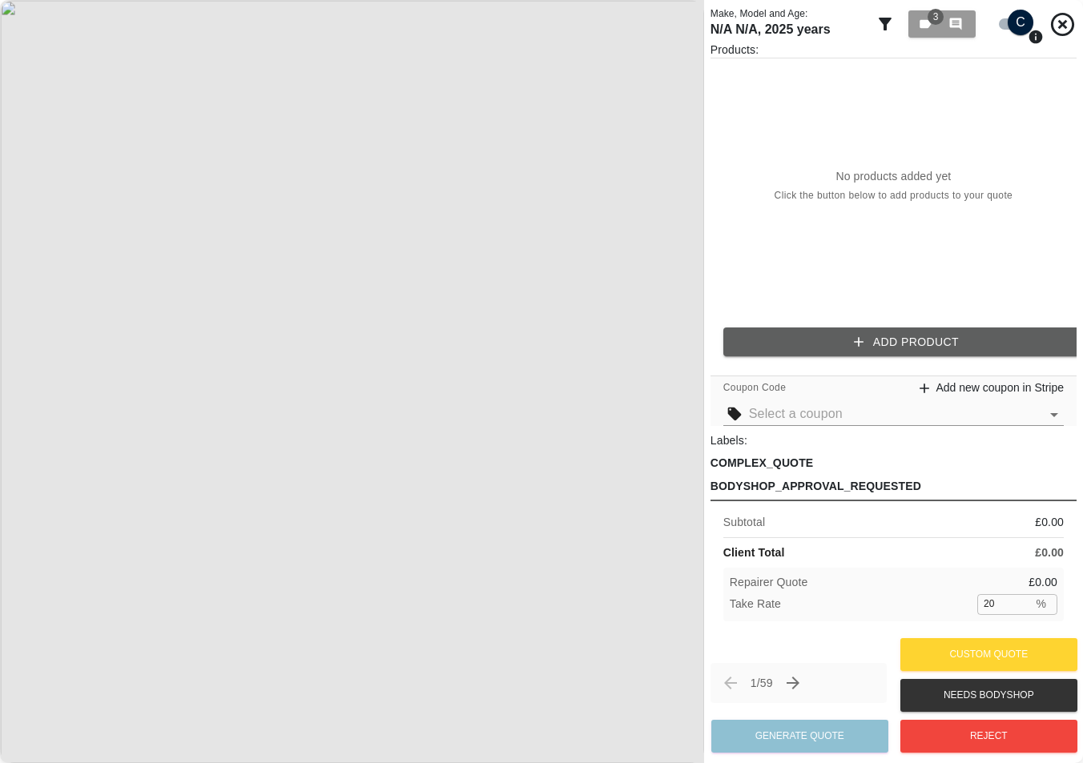
click at [871, 336] on button "Add Product" at bounding box center [906, 343] width 366 height 30
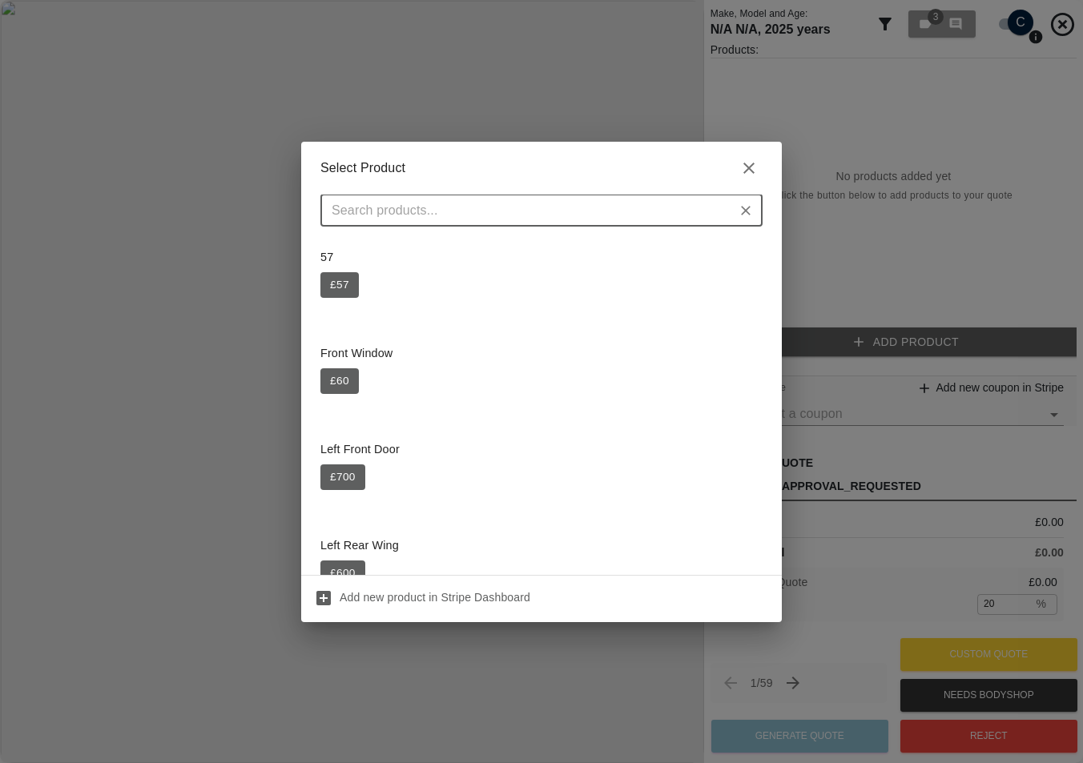
click at [818, 292] on div "Select Product ​ 57 £ 57 Front Window £ 60 Left Front Door £ 700 Left Rear Wing…" at bounding box center [541, 381] width 1083 height 763
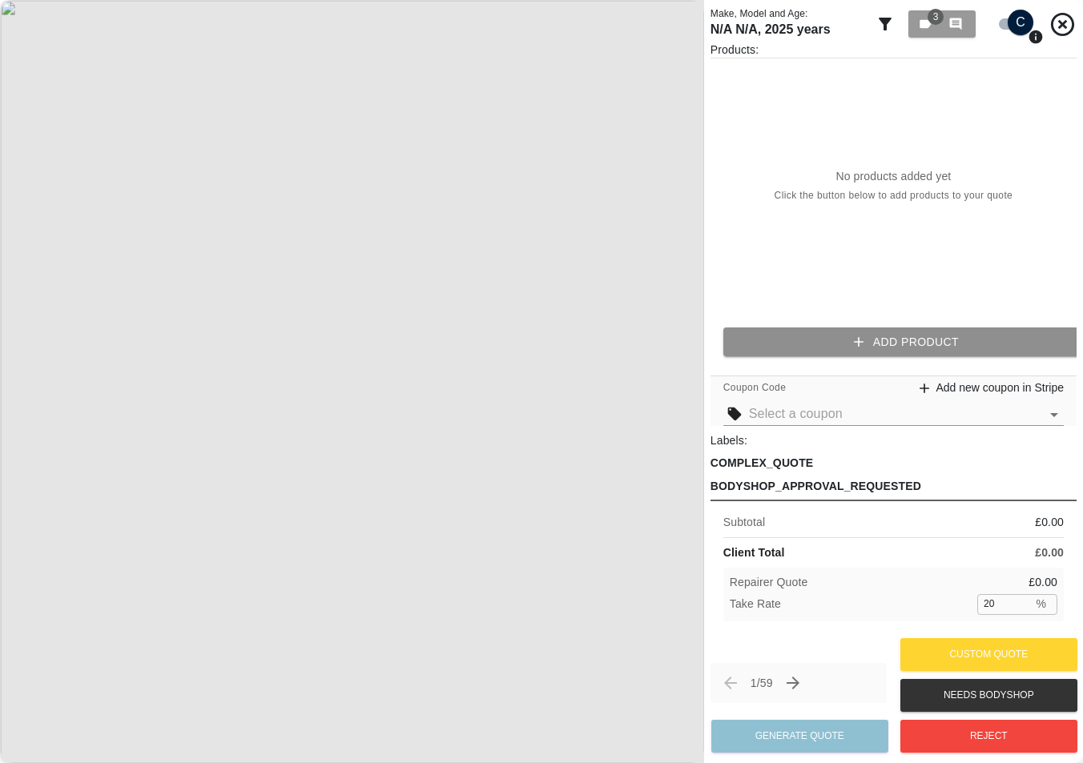
click at [870, 348] on button "Add Product" at bounding box center [906, 343] width 366 height 30
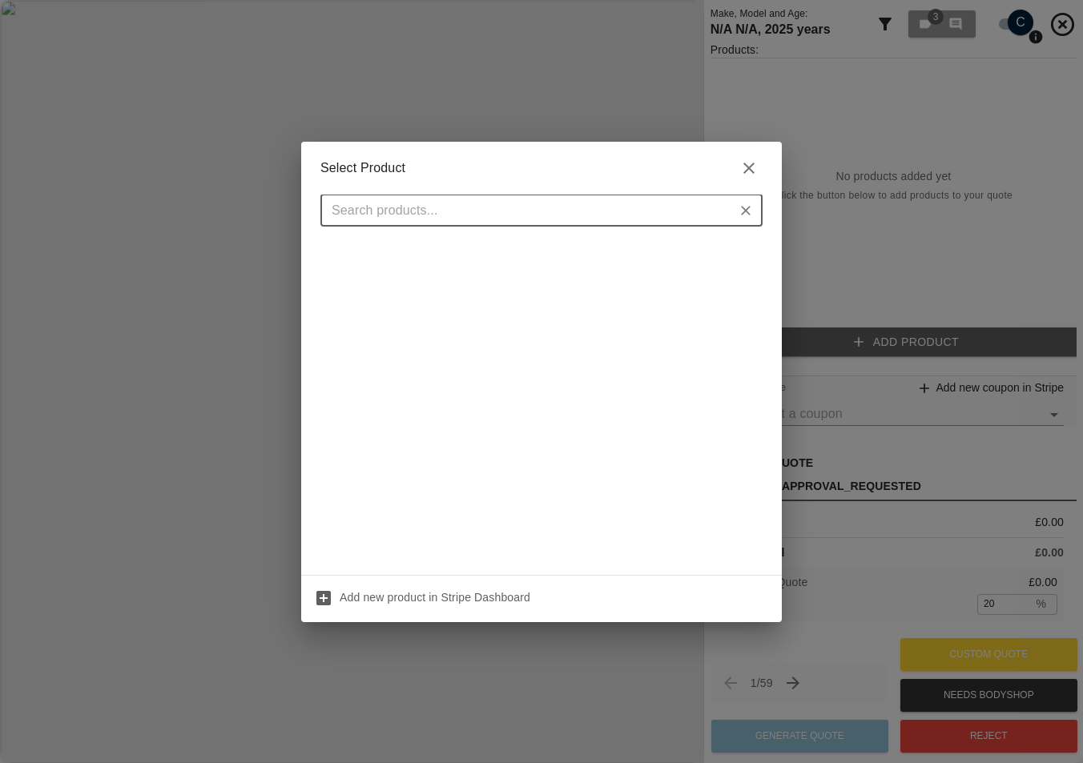
click at [847, 316] on div "Select Product ​ Add new product in Stripe Dashboard" at bounding box center [541, 381] width 1083 height 763
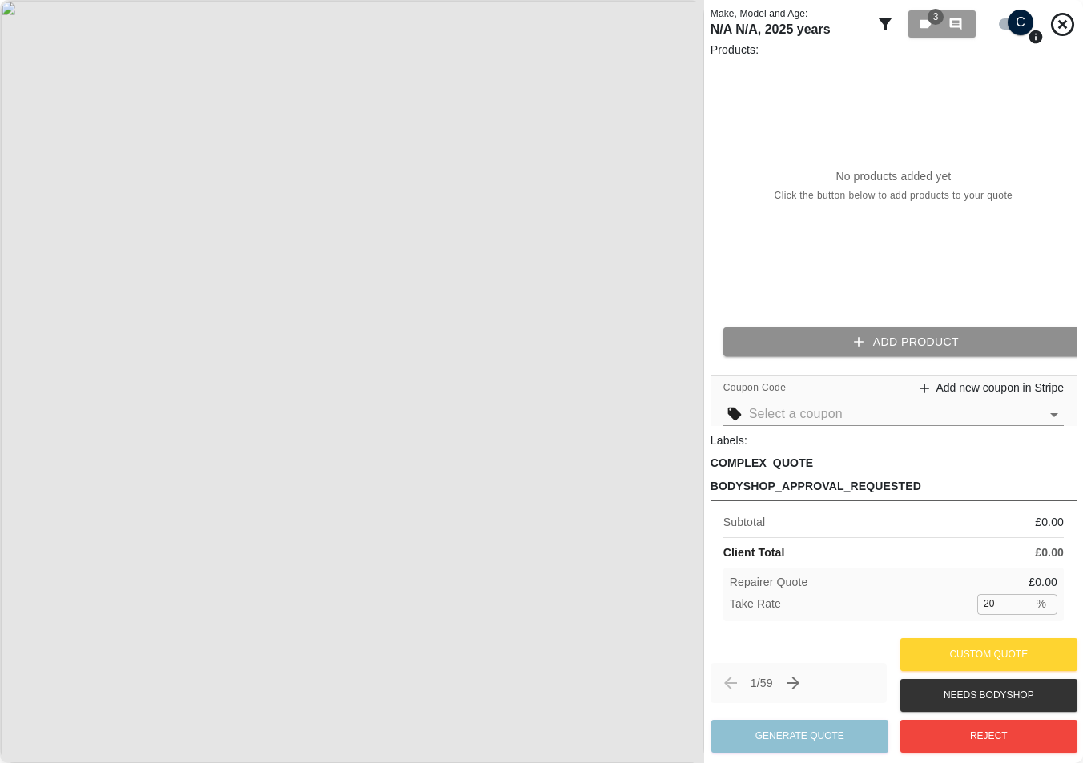
click at [852, 345] on icon "button" at bounding box center [859, 342] width 16 height 16
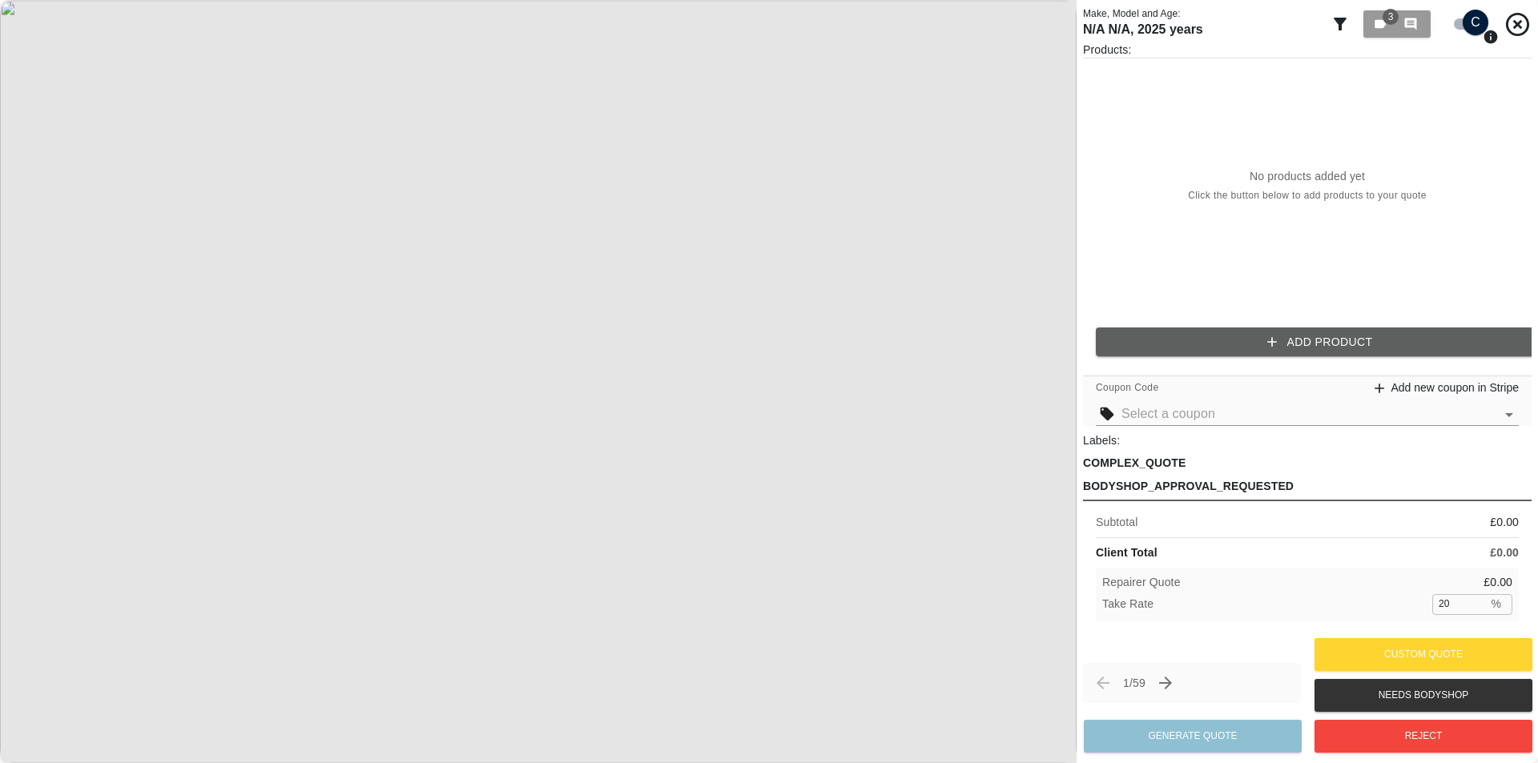
click at [1155, 336] on button "Add Product" at bounding box center [1320, 343] width 448 height 30
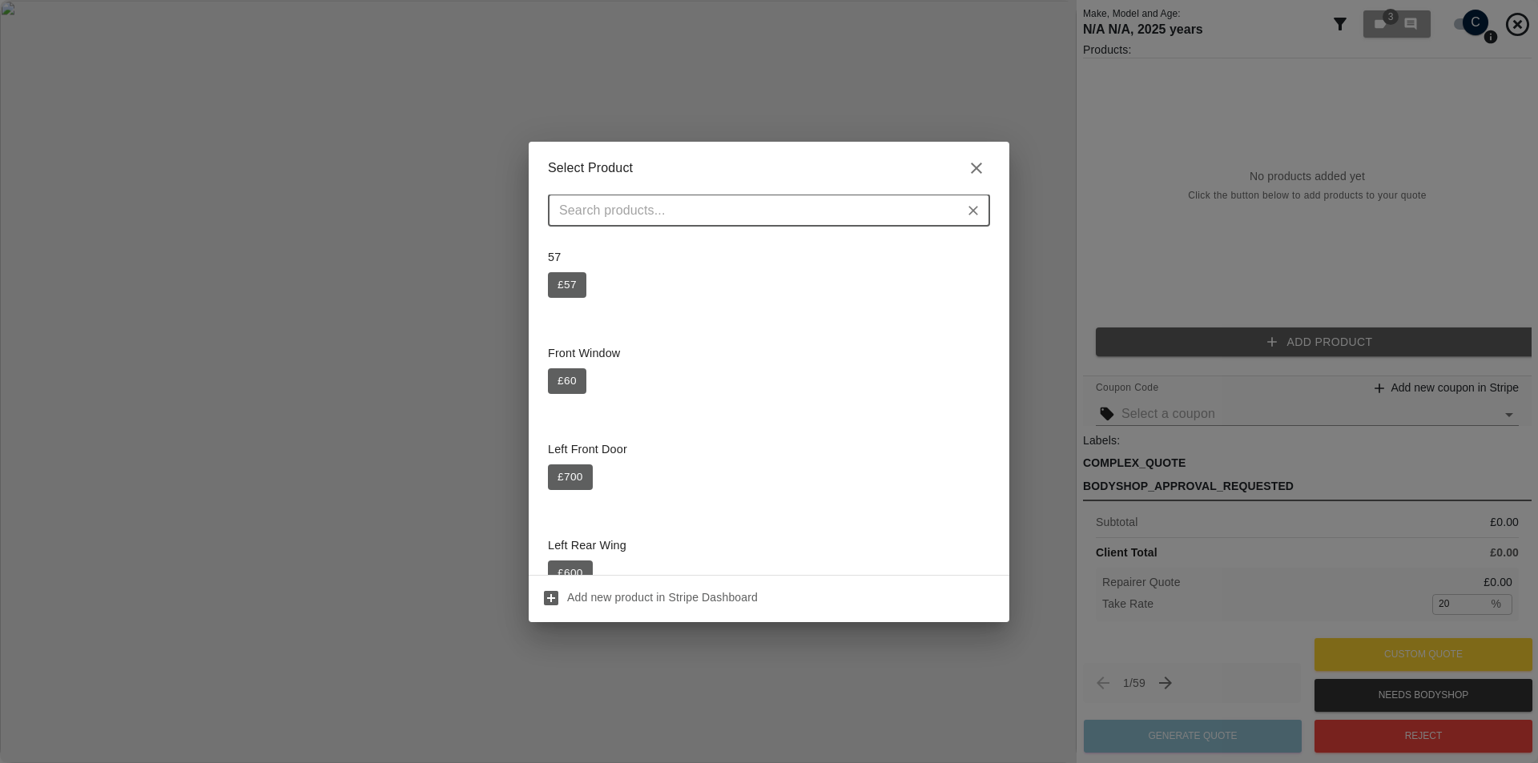
click at [1089, 312] on div "Select Product ​ 57 £ 57 Front Window £ 60 Left Front Door £ 700 Left Rear Wing…" at bounding box center [769, 381] width 1538 height 763
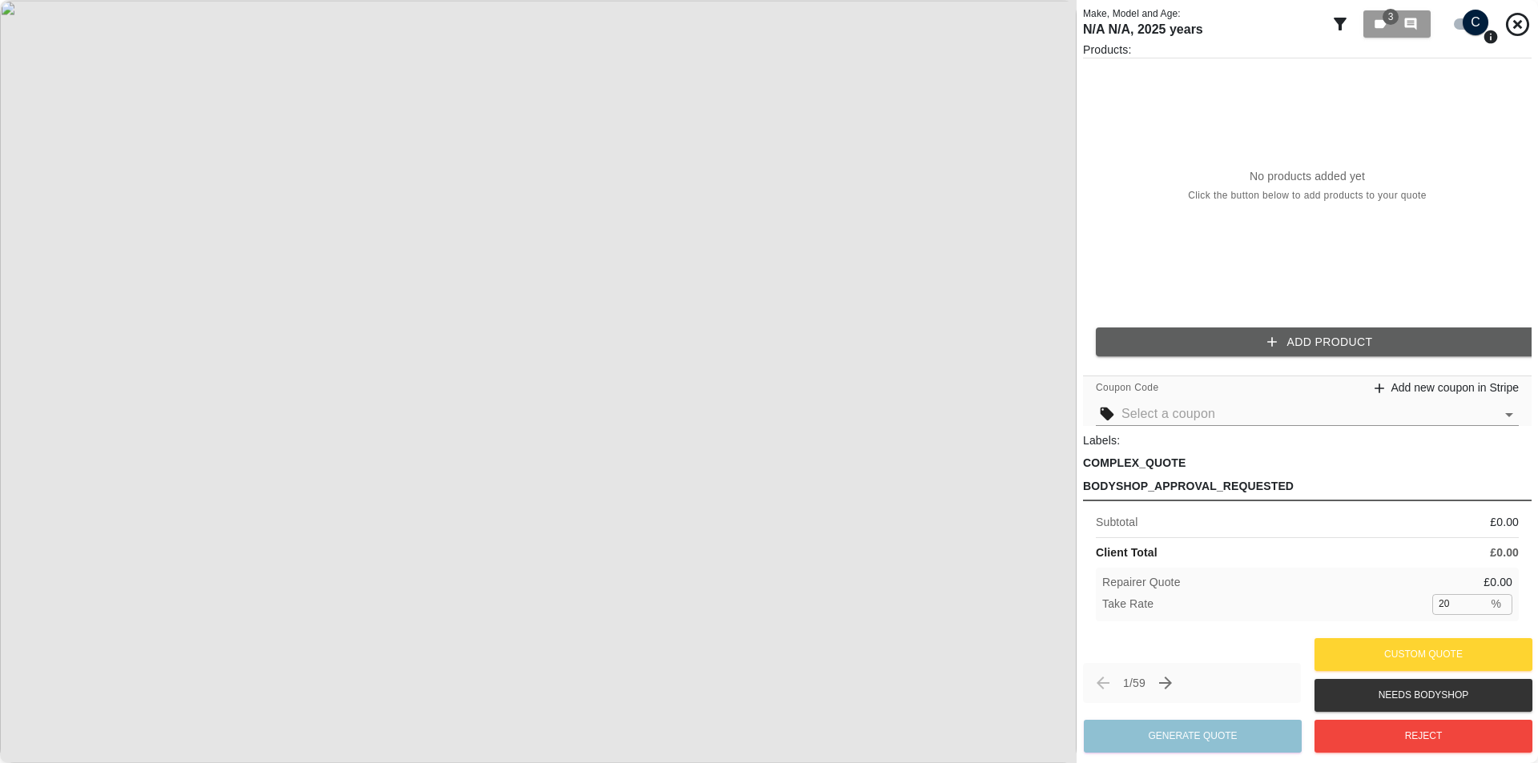
click at [1198, 333] on button "Add Product" at bounding box center [1320, 343] width 448 height 30
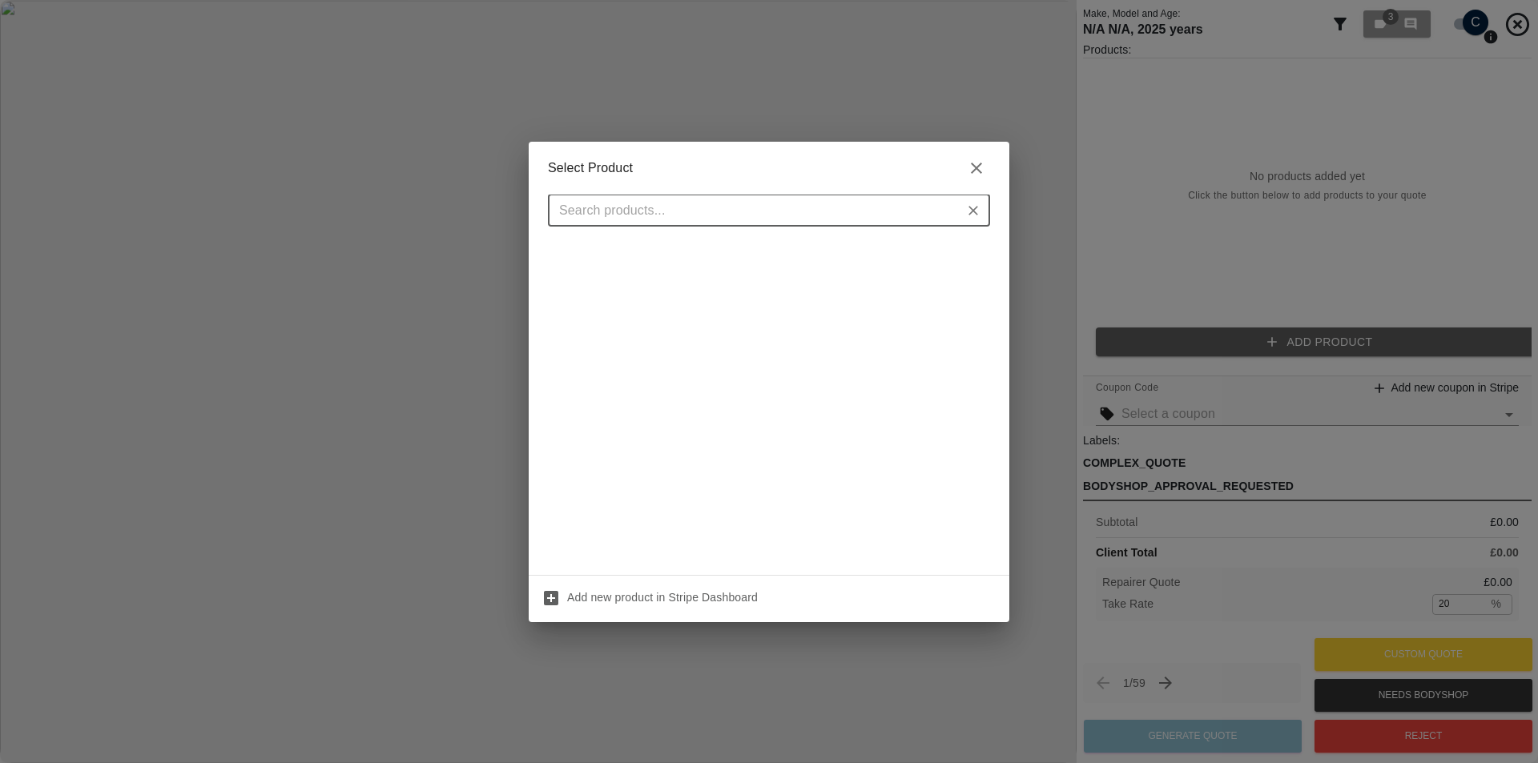
click at [1187, 304] on div "Select Product ​ Add new product in Stripe Dashboard" at bounding box center [769, 381] width 1538 height 763
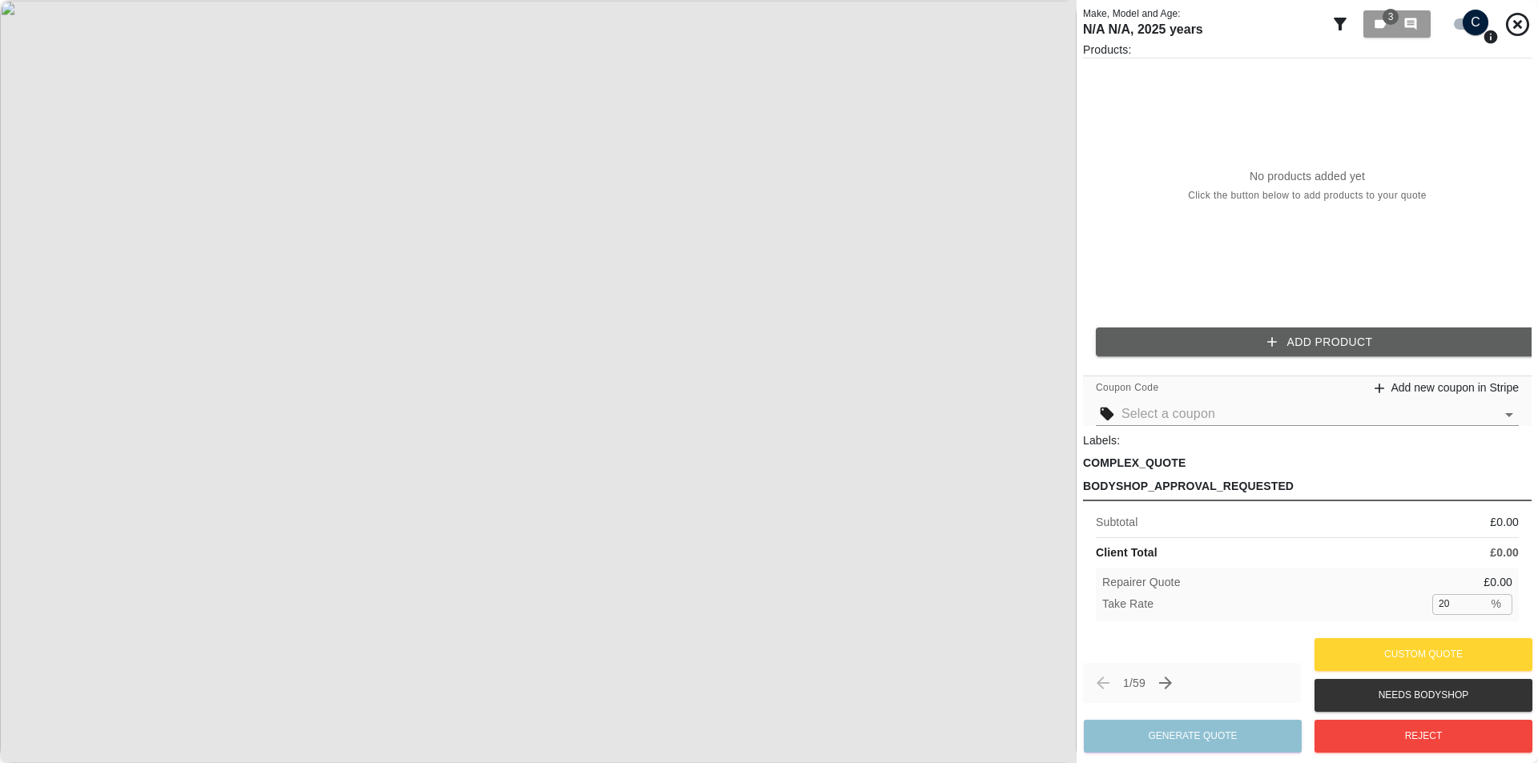
click at [1182, 337] on button "Add Product" at bounding box center [1320, 343] width 448 height 30
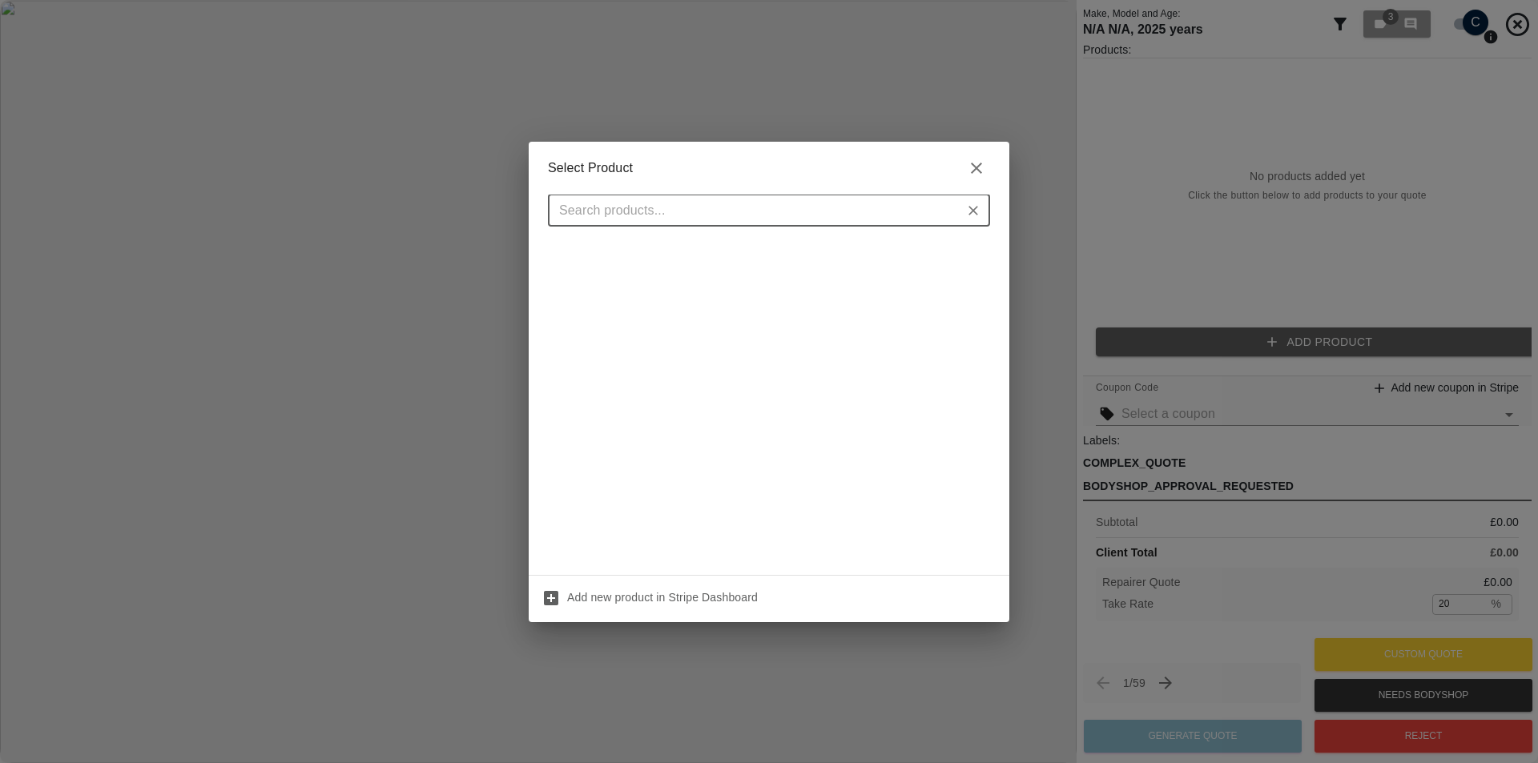
click at [922, 207] on input "text" at bounding box center [756, 210] width 406 height 22
type input "s"
click at [973, 214] on icon "Clear" at bounding box center [973, 211] width 16 height 16
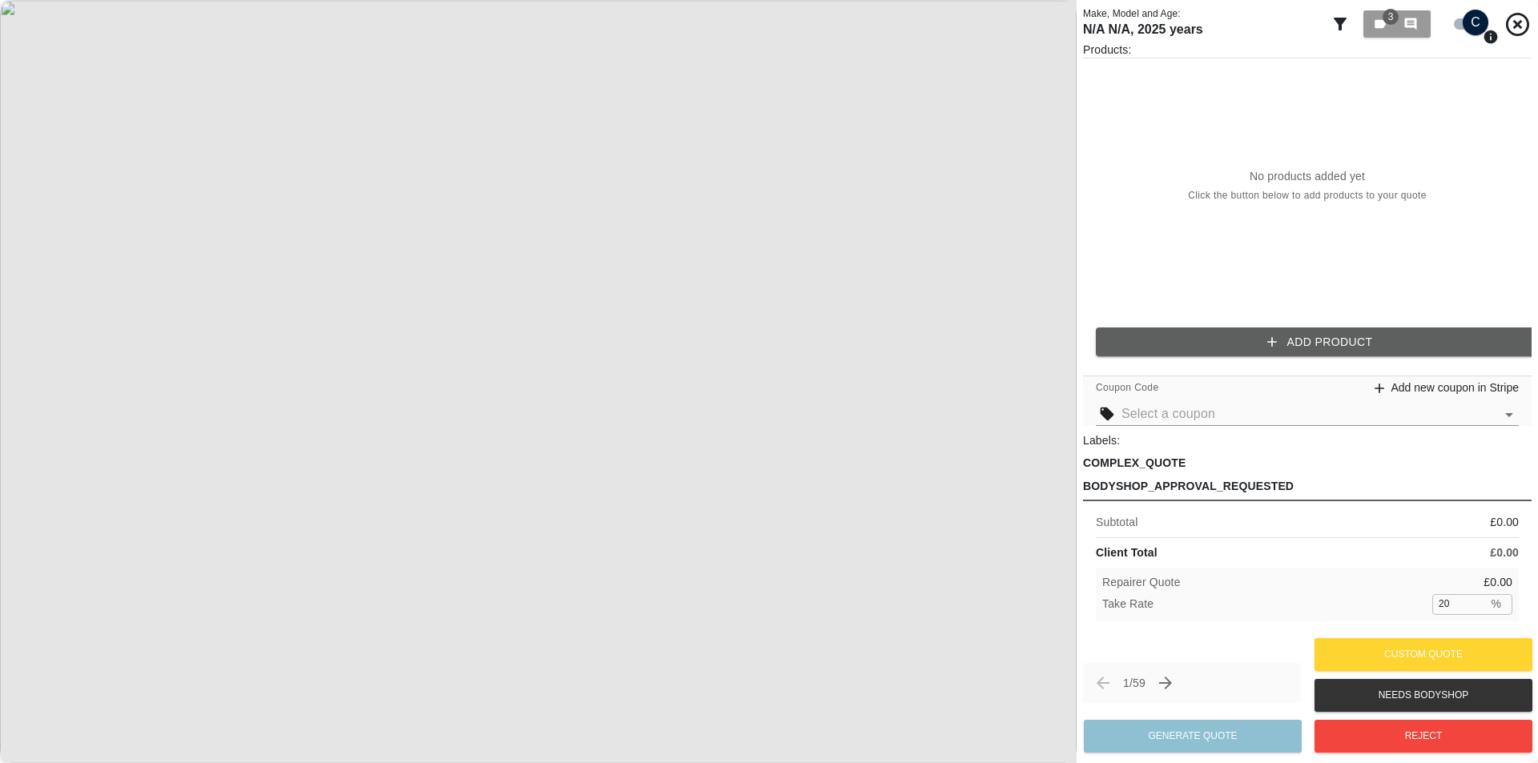
click at [1148, 340] on button "Add Product" at bounding box center [1320, 343] width 448 height 30
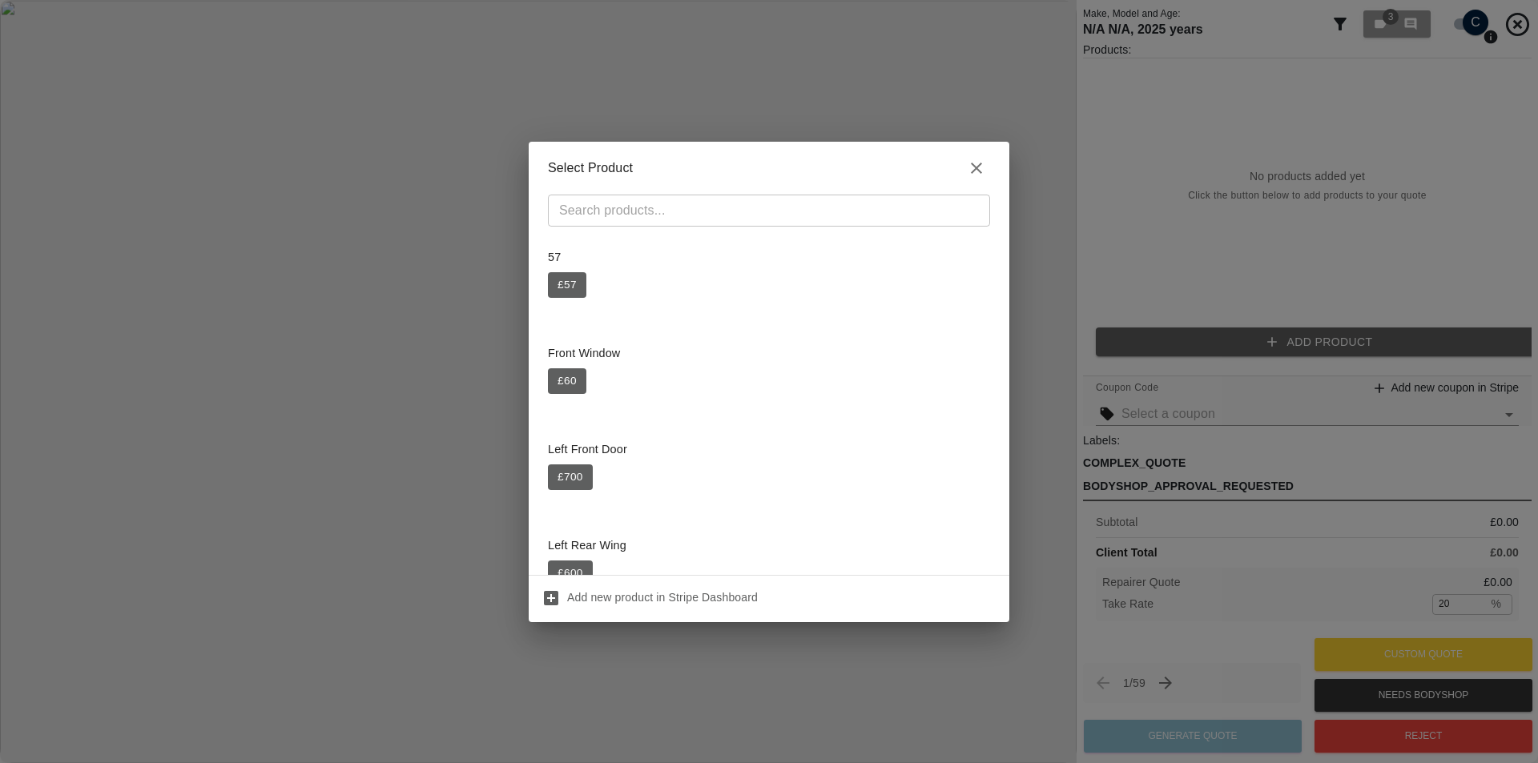
click at [1106, 309] on div "Select Product ​ 57 £ 57 Front Window £ 60 Left Front Door £ 700 Left Rear Wing…" at bounding box center [769, 381] width 1538 height 763
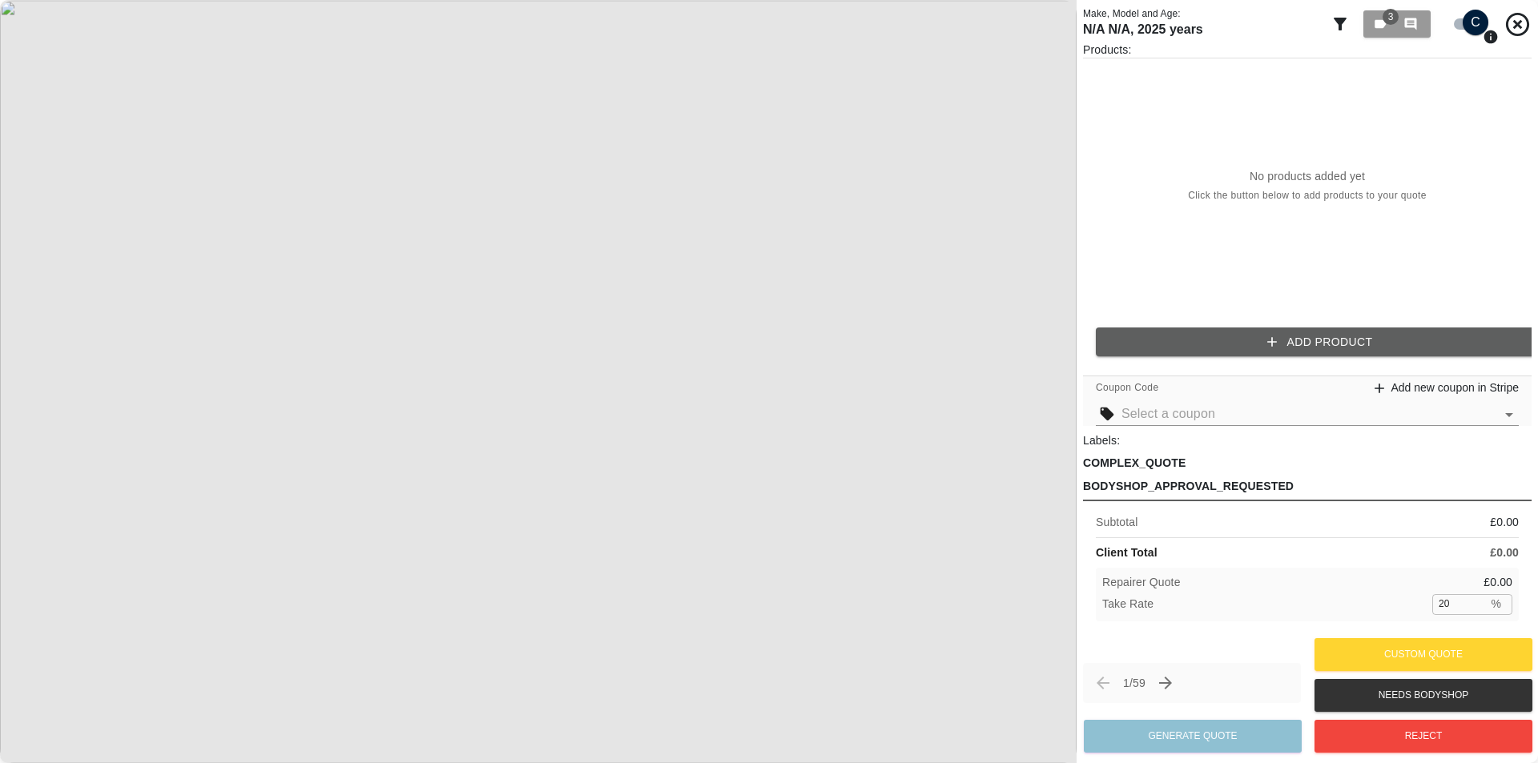
click at [1172, 340] on button "Add Product" at bounding box center [1320, 343] width 448 height 30
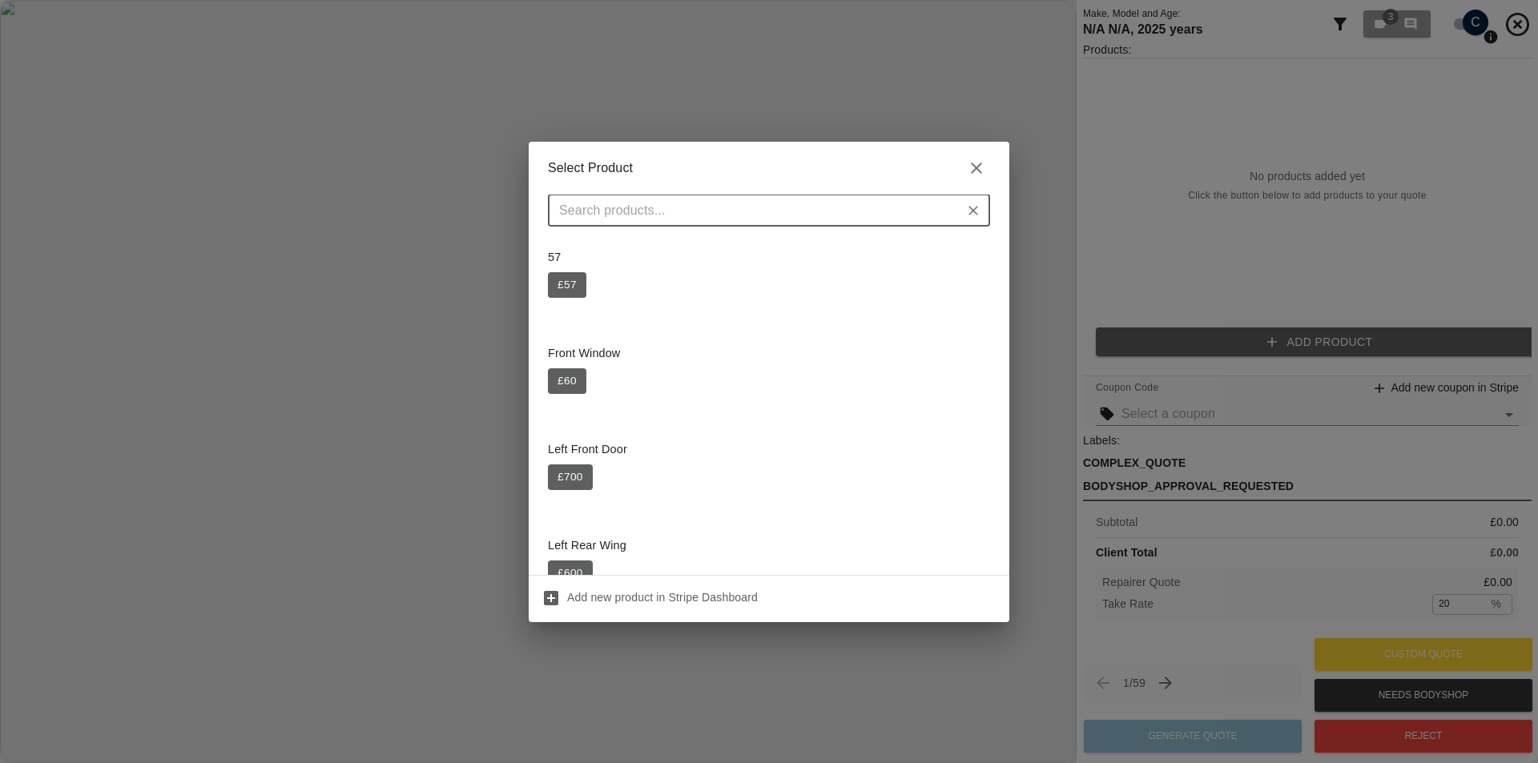
click at [1092, 312] on div "Select Product ​ 57 £ 57 Front Window £ 60 Left Front Door £ 700 Left Rear Wing…" at bounding box center [769, 381] width 1538 height 763
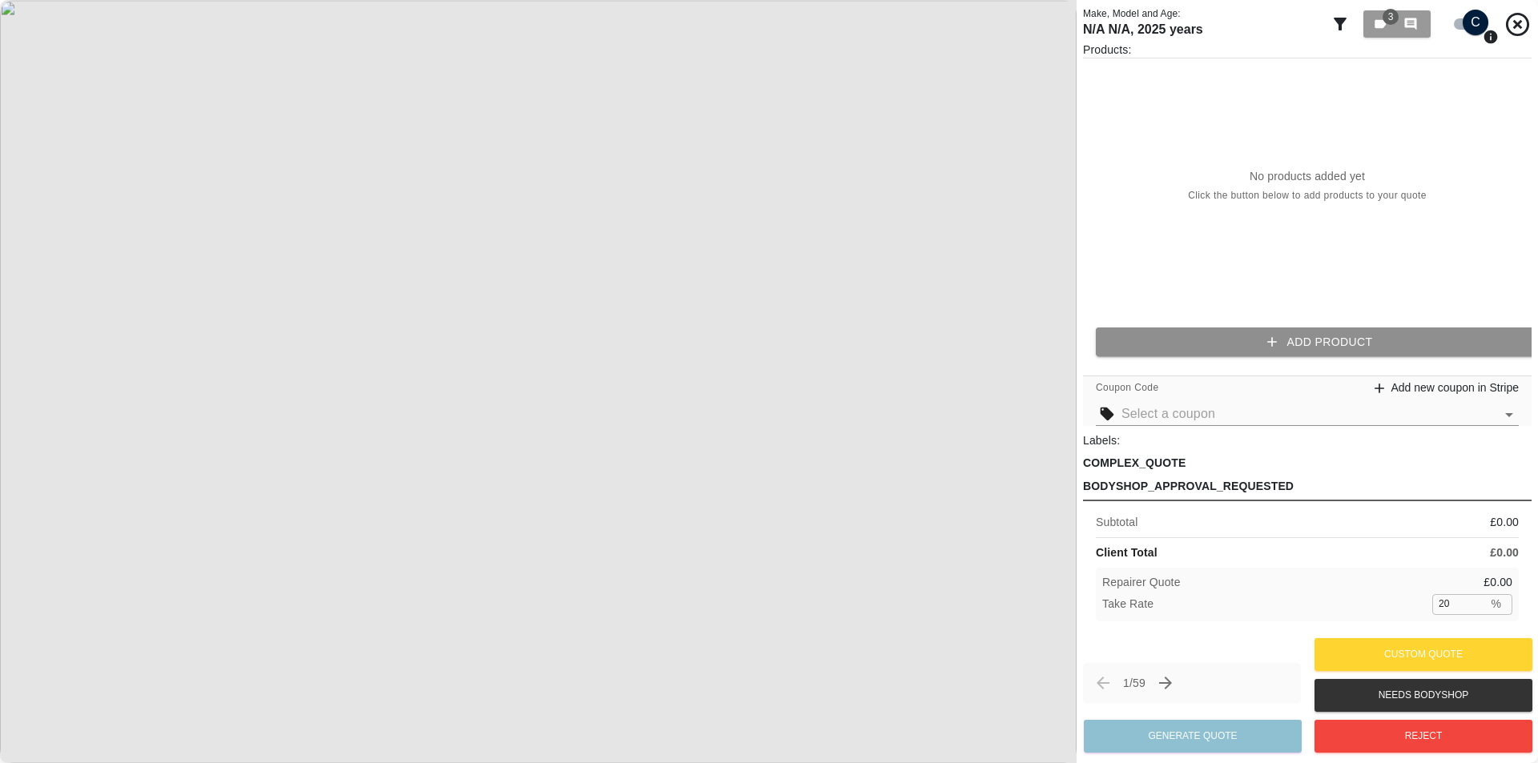
click at [1174, 341] on button "Add Product" at bounding box center [1320, 343] width 448 height 30
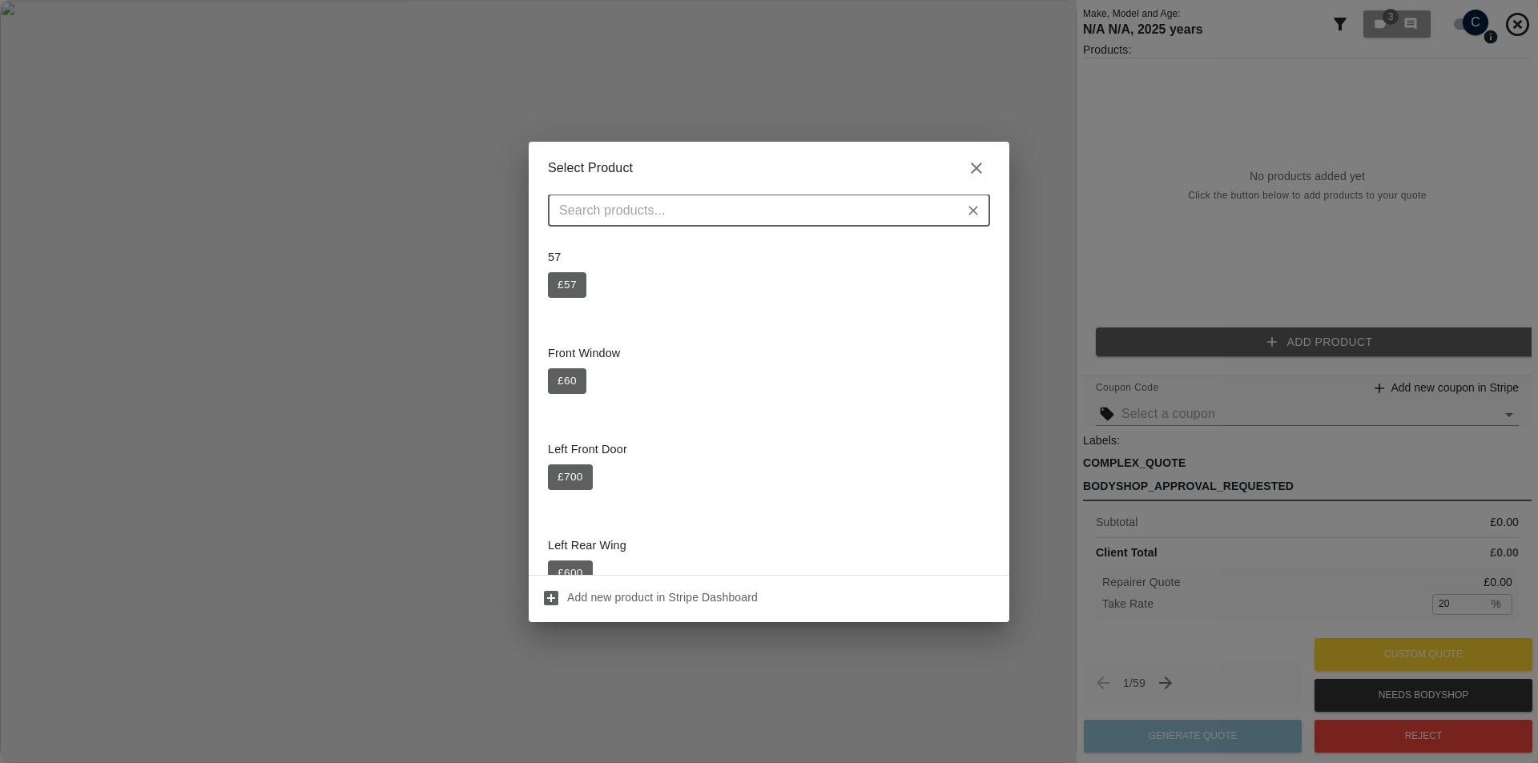
click at [577, 290] on button "£ 57" at bounding box center [567, 285] width 38 height 26
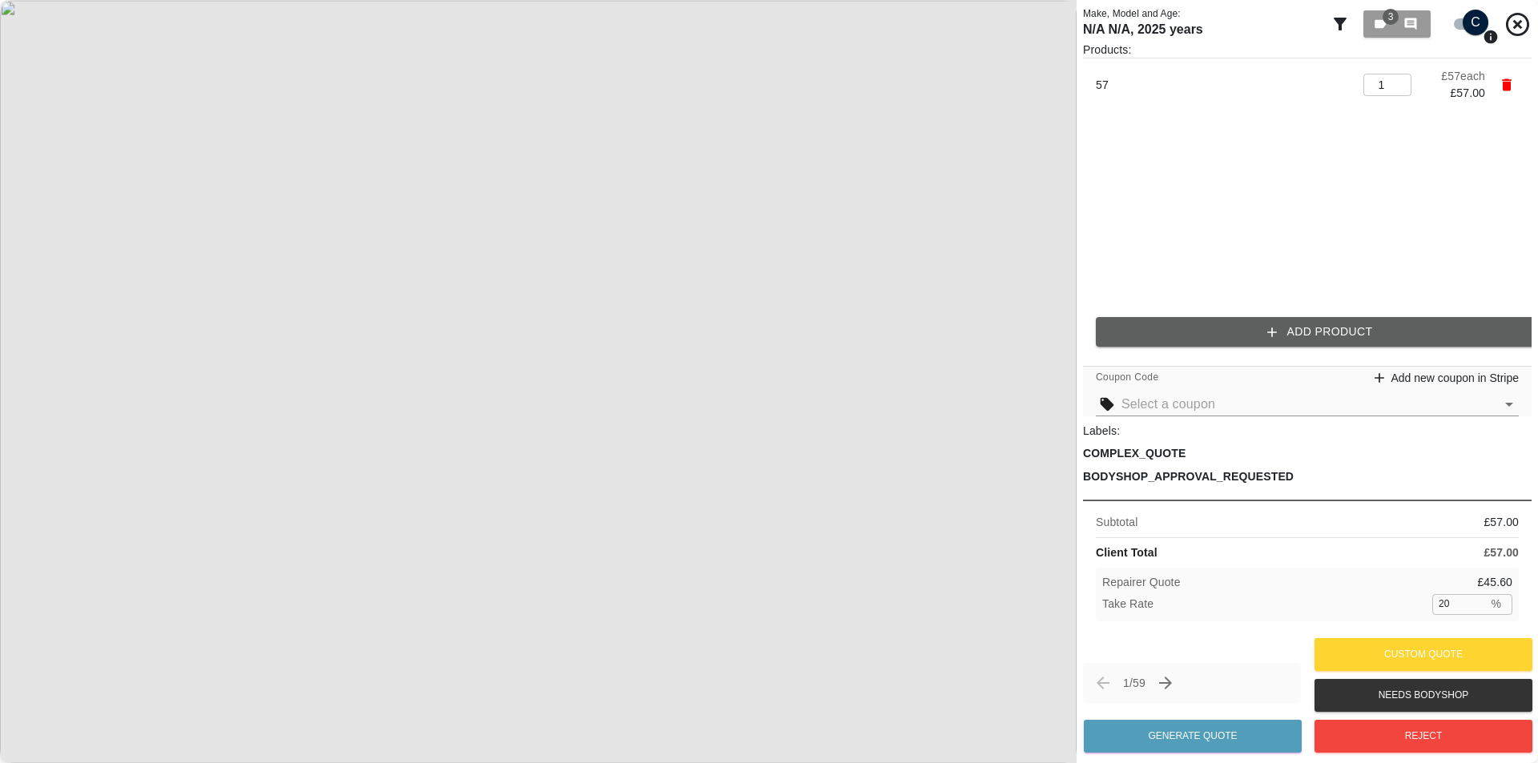
click at [1203, 339] on button "Add Product" at bounding box center [1320, 332] width 448 height 30
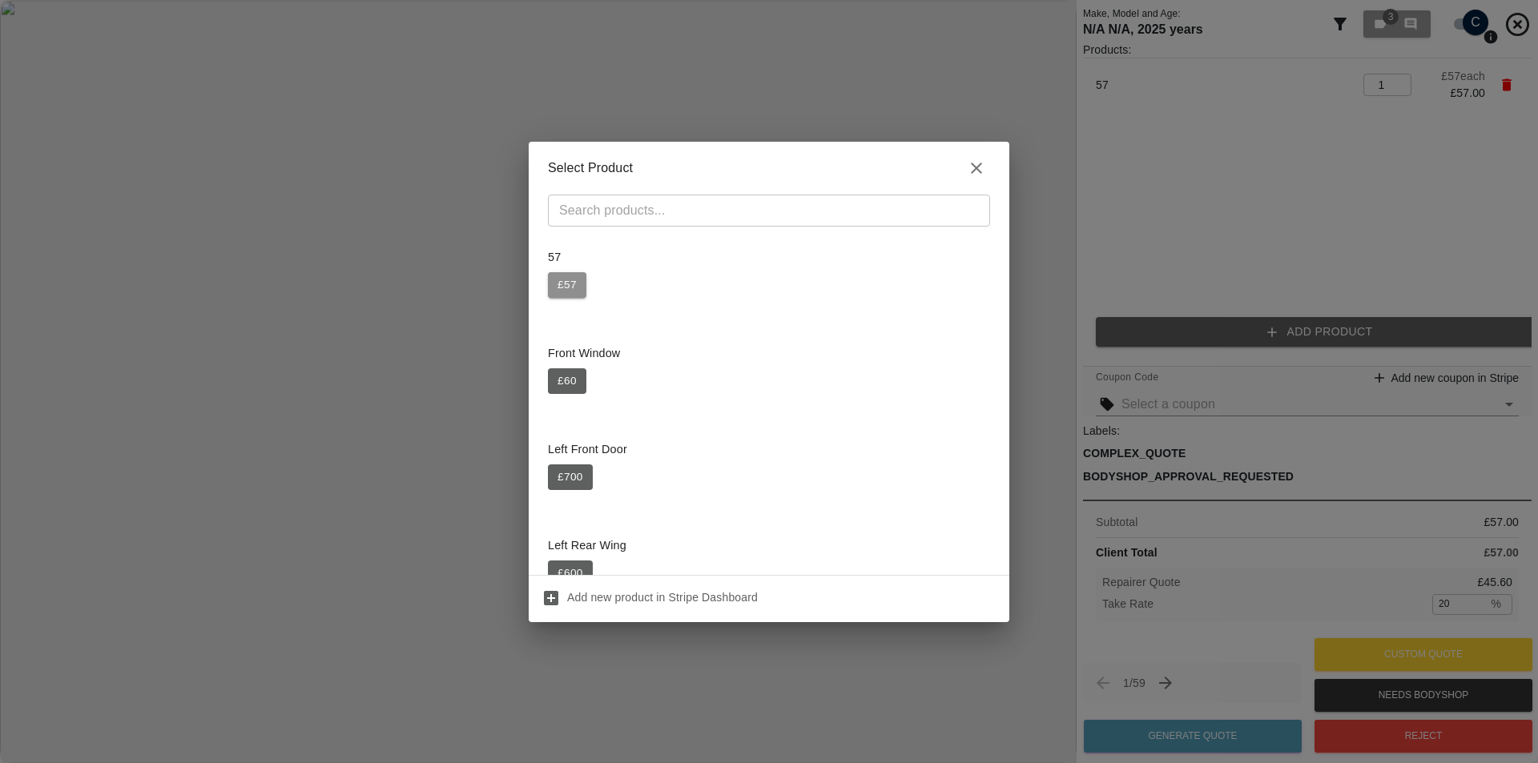
click at [571, 275] on button "£ 57" at bounding box center [567, 285] width 38 height 26
type input "2"
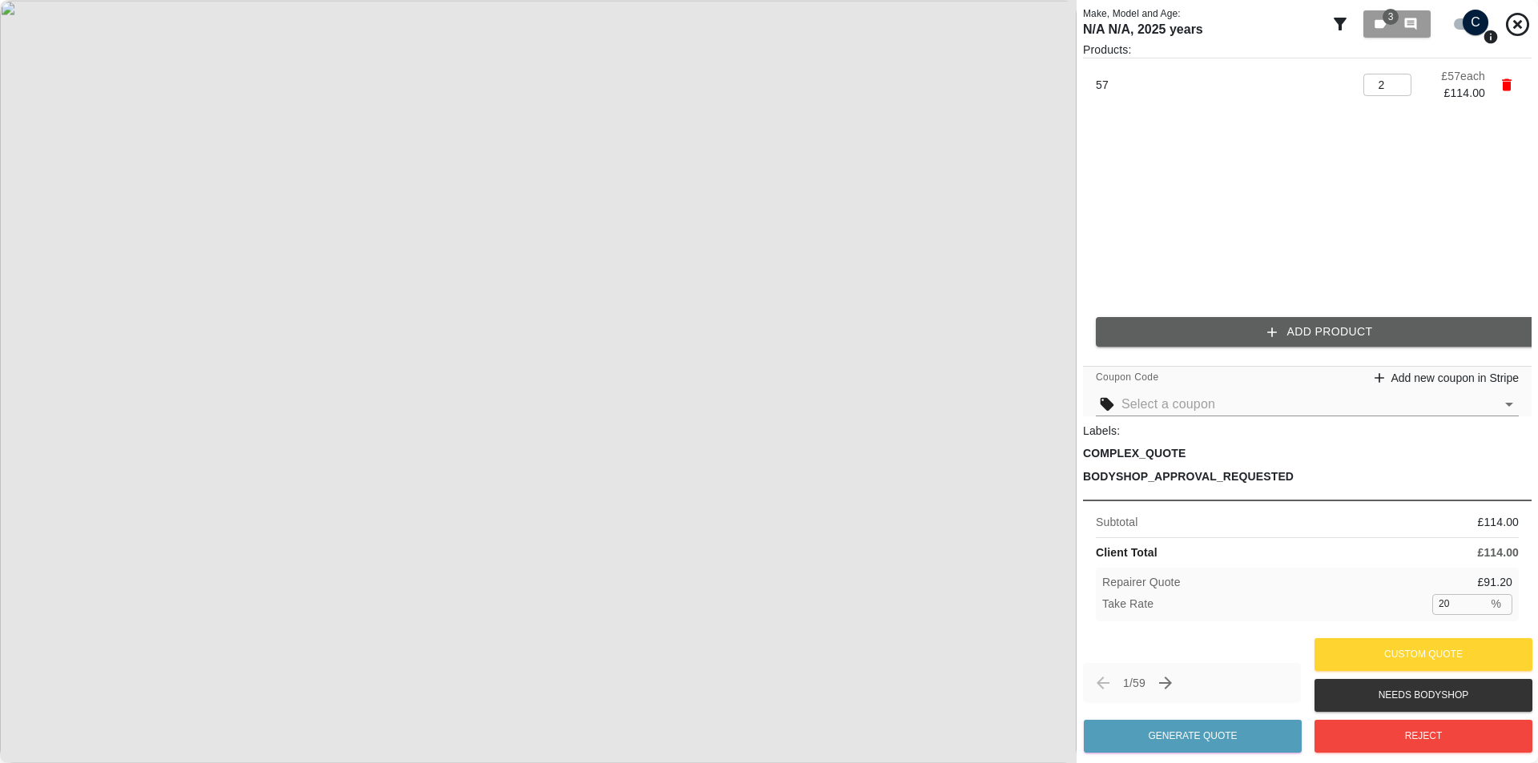
click at [1166, 326] on button "Add Product" at bounding box center [1320, 332] width 448 height 30
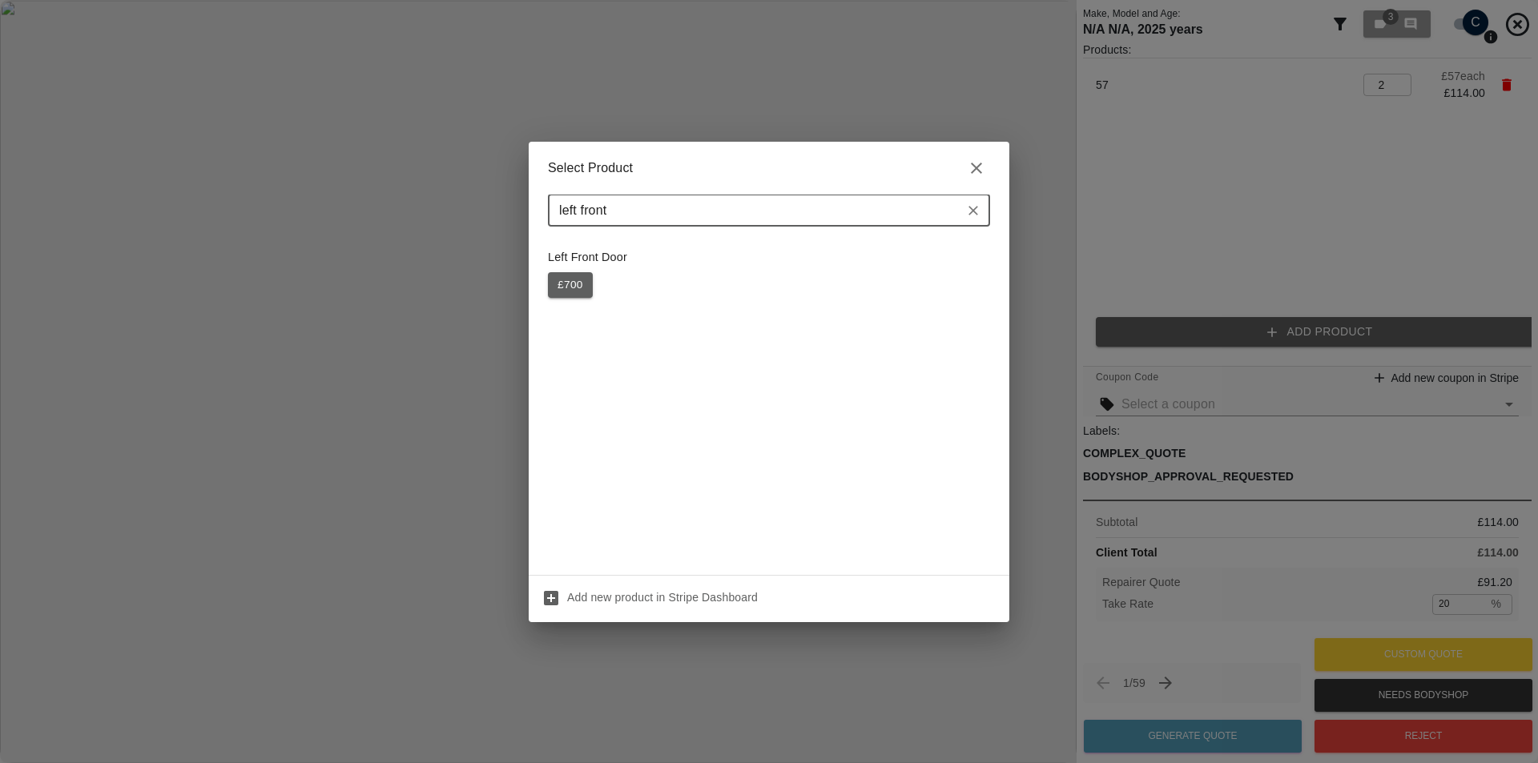
type input "left front"
click at [564, 285] on button "£ 700" at bounding box center [570, 285] width 45 height 26
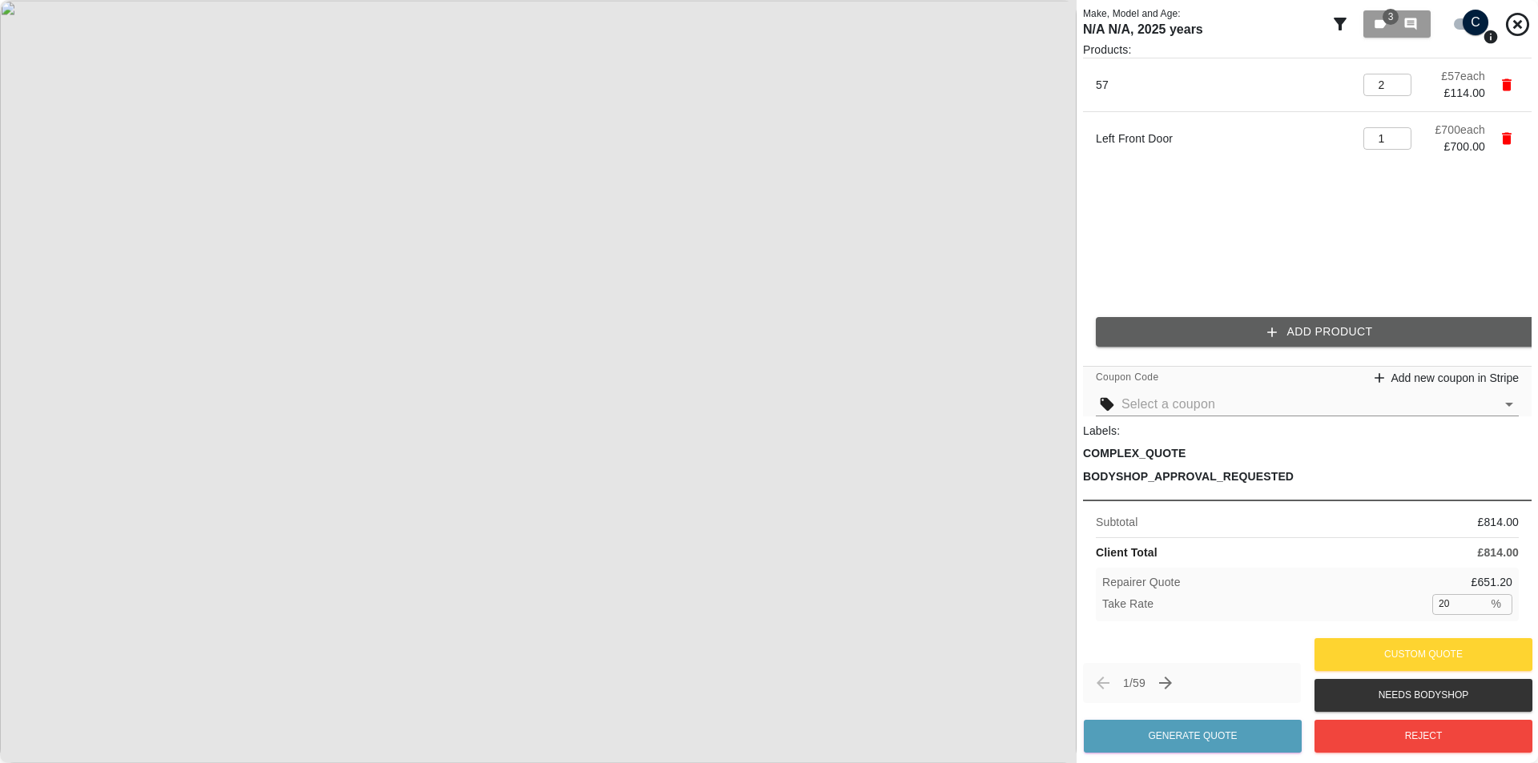
click at [1206, 328] on button "Add Product" at bounding box center [1320, 332] width 448 height 30
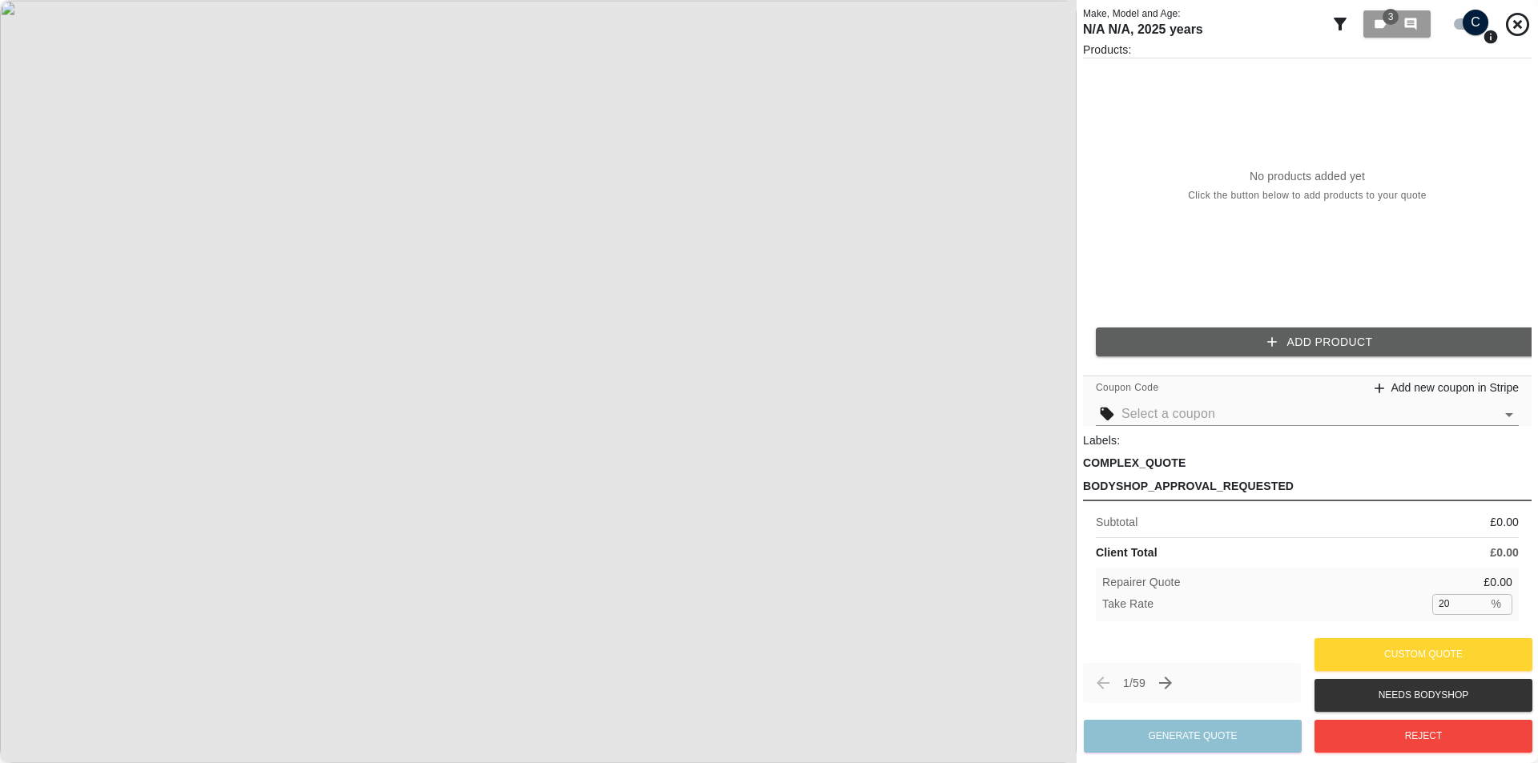
click at [1082, 335] on button "Add Product" at bounding box center [1320, 343] width 448 height 30
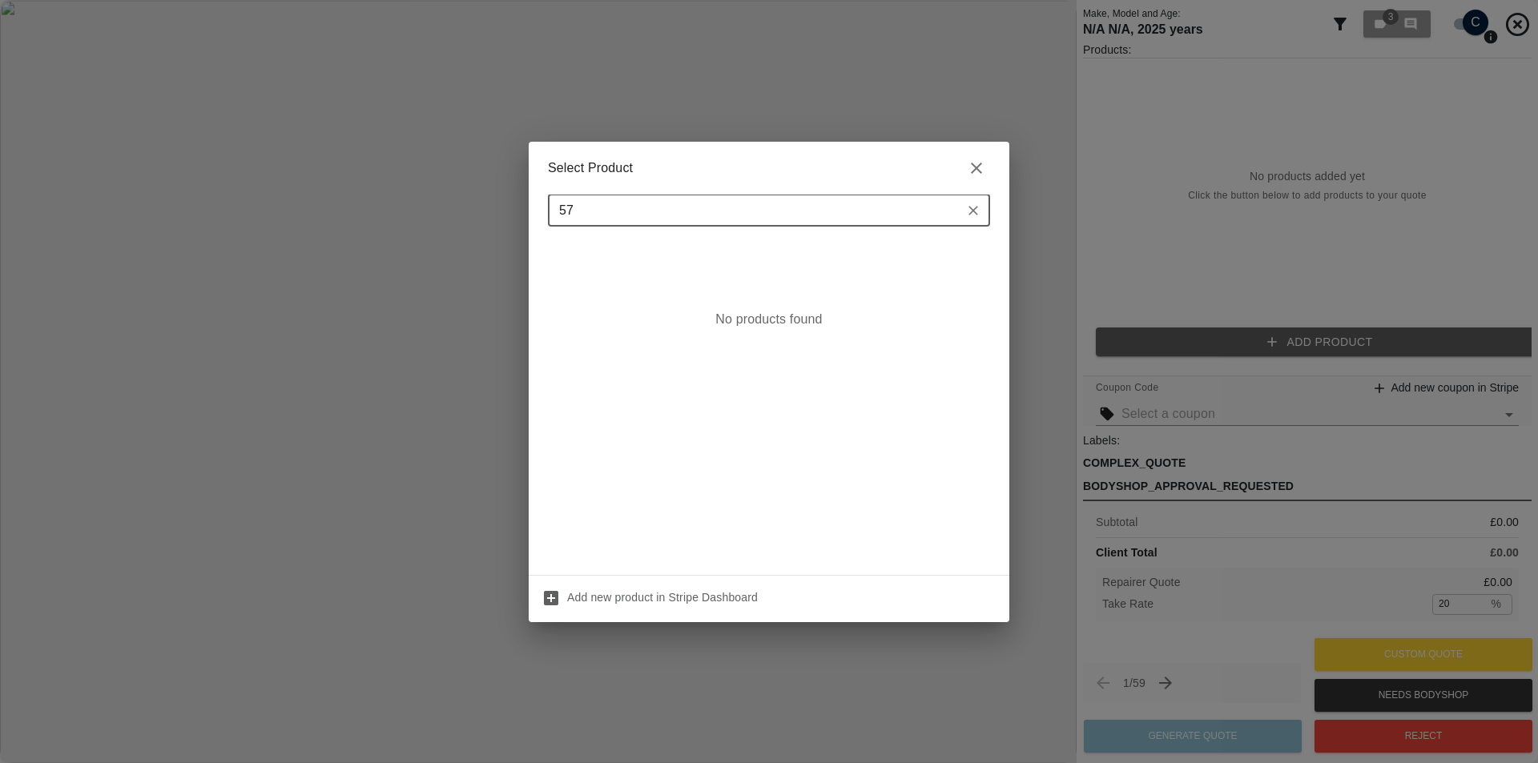
type input "57"
type input "front door"
click at [1082, 153] on div "Select Product front door ​ Left Front Door £ 700 Add new product in Stripe Das…" at bounding box center [769, 381] width 1538 height 763
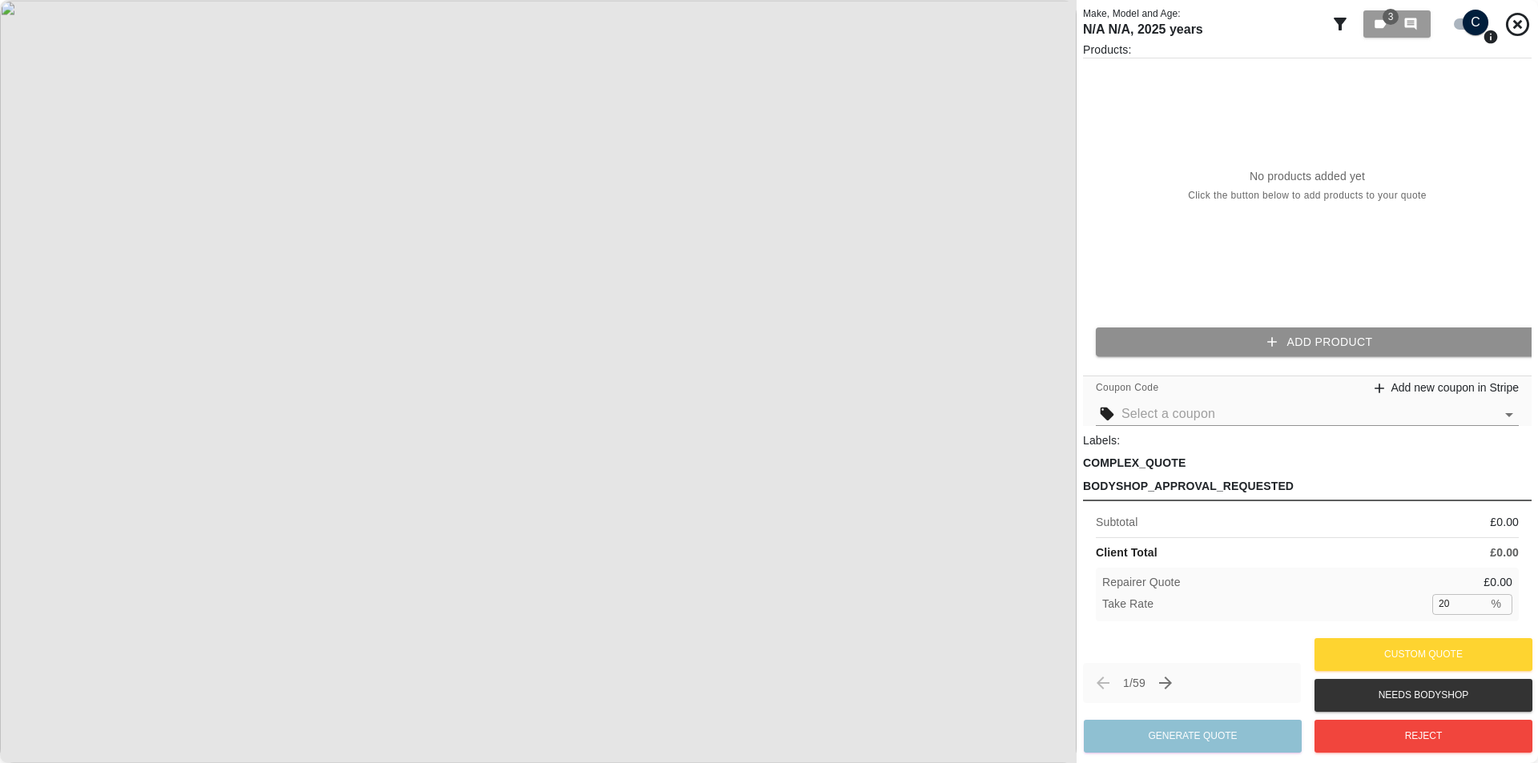
click at [1082, 353] on button "Add Product" at bounding box center [1320, 343] width 448 height 30
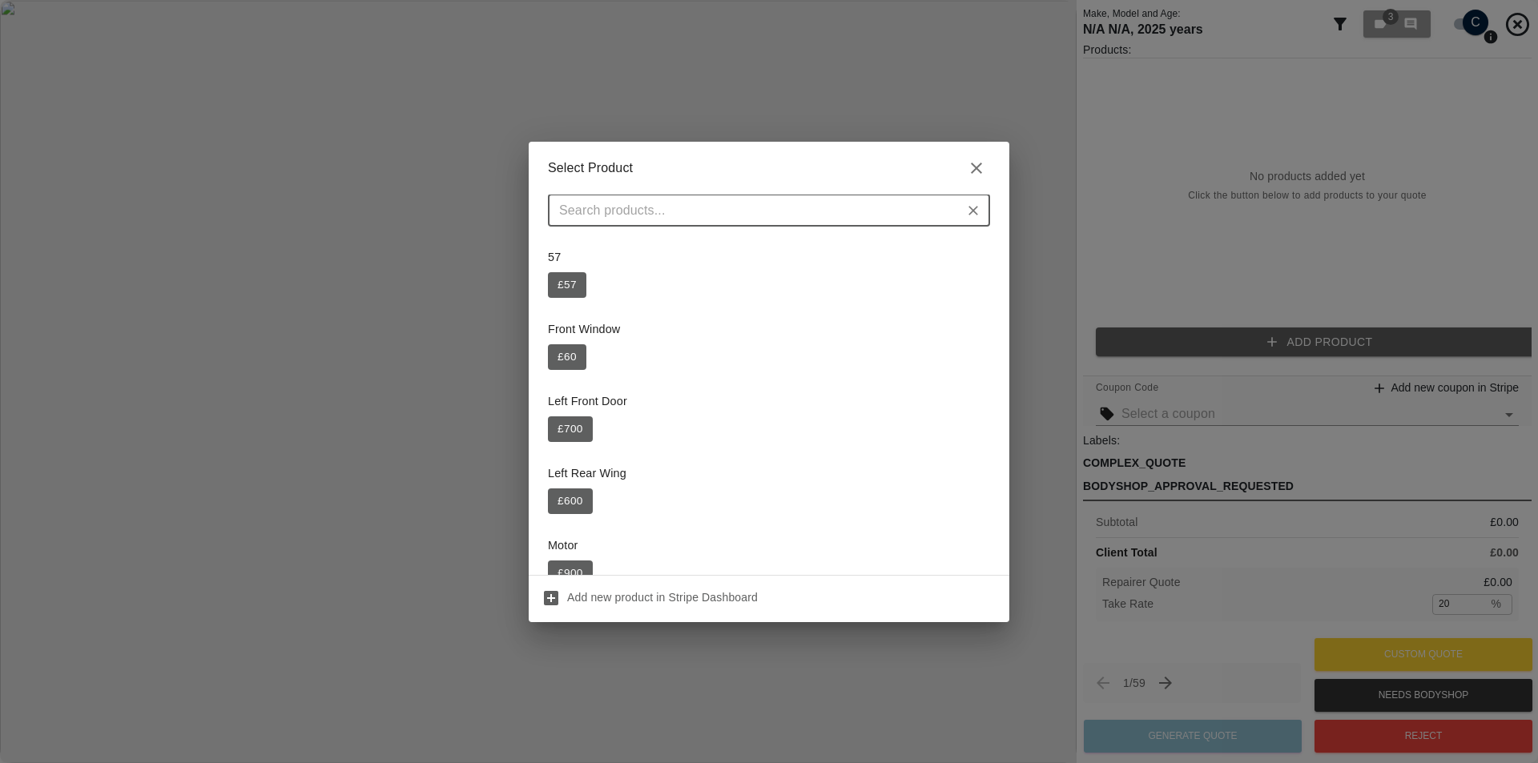
click at [968, 174] on icon "button" at bounding box center [976, 168] width 19 height 19
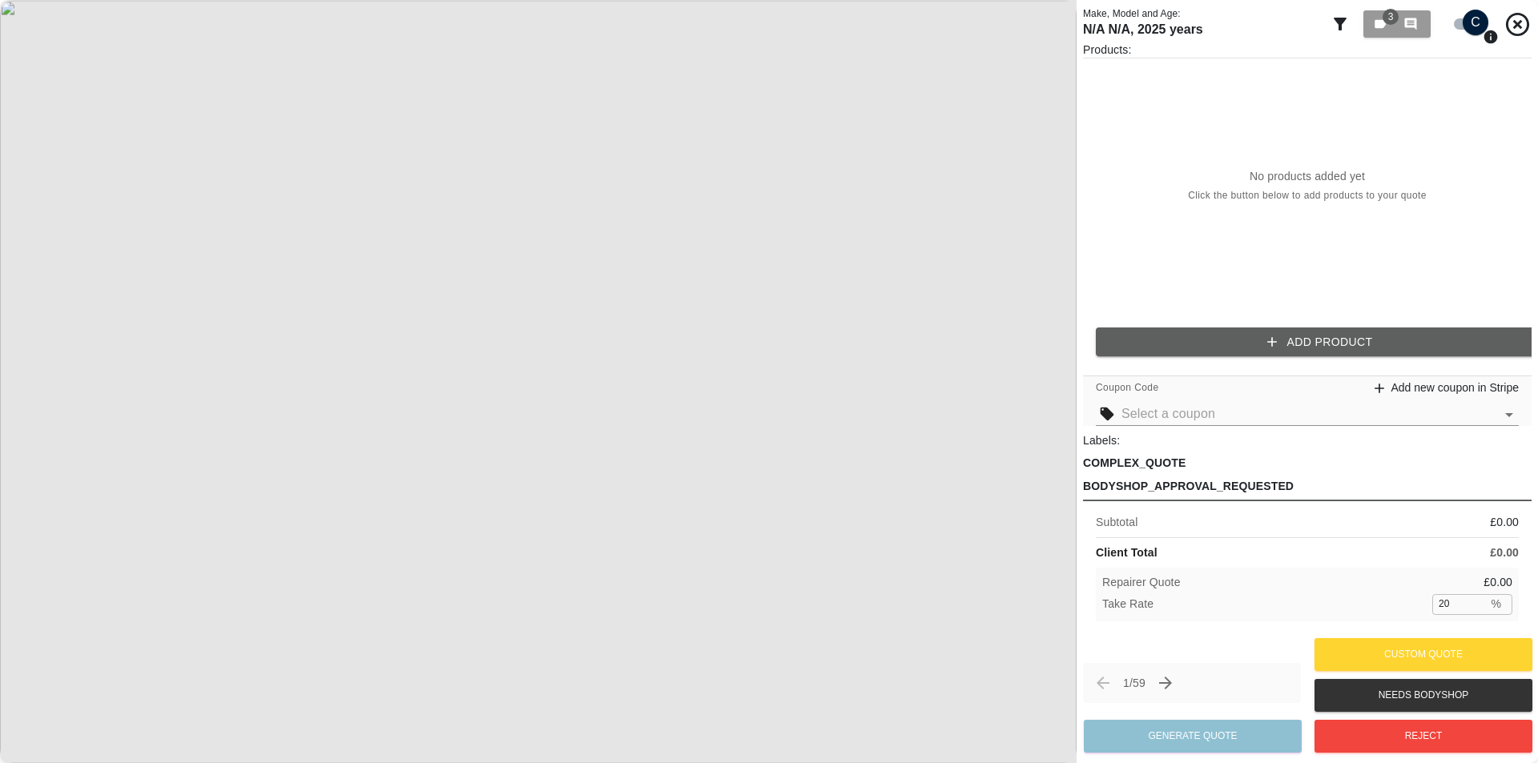
click at [1082, 44] on p "Products:" at bounding box center [1307, 50] width 448 height 16
click at [1082, 29] on div "3 0" at bounding box center [1397, 24] width 48 height 14
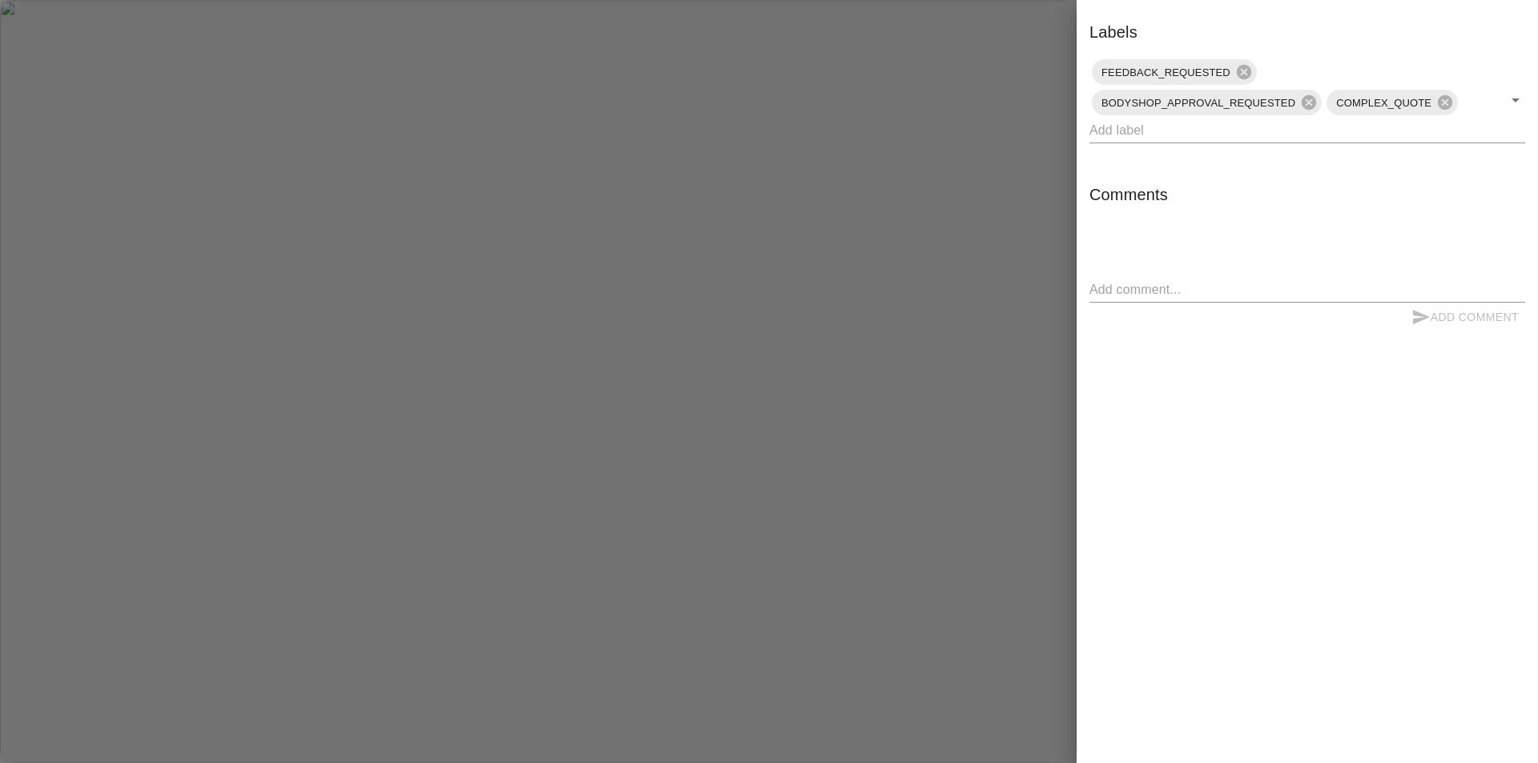
click at [951, 224] on div at bounding box center [769, 381] width 1538 height 763
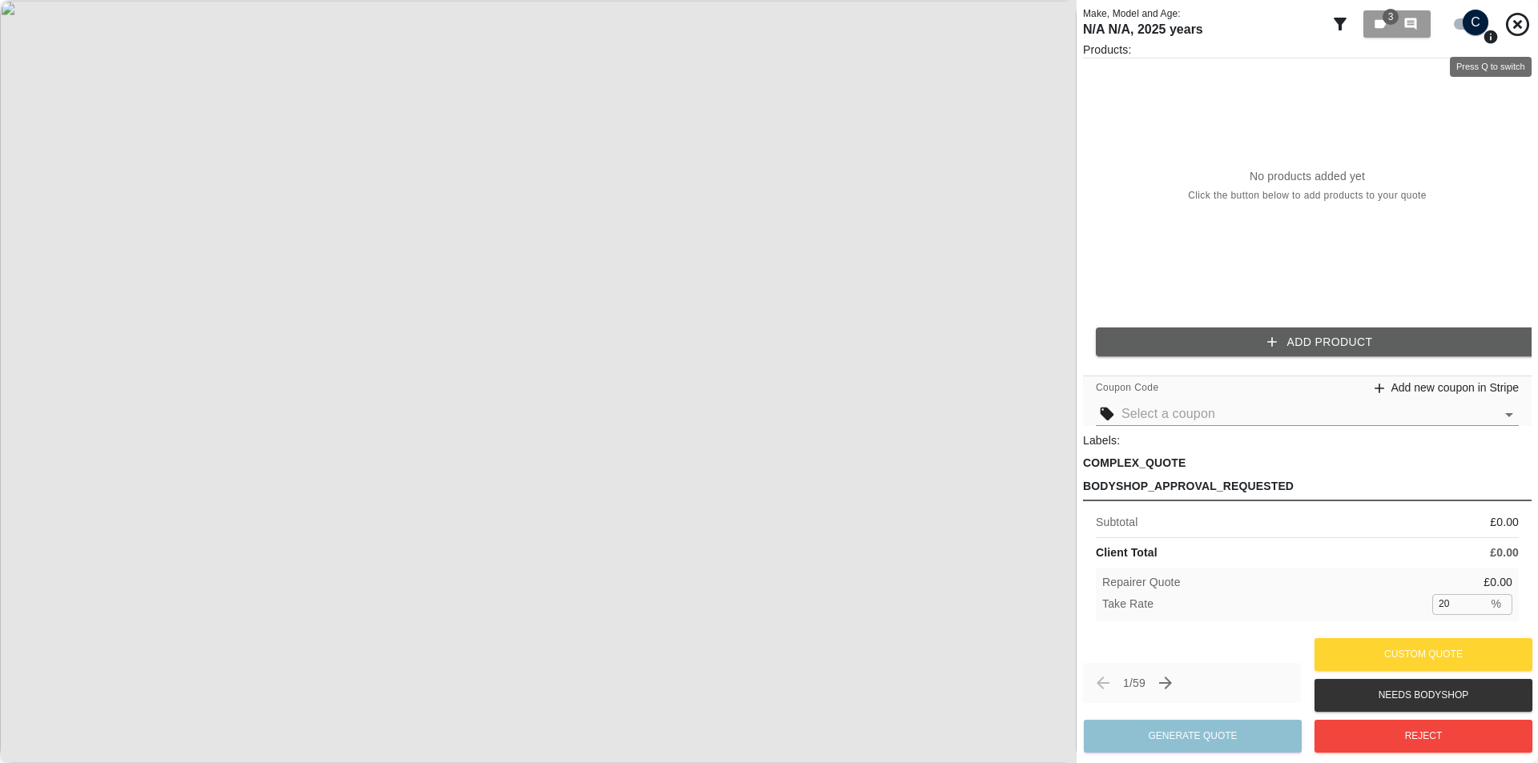
click at [1082, 38] on icon "Press Q to switch" at bounding box center [1491, 37] width 14 height 14
click at [1082, 172] on p "No products added yet" at bounding box center [1306, 176] width 115 height 16
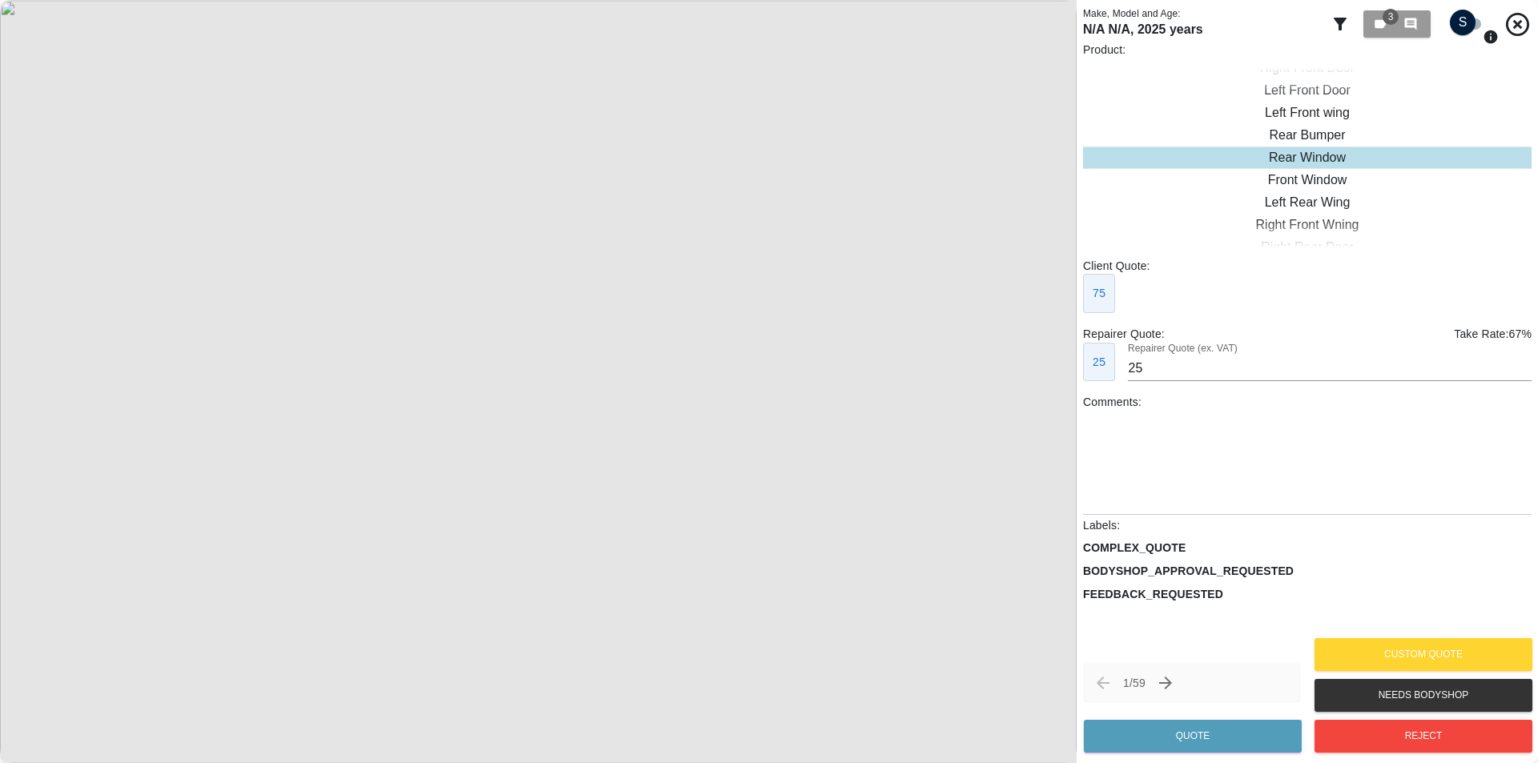
checkbox input "true"
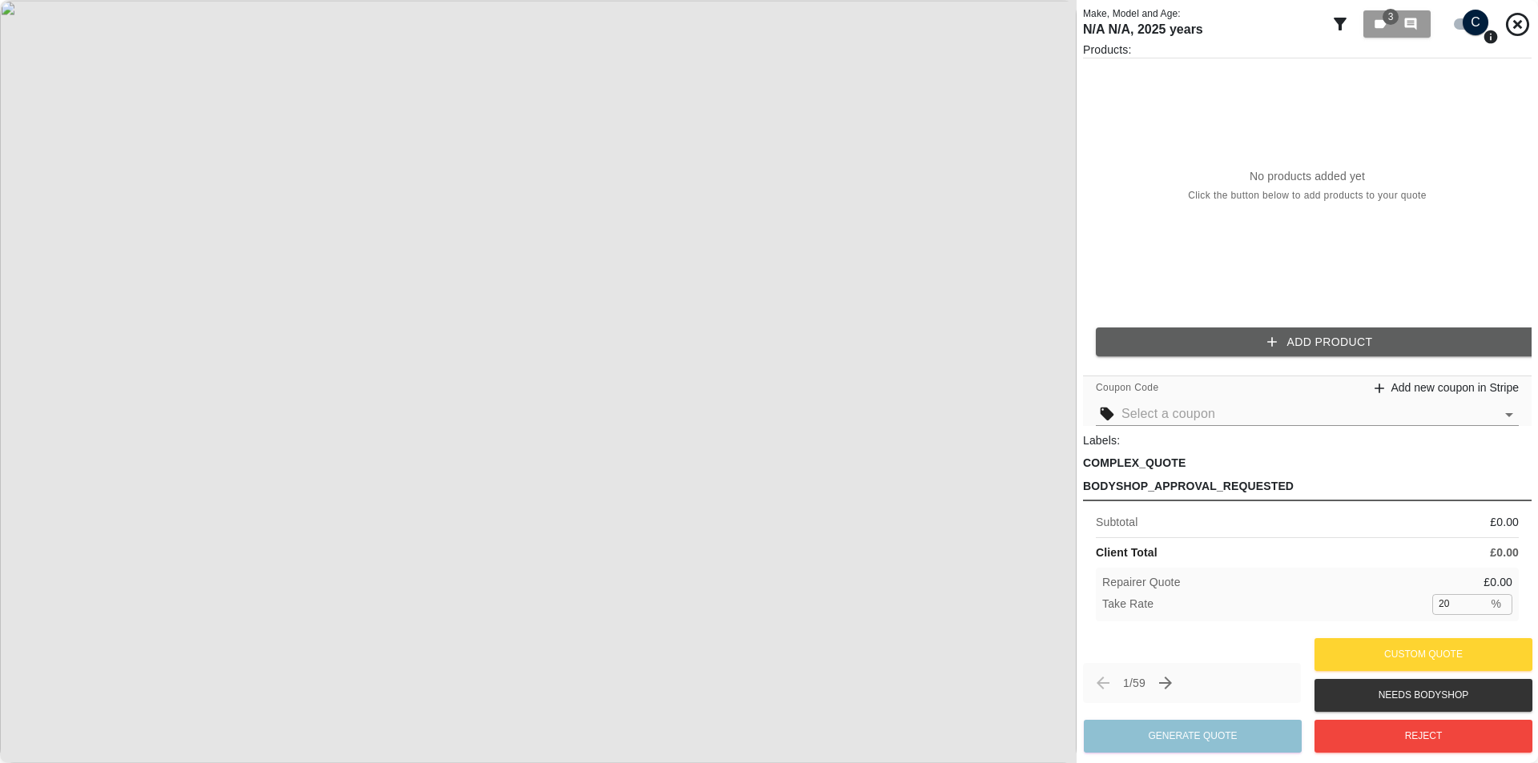
drag, startPoint x: 1467, startPoint y: 601, endPoint x: 1371, endPoint y: 613, distance: 96.9
click at [1082, 605] on div "Take Rate 20 % ​" at bounding box center [1307, 604] width 410 height 20
type input "33"
click at [1082, 614] on div "Take Rate 33 % ​" at bounding box center [1307, 604] width 410 height 20
click at [1082, 319] on div "Products: No products added yet Click the button below to add products to your …" at bounding box center [1307, 206] width 448 height 328
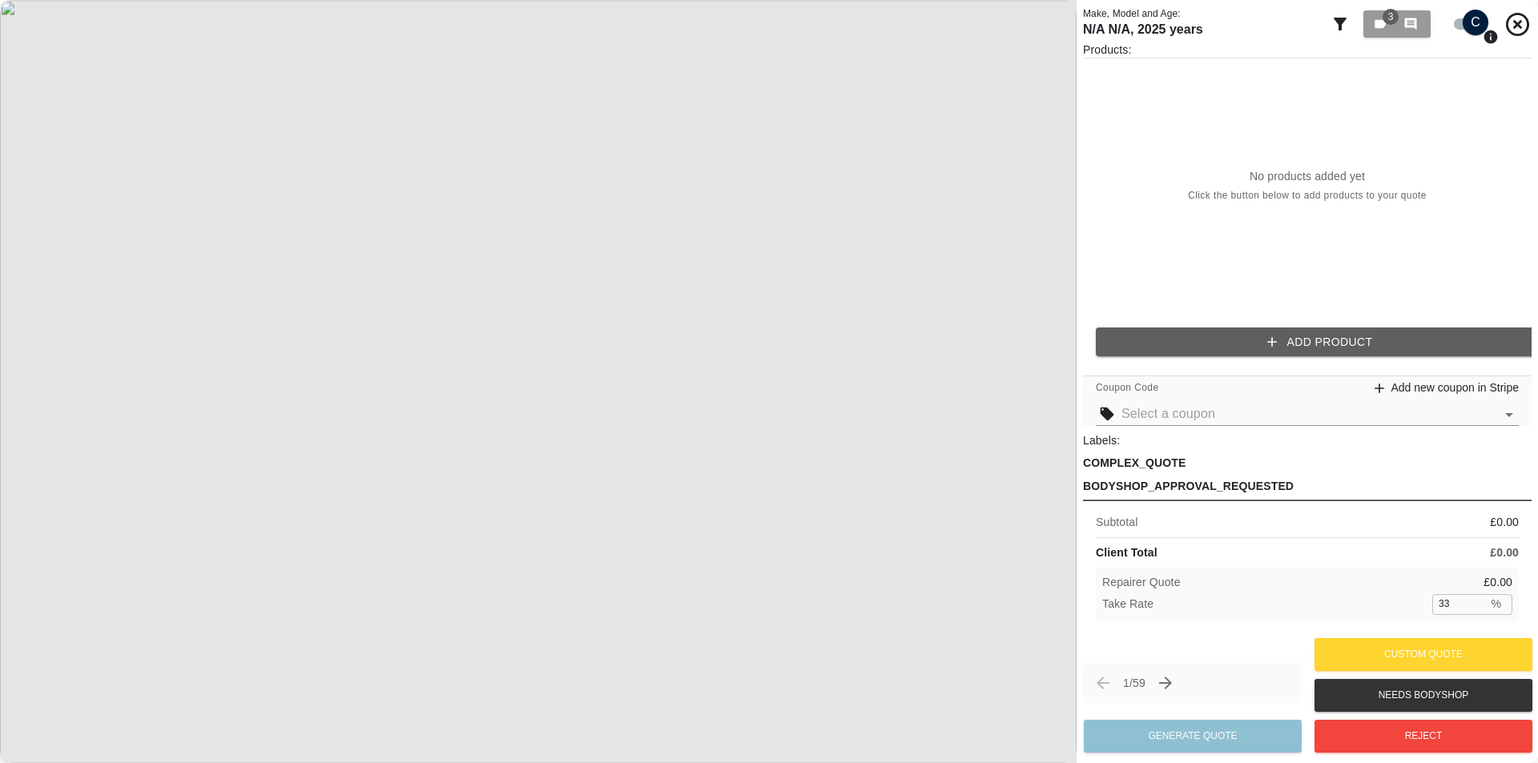
click at [1082, 328] on button "Add Product" at bounding box center [1320, 343] width 448 height 30
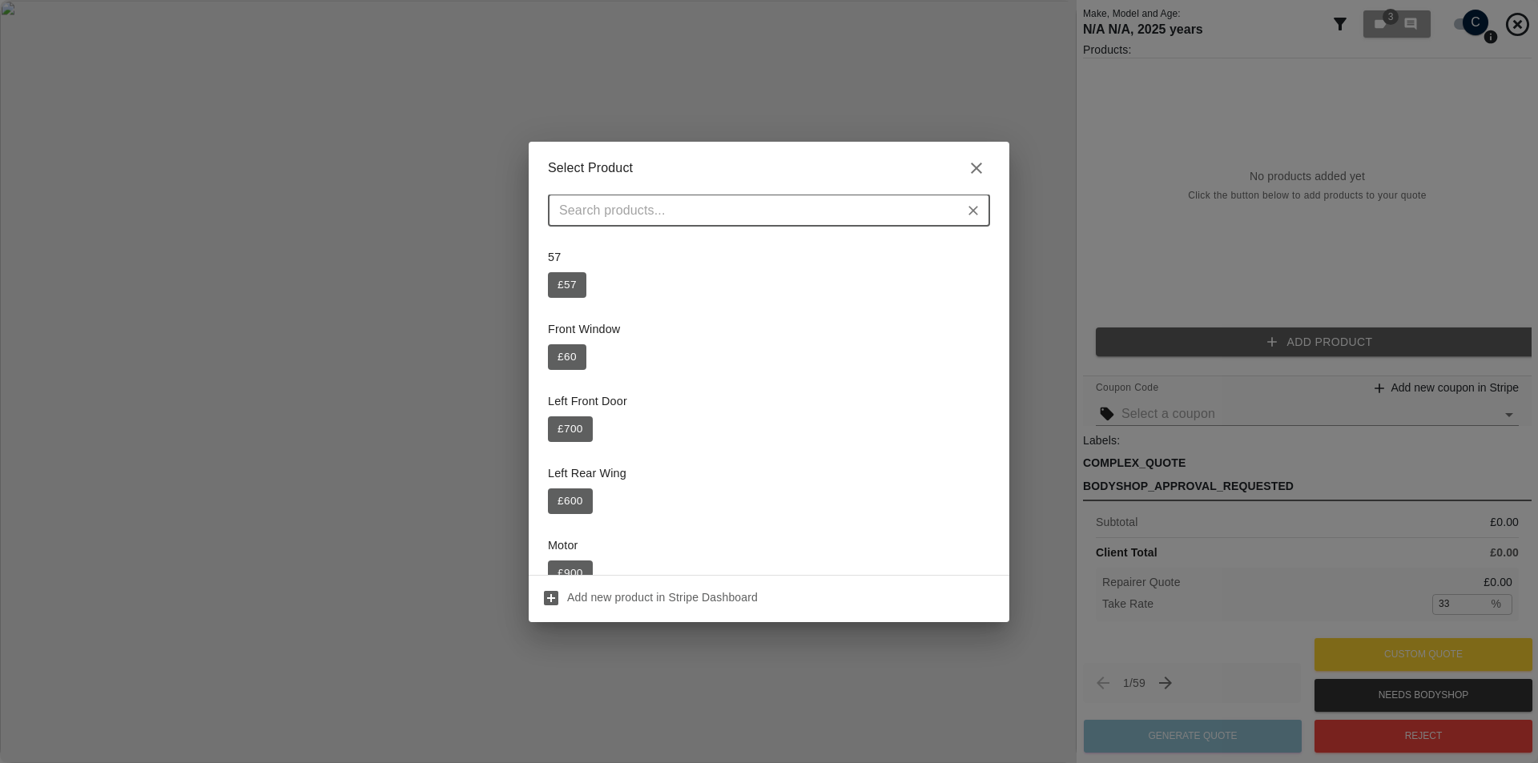
click at [557, 303] on div "57 £ 57" at bounding box center [769, 273] width 442 height 68
click at [559, 284] on button "£ 57" at bounding box center [567, 285] width 38 height 26
